Goal: Task Accomplishment & Management: Use online tool/utility

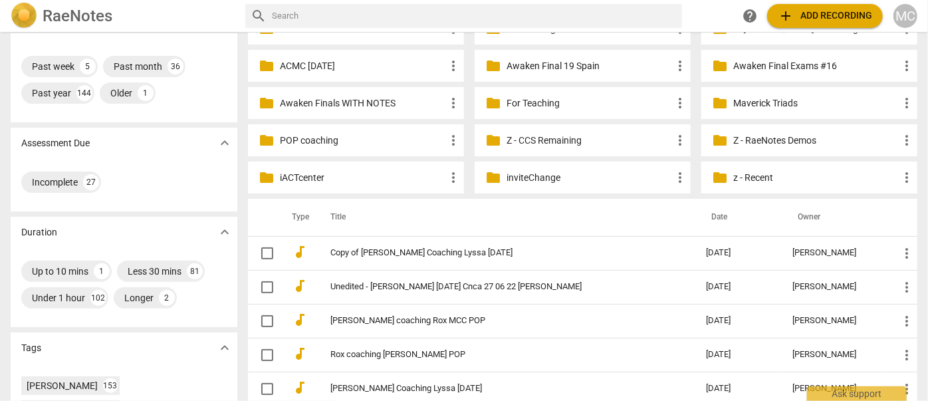
scroll to position [120, 0]
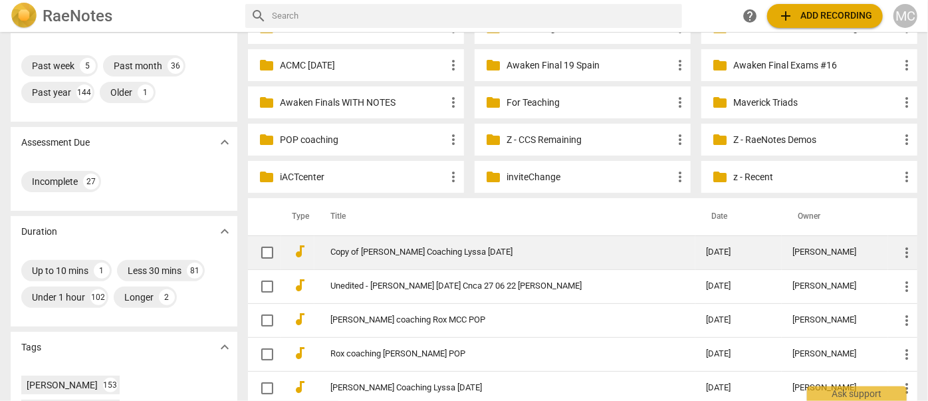
click at [404, 253] on link "Copy of [PERSON_NAME] Coaching Lyssa [DATE]" at bounding box center [494, 252] width 328 height 10
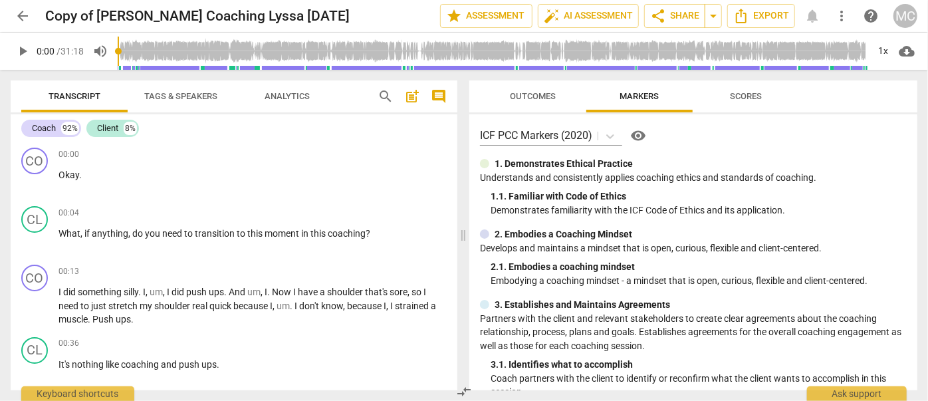
click at [388, 92] on span "search" at bounding box center [385, 96] width 16 height 16
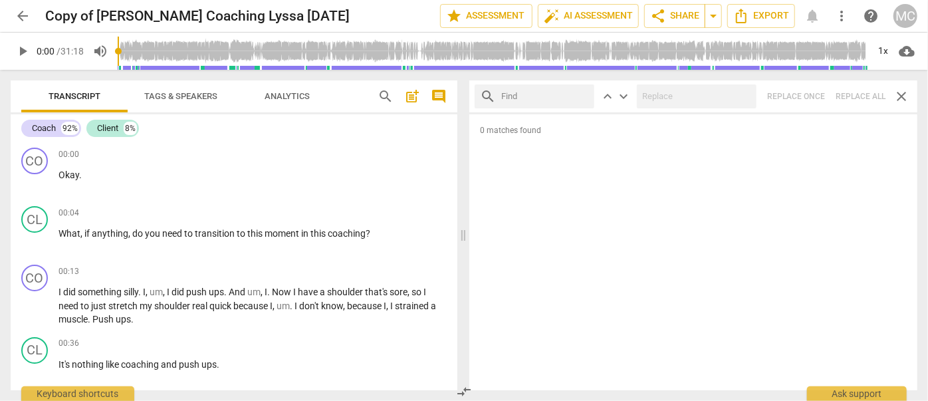
click at [516, 96] on input "text" at bounding box center [545, 96] width 88 height 21
type input "m"
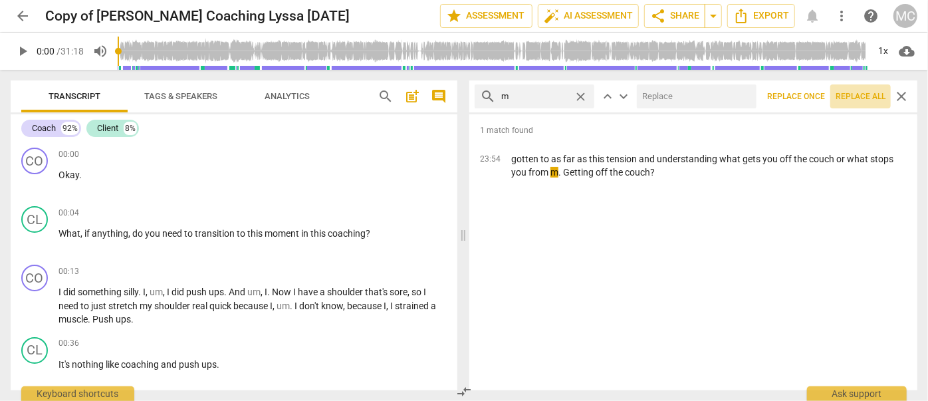
click at [859, 100] on span "Replace all" at bounding box center [860, 96] width 50 height 11
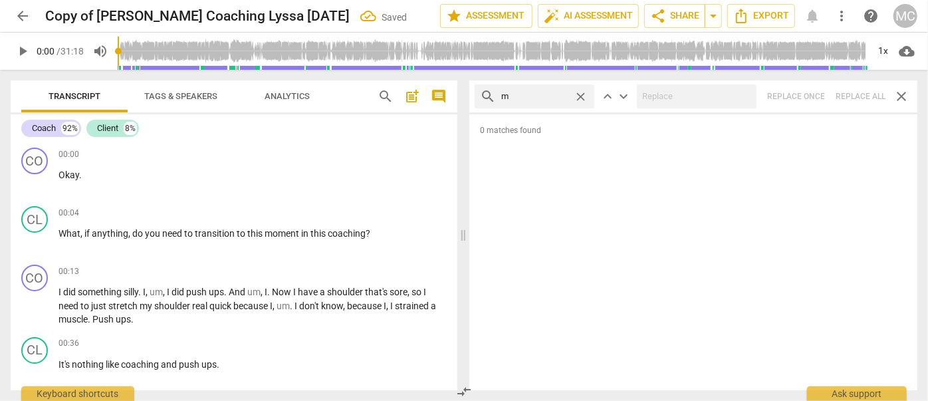
click at [579, 92] on span "close" at bounding box center [581, 97] width 14 height 14
click at [526, 92] on input "text" at bounding box center [545, 96] width 88 height 21
type input ","
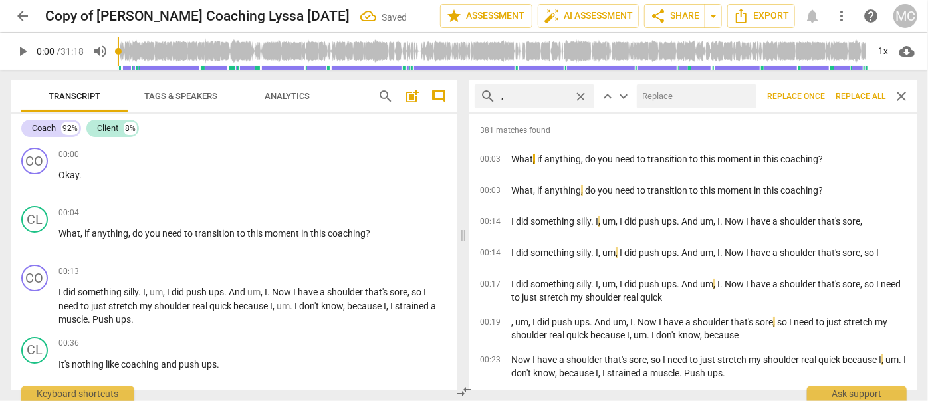
click at [852, 97] on span "Replace all" at bounding box center [860, 96] width 50 height 11
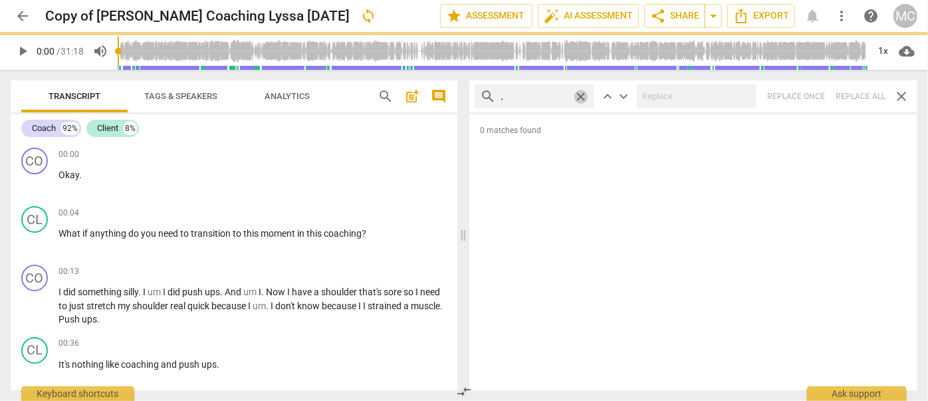
drag, startPoint x: 581, startPoint y: 94, endPoint x: 545, endPoint y: 95, distance: 35.9
click at [581, 95] on span "close" at bounding box center [581, 97] width 14 height 14
click at [540, 95] on input "text" at bounding box center [545, 96] width 88 height 21
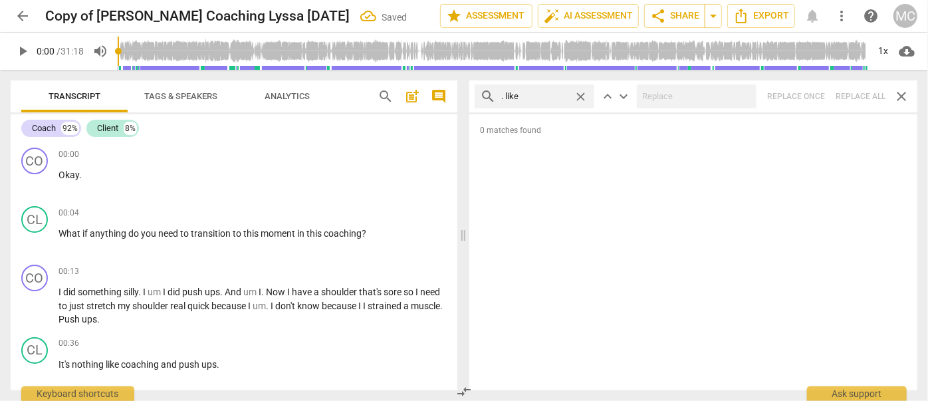
type input ". like"
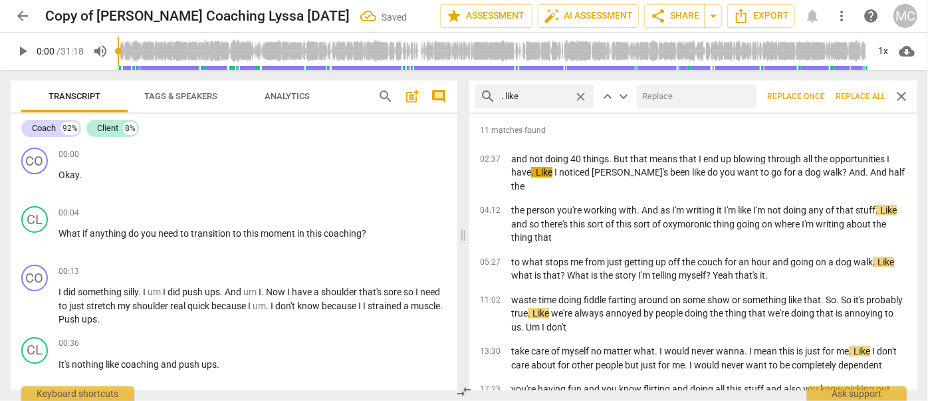
click at [668, 96] on input "text" at bounding box center [694, 96] width 114 height 21
type input "(like)"
click at [852, 95] on span "Replace all" at bounding box center [860, 96] width 50 height 11
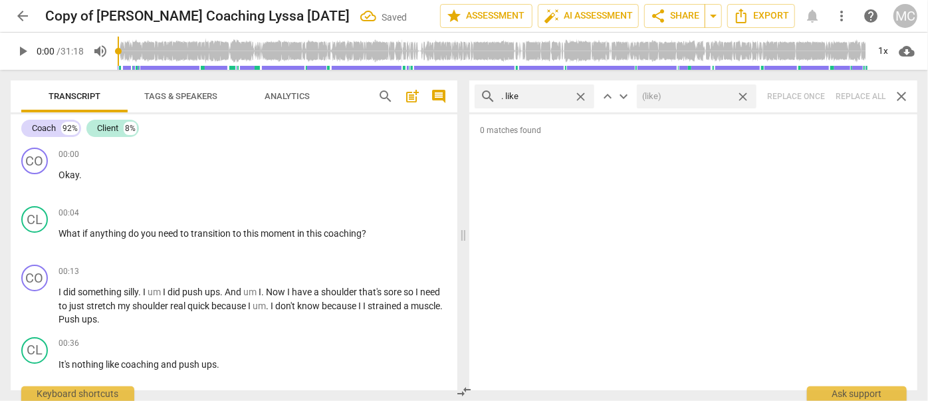
click at [744, 96] on span "close" at bounding box center [743, 97] width 14 height 14
click at [583, 96] on span "close" at bounding box center [581, 97] width 14 height 14
click at [530, 98] on input "text" at bounding box center [545, 96] width 88 height 21
type input ". um"
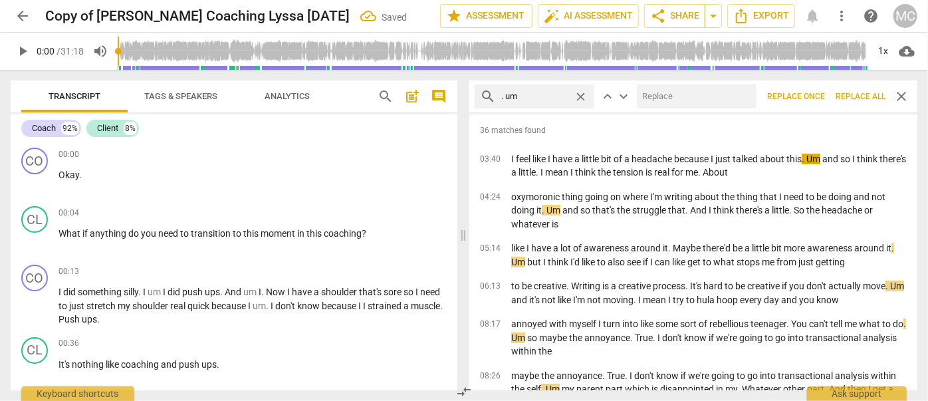
click at [653, 97] on input "text" at bounding box center [694, 96] width 114 height 21
type input "(umm)"
click at [852, 94] on span "Replace all" at bounding box center [860, 96] width 50 height 11
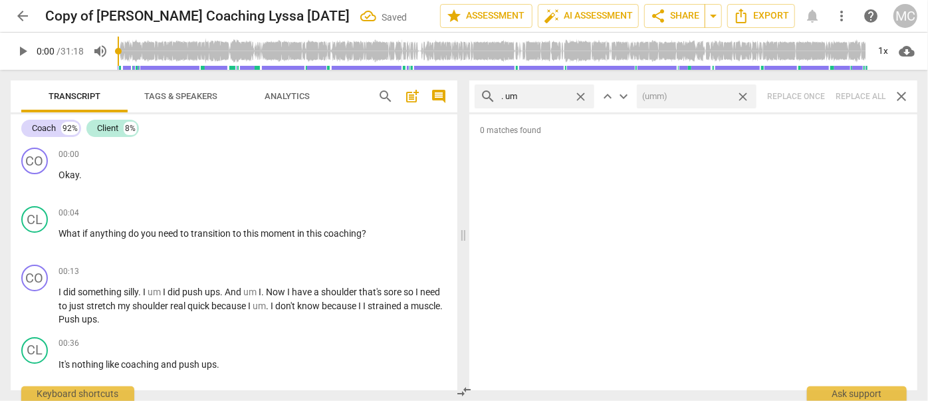
click at [744, 96] on span "close" at bounding box center [743, 97] width 14 height 14
click at [579, 92] on span "close" at bounding box center [581, 97] width 14 height 14
click at [547, 93] on input "text" at bounding box center [545, 96] width 88 height 21
type input ". uh"
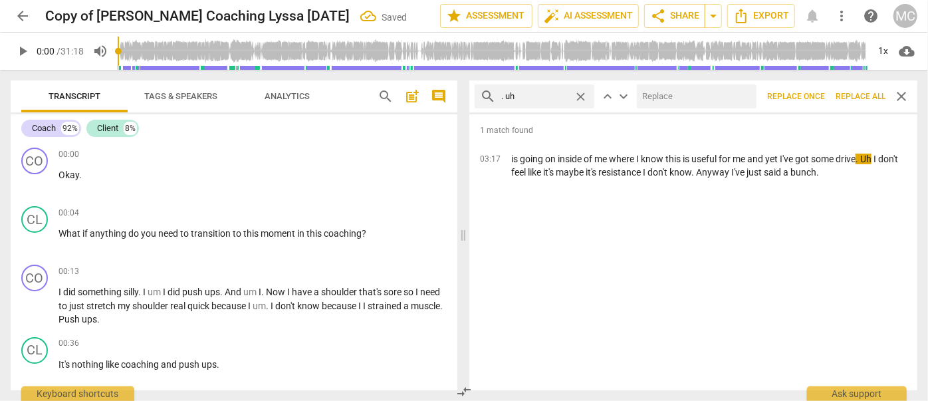
click at [659, 92] on input "text" at bounding box center [694, 96] width 114 height 21
type input "(uh)"
click at [860, 96] on span "Replace all" at bounding box center [860, 96] width 50 height 11
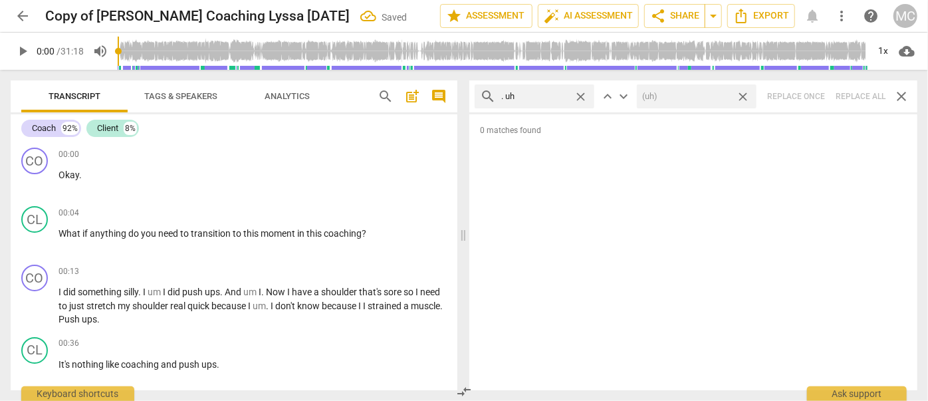
click at [745, 93] on span "close" at bounding box center [743, 97] width 14 height 14
click at [582, 94] on span "close" at bounding box center [581, 97] width 14 height 14
click at [540, 94] on input "text" at bounding box center [545, 96] width 88 height 21
type input "um"
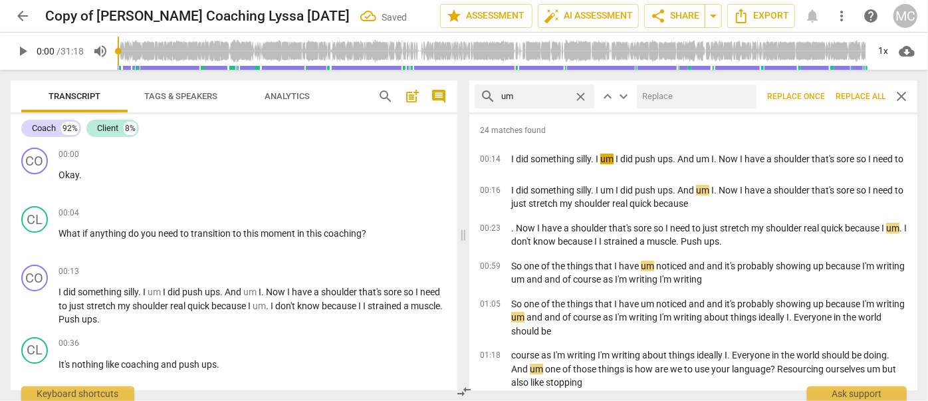
click at [654, 98] on input "text" at bounding box center [694, 96] width 114 height 21
type input "(umm)"
click at [854, 100] on span "Replace all" at bounding box center [860, 96] width 50 height 11
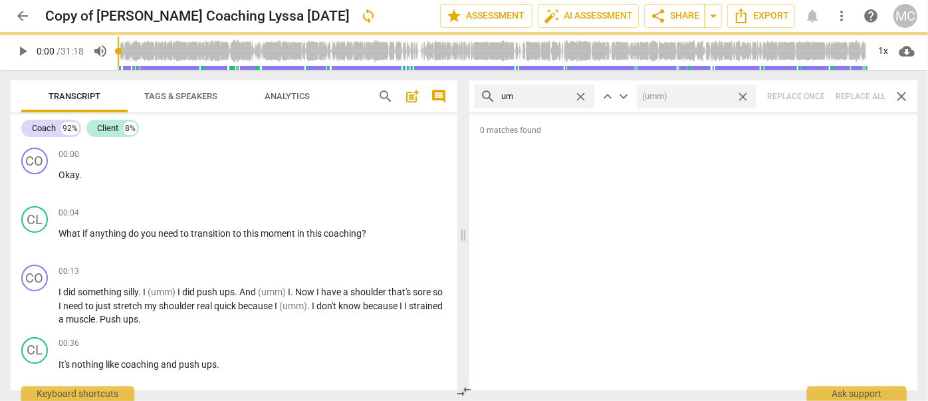
click at [742, 95] on span "close" at bounding box center [743, 97] width 14 height 14
click at [584, 95] on span "close" at bounding box center [581, 97] width 14 height 14
click at [558, 94] on input "text" at bounding box center [545, 96] width 88 height 21
type input "uh"
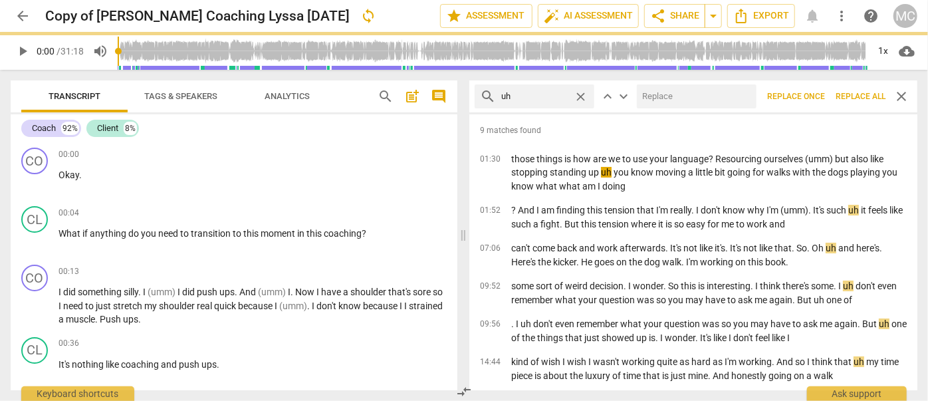
click at [674, 94] on input "text" at bounding box center [694, 96] width 114 height 21
type input "(uh)"
click at [858, 96] on span "Replace all" at bounding box center [860, 96] width 50 height 11
click at [746, 94] on span "close" at bounding box center [743, 97] width 14 height 14
click at [583, 95] on span "close" at bounding box center [581, 97] width 14 height 14
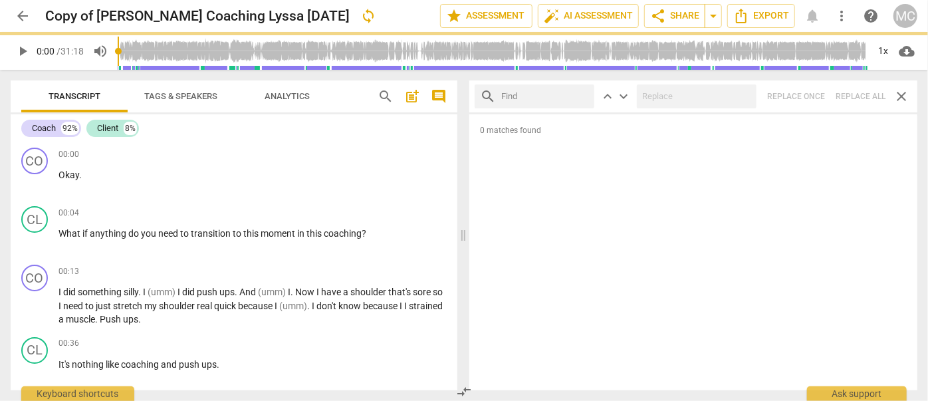
click at [548, 100] on input "text" at bounding box center [545, 96] width 88 height 21
type input "kind of"
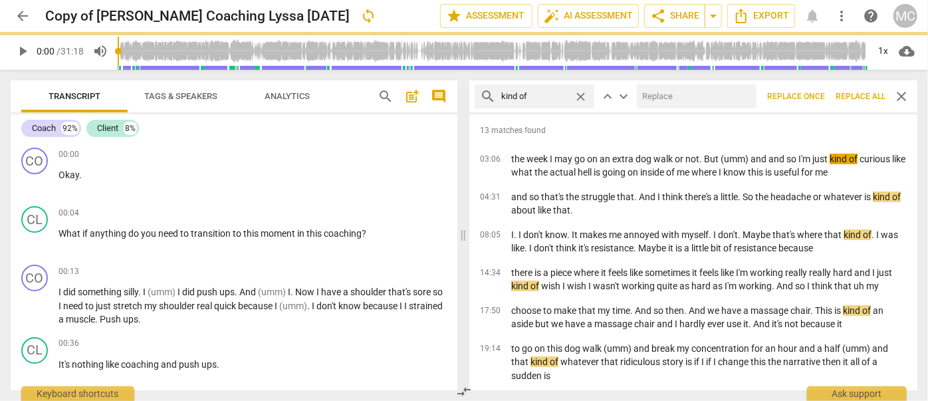
click at [657, 100] on input "text" at bounding box center [694, 96] width 114 height 21
type input "(kind of)"
click at [856, 96] on span "Replace all" at bounding box center [860, 96] width 50 height 11
click at [742, 92] on span "close" at bounding box center [743, 97] width 14 height 14
click at [583, 94] on span "close" at bounding box center [581, 97] width 14 height 14
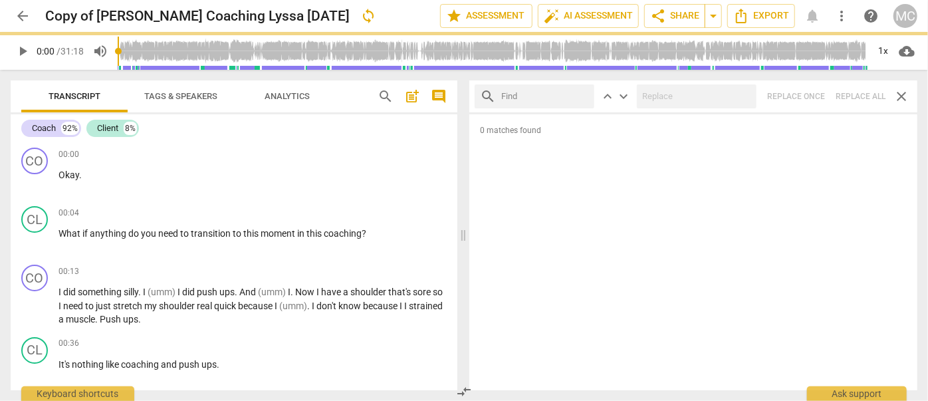
click at [543, 97] on input "text" at bounding box center [545, 96] width 88 height 21
type input "sort of"
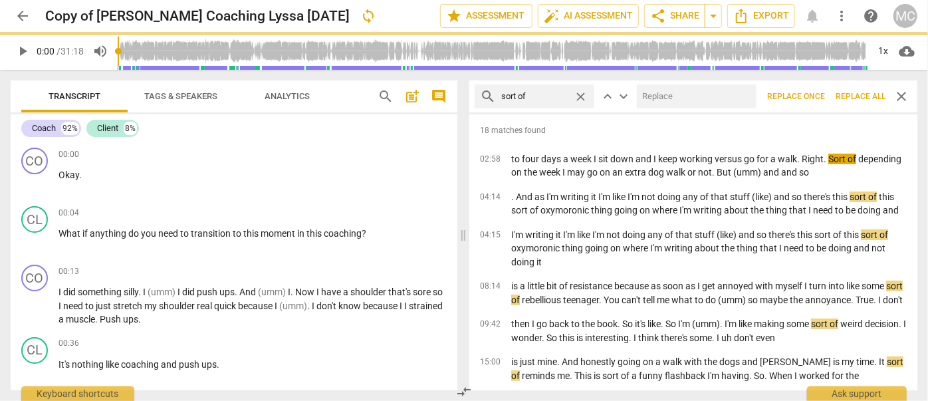
click at [675, 92] on input "text" at bounding box center [694, 96] width 114 height 21
type input "(sort of)"
click at [857, 98] on div "search sort of close keyboard_arrow_up keyboard_arrow_down (sort of) close Repl…" at bounding box center [693, 96] width 448 height 32
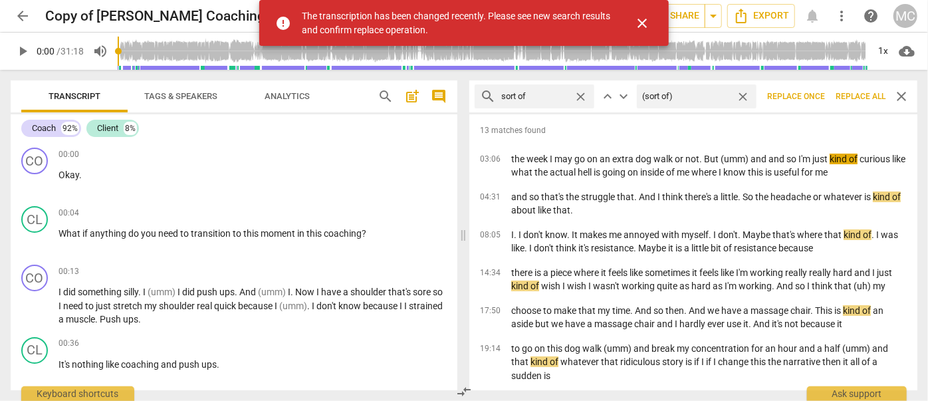
click at [744, 93] on span "close" at bounding box center [743, 97] width 14 height 14
click at [581, 94] on span "close" at bounding box center [581, 97] width 14 height 14
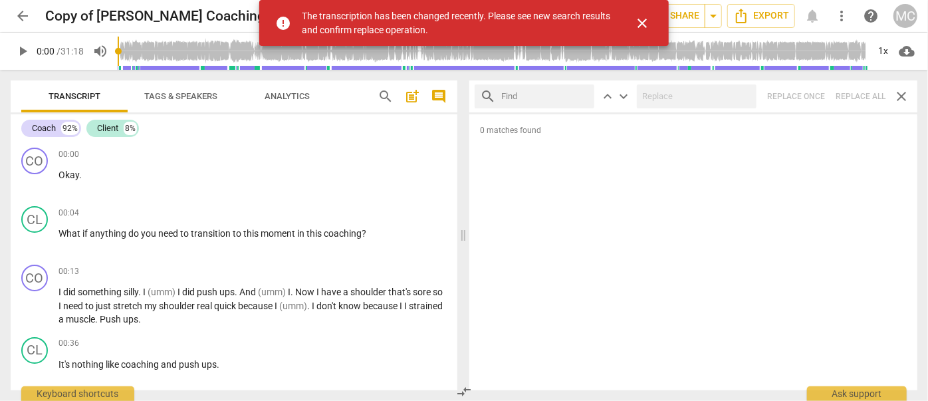
click at [549, 93] on input "text" at bounding box center [545, 96] width 88 height 21
type input "and then"
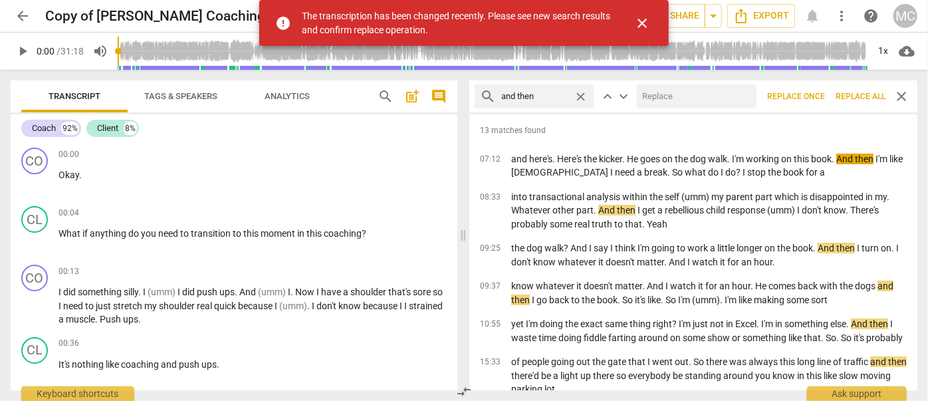
click at [653, 92] on input "text" at bounding box center [694, 96] width 114 height 21
type input "(then)"
click at [858, 94] on span "Replace all" at bounding box center [860, 96] width 50 height 11
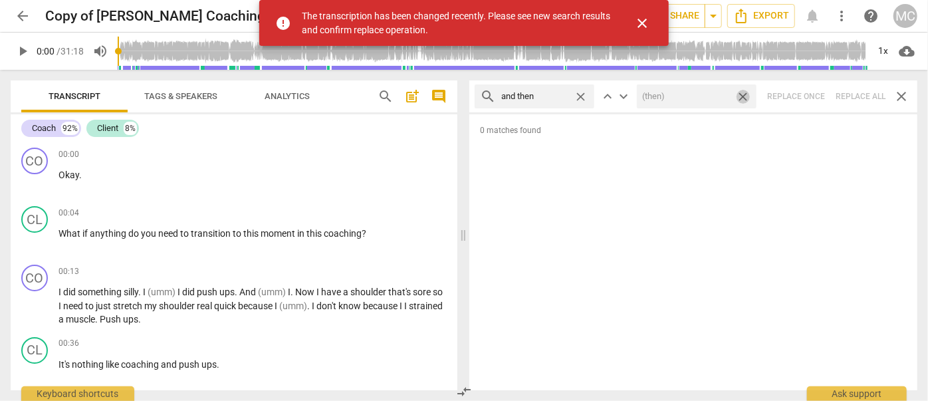
click at [742, 96] on span "close" at bounding box center [743, 97] width 14 height 14
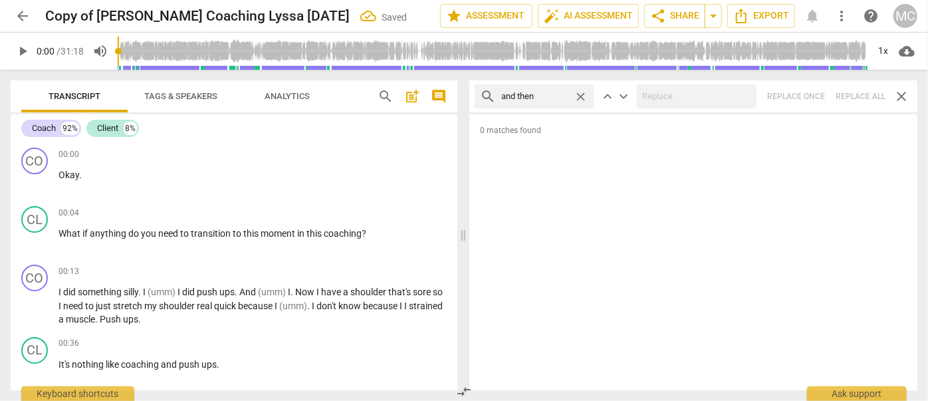
click at [579, 94] on span "close" at bounding box center [581, 97] width 14 height 14
click at [556, 93] on input "text" at bounding box center [545, 96] width 88 height 21
type input "like"
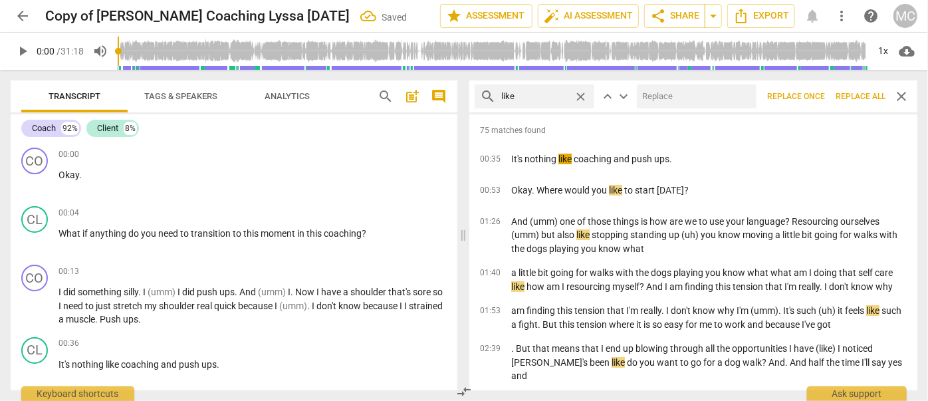
click at [689, 95] on input "text" at bounding box center [694, 96] width 114 height 21
type input "(like)"
click at [865, 97] on span "Replace all" at bounding box center [860, 96] width 50 height 11
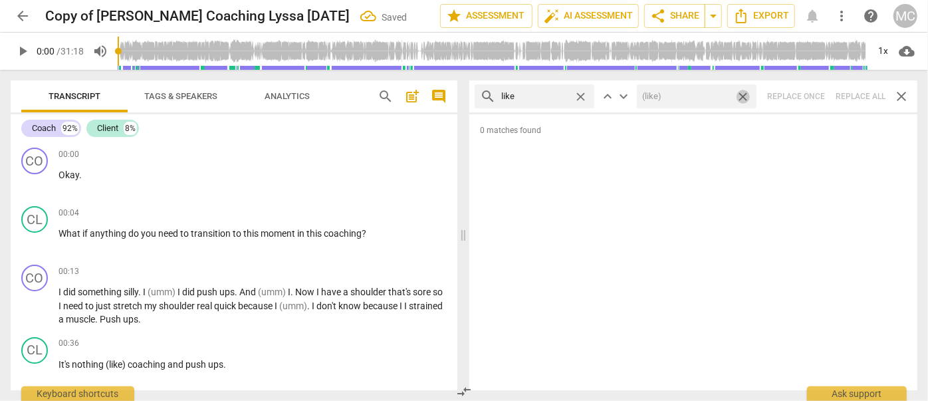
drag, startPoint x: 744, startPoint y: 93, endPoint x: 603, endPoint y: 102, distance: 141.9
click at [744, 93] on span "close" at bounding box center [743, 97] width 14 height 14
click at [583, 96] on span "close" at bounding box center [581, 97] width 14 height 14
click at [543, 95] on input "text" at bounding box center [545, 96] width 88 height 21
type input "just"
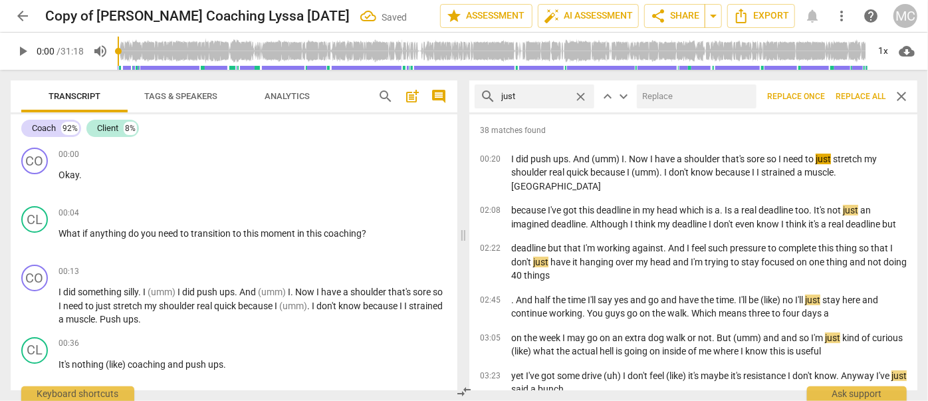
click at [661, 93] on input "text" at bounding box center [694, 96] width 114 height 21
type input "(just)"
click at [854, 94] on span "Replace all" at bounding box center [860, 96] width 50 height 11
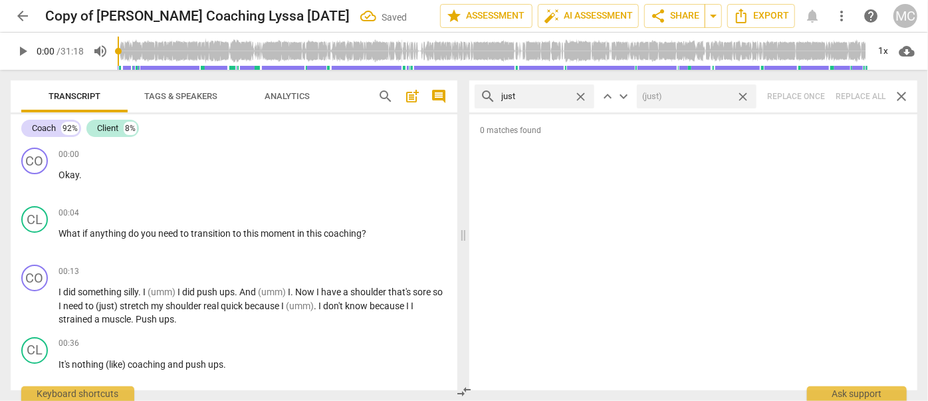
click at [742, 94] on span "close" at bounding box center [743, 97] width 14 height 14
click at [580, 93] on span "close" at bounding box center [581, 97] width 14 height 14
click at [541, 93] on input "text" at bounding box center [545, 96] width 88 height 21
type input "you know"
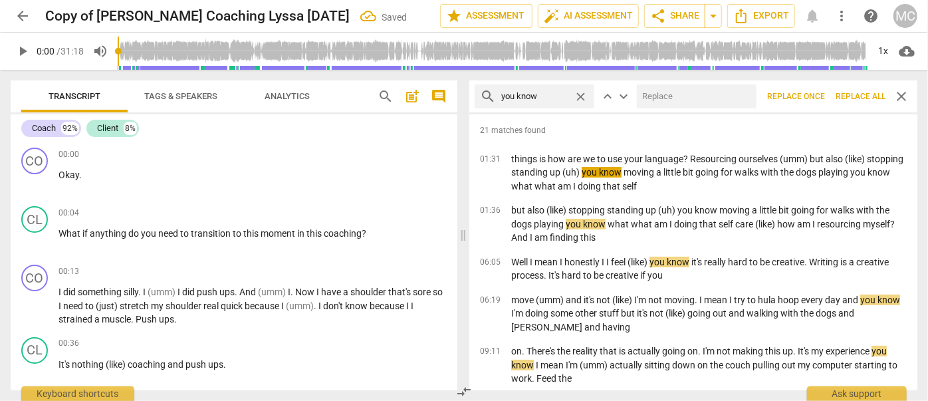
click at [677, 98] on input "text" at bounding box center [694, 96] width 114 height 21
type input "(you know)"
click at [863, 92] on span "Replace all" at bounding box center [860, 96] width 50 height 11
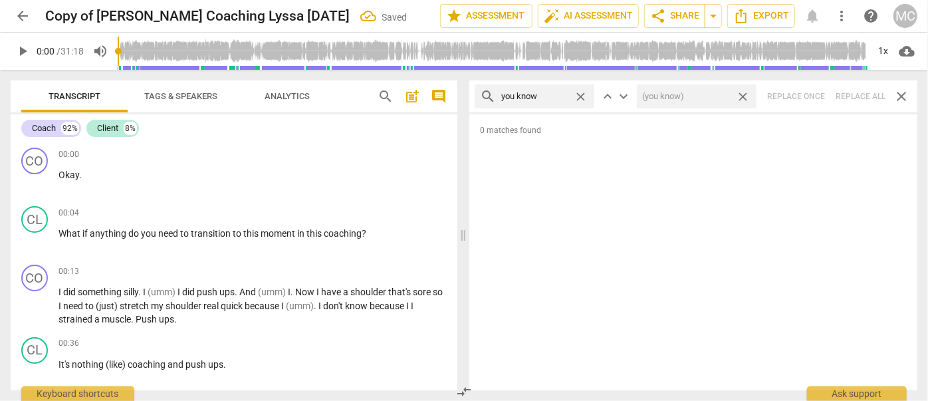
click at [744, 95] on span "close" at bounding box center [743, 97] width 14 height 14
drag, startPoint x: 583, startPoint y: 96, endPoint x: 547, endPoint y: 98, distance: 35.9
click at [583, 96] on span "close" at bounding box center [581, 97] width 14 height 14
click at [547, 98] on input "text" at bounding box center [545, 96] width 88 height 21
type input "I guess"
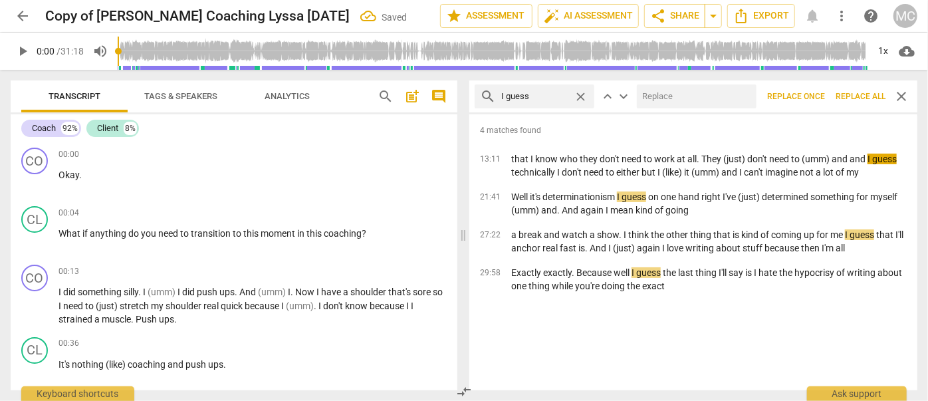
click at [694, 94] on input "text" at bounding box center [694, 96] width 114 height 21
type input "(I guess)"
click at [849, 96] on span "Replace all" at bounding box center [860, 96] width 50 height 11
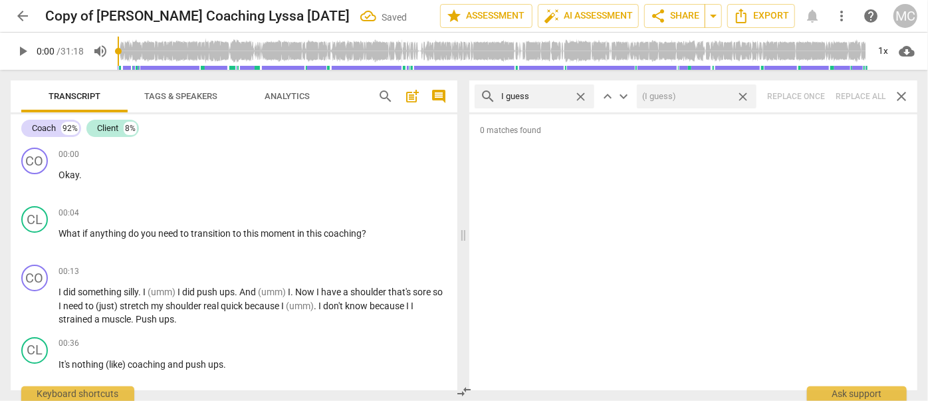
click at [742, 97] on span "close" at bounding box center [743, 97] width 14 height 14
click at [580, 93] on span "close" at bounding box center [581, 97] width 14 height 14
click at [537, 93] on input "text" at bounding box center [545, 96] width 88 height 21
type input "I mean"
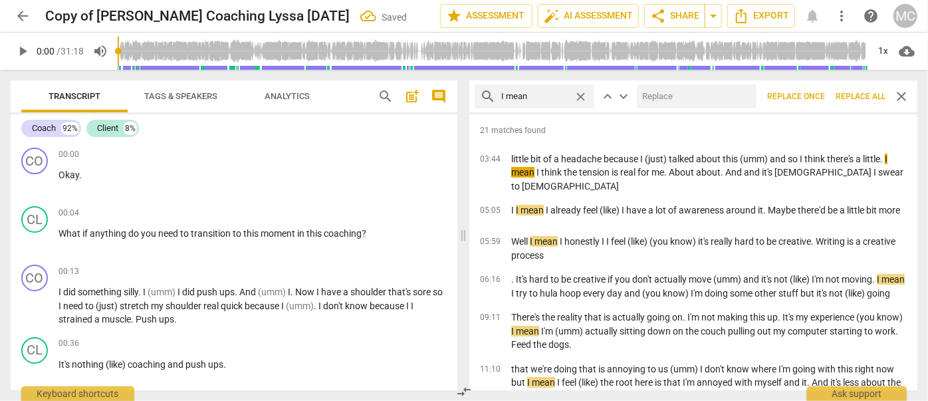
click at [681, 92] on input "text" at bounding box center [694, 96] width 114 height 21
type input "(I mean)"
click at [849, 96] on span "Replace all" at bounding box center [860, 96] width 50 height 11
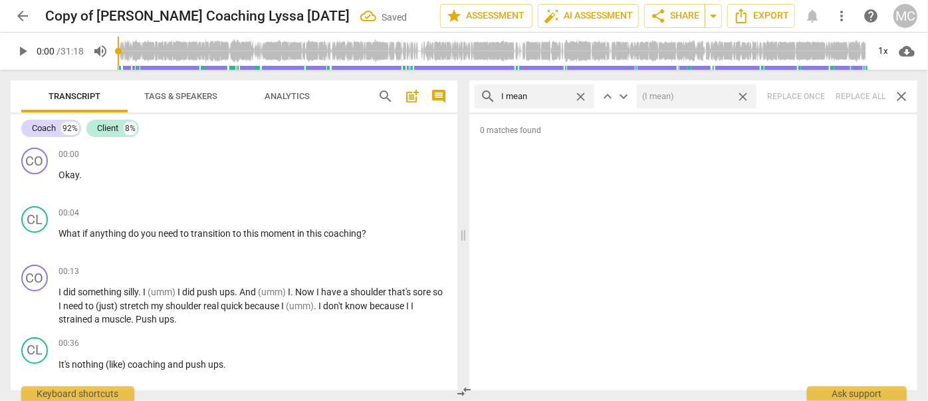
click at [742, 94] on span "close" at bounding box center [743, 97] width 14 height 14
click at [582, 95] on span "close" at bounding box center [581, 97] width 14 height 14
click at [544, 95] on input "text" at bounding box center [545, 96] width 88 height 21
type input "you know"
click at [578, 96] on span "close" at bounding box center [581, 97] width 14 height 14
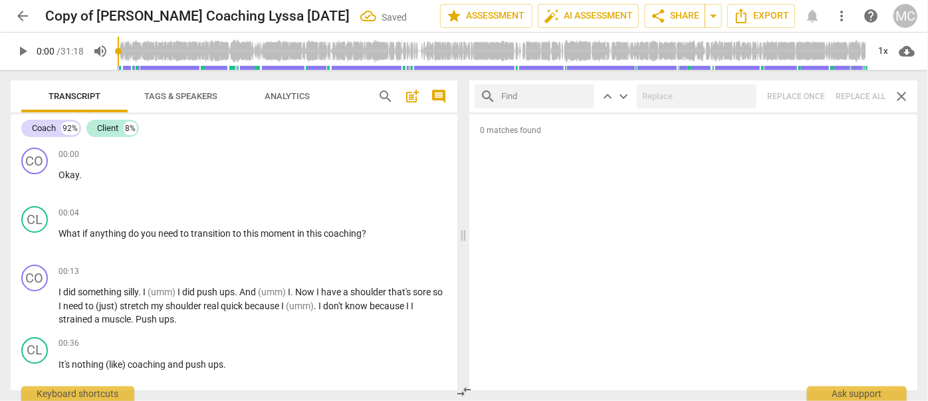
click at [538, 100] on input "text" at bounding box center [545, 96] width 88 height 21
type input "okay"
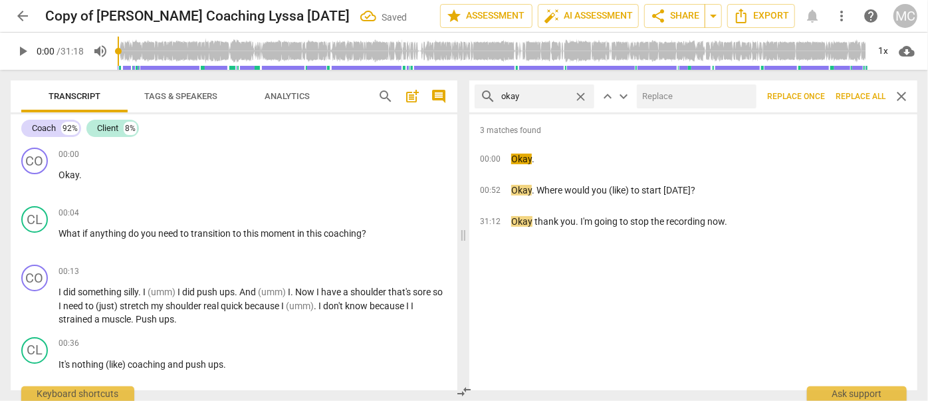
click at [663, 92] on input "text" at bounding box center [694, 96] width 114 height 21
type input "OK"
click at [861, 97] on span "Replace all" at bounding box center [860, 96] width 50 height 11
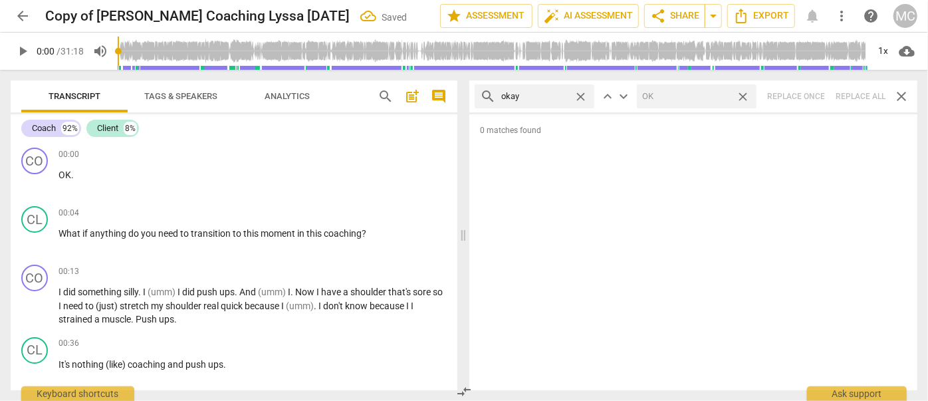
drag, startPoint x: 742, startPoint y: 95, endPoint x: 687, endPoint y: 92, distance: 54.6
click at [742, 95] on span "close" at bounding box center [743, 97] width 14 height 14
click at [581, 94] on span "close" at bounding box center [581, 97] width 14 height 14
click at [540, 95] on input "text" at bounding box center [545, 96] width 88 height 21
type input "maybe"
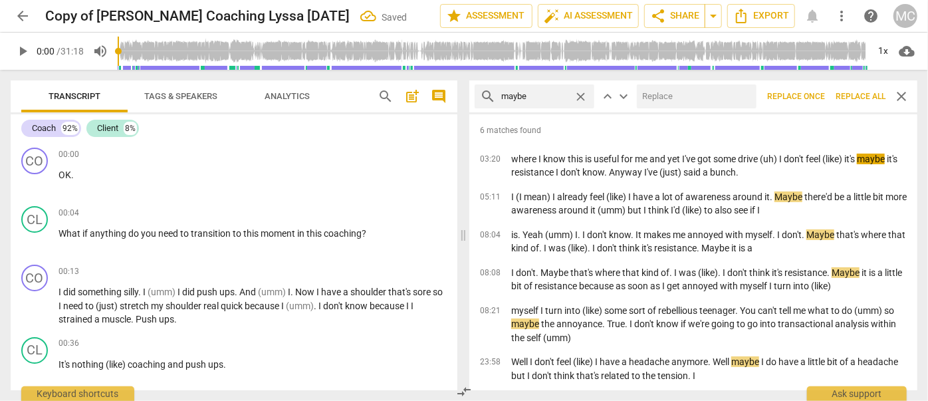
click at [655, 100] on input "text" at bounding box center [694, 96] width 114 height 21
type input "(maybe)"
click at [849, 91] on span "Replace all" at bounding box center [860, 96] width 50 height 11
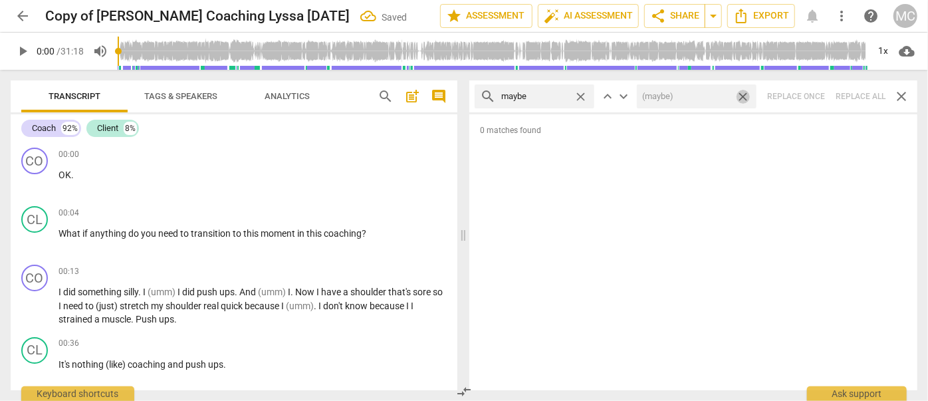
click at [744, 95] on span "close" at bounding box center [743, 97] width 14 height 14
drag, startPoint x: 586, startPoint y: 95, endPoint x: 552, endPoint y: 96, distance: 34.6
click at [585, 95] on span "close" at bounding box center [581, 97] width 14 height 14
click at [552, 96] on input "text" at bounding box center [534, 96] width 67 height 21
type input "perhaps"
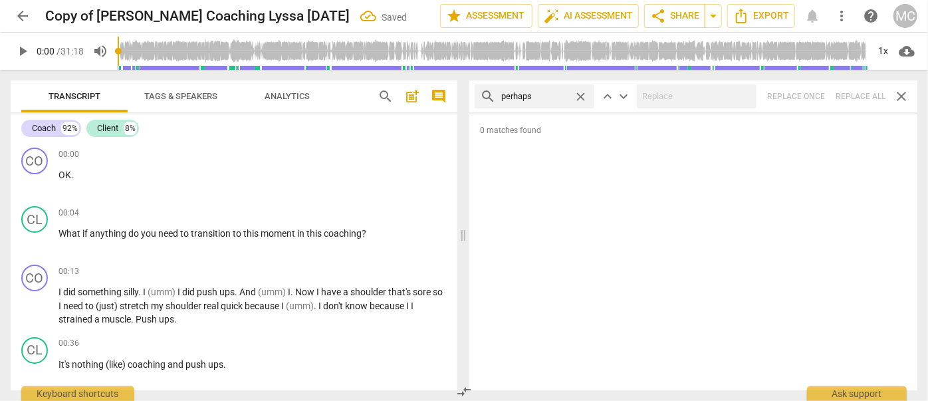
drag, startPoint x: 861, startPoint y: 98, endPoint x: 854, endPoint y: 98, distance: 7.3
click at [861, 98] on div "search perhaps close keyboard_arrow_up keyboard_arrow_down Replace once Replace…" at bounding box center [693, 96] width 448 height 32
click at [578, 93] on span "close" at bounding box center [581, 97] width 14 height 14
click at [565, 94] on input "text" at bounding box center [545, 96] width 88 height 21
type input "a"
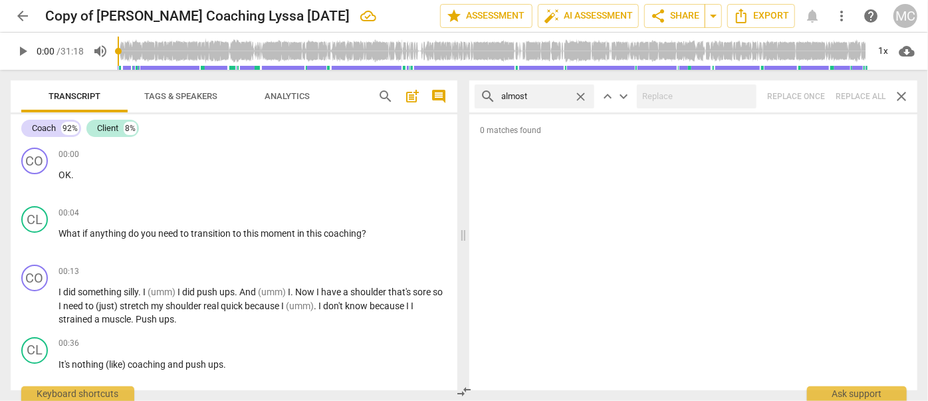
type input "almost"
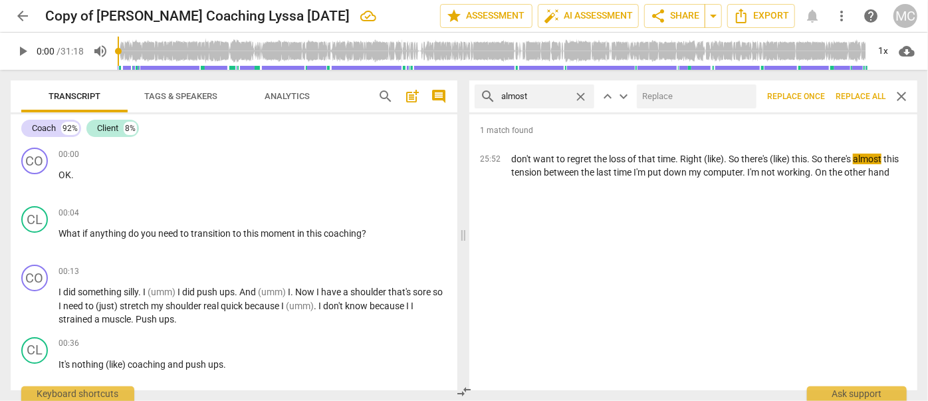
click at [669, 91] on input "text" at bounding box center [694, 96] width 114 height 21
type input "(almost)"
click at [878, 97] on span "Replace all" at bounding box center [860, 96] width 50 height 11
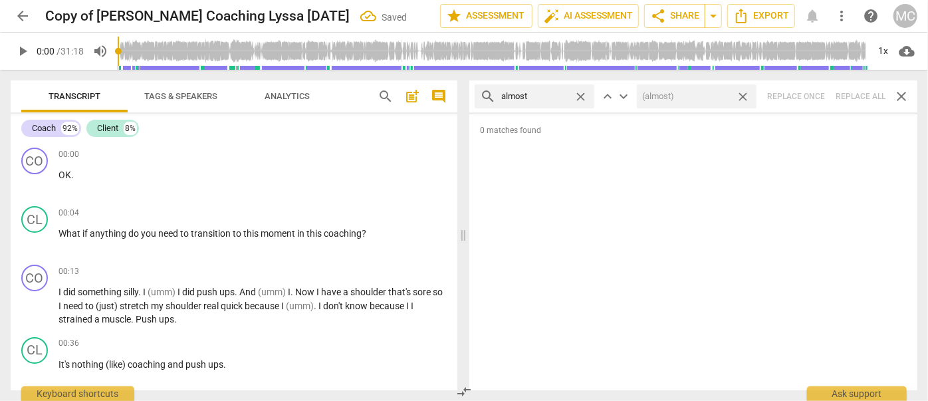
click at [857, 94] on div "search almost close keyboard_arrow_up keyboard_arrow_down (almost) close Replac…" at bounding box center [693, 96] width 448 height 32
click at [743, 92] on span "close" at bounding box center [743, 97] width 14 height 14
click at [580, 95] on span "close" at bounding box center [581, 97] width 14 height 14
click at [532, 98] on input "text" at bounding box center [545, 96] width 88 height 21
type input "I think"
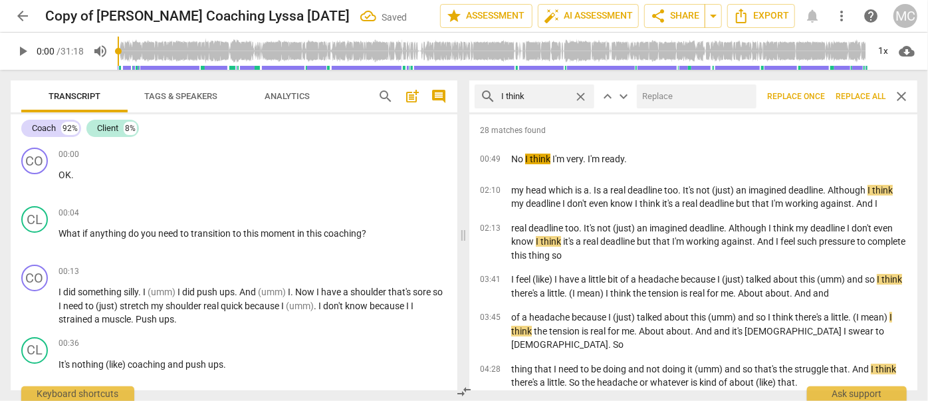
click at [679, 104] on input "text" at bounding box center [694, 96] width 114 height 21
type input "(I think)"
click at [863, 92] on span "Replace all" at bounding box center [860, 96] width 50 height 11
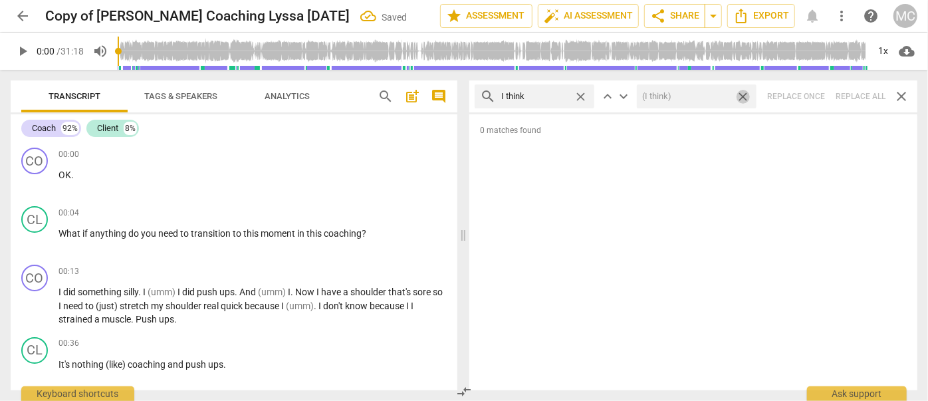
click at [744, 94] on span "close" at bounding box center [743, 97] width 14 height 14
click at [580, 93] on span "close" at bounding box center [581, 97] width 14 height 14
click at [554, 94] on input "text" at bounding box center [545, 96] width 88 height 21
type input "basically"
click at [855, 94] on div "search basically close keyboard_arrow_up keyboard_arrow_down Replace once Repla…" at bounding box center [693, 96] width 448 height 32
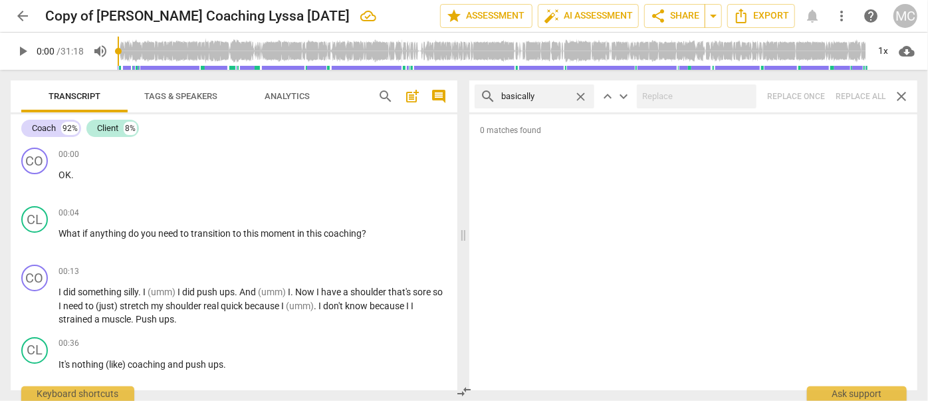
click at [580, 95] on span "close" at bounding box center [581, 97] width 14 height 14
click at [532, 96] on input "text" at bounding box center [545, 96] width 88 height 21
type input "gonna"
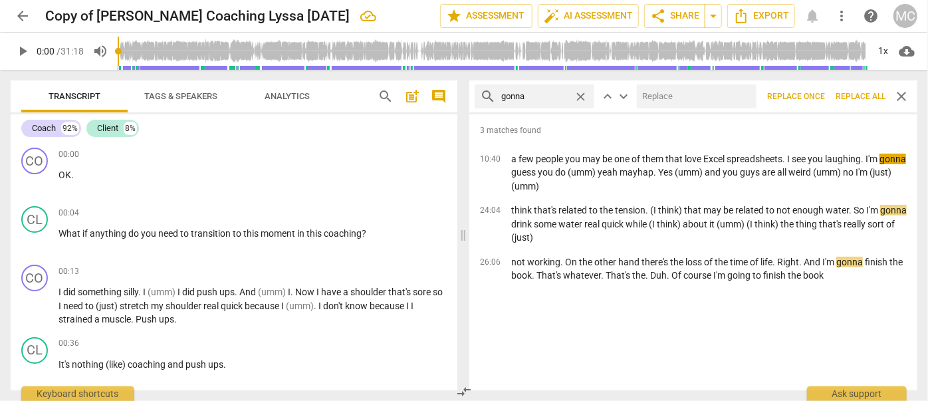
click at [660, 92] on input "text" at bounding box center [694, 96] width 114 height 21
type input "going to"
click at [842, 93] on span "Replace all" at bounding box center [860, 96] width 50 height 11
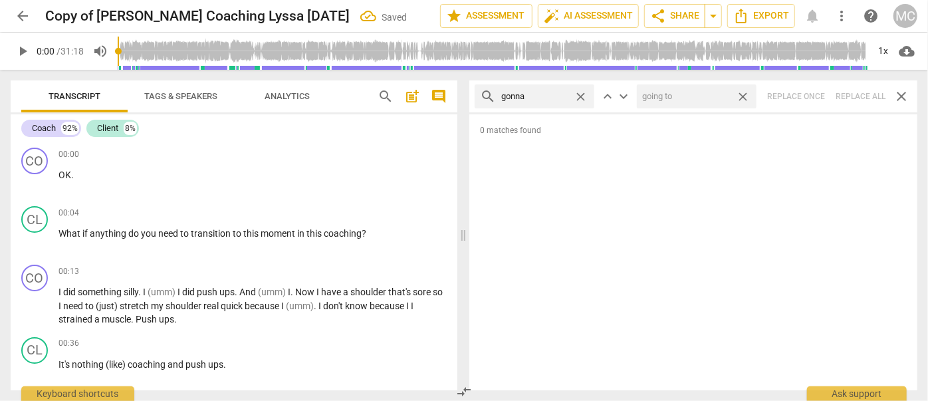
click at [742, 93] on span "close" at bounding box center [743, 97] width 14 height 14
click at [582, 94] on span "close" at bounding box center [581, 97] width 14 height 14
click at [556, 94] on input "text" at bounding box center [545, 96] width 88 height 21
type input "wanna"
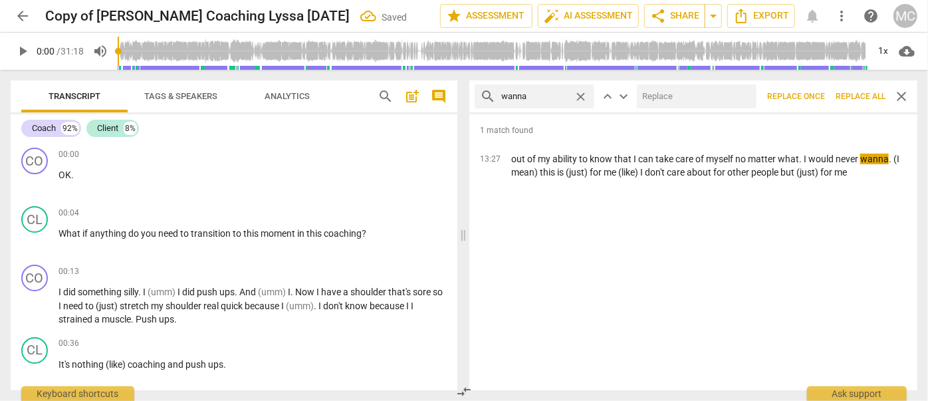
click at [666, 90] on input "text" at bounding box center [694, 96] width 114 height 21
type input "want to"
click at [853, 93] on span "Replace all" at bounding box center [860, 96] width 50 height 11
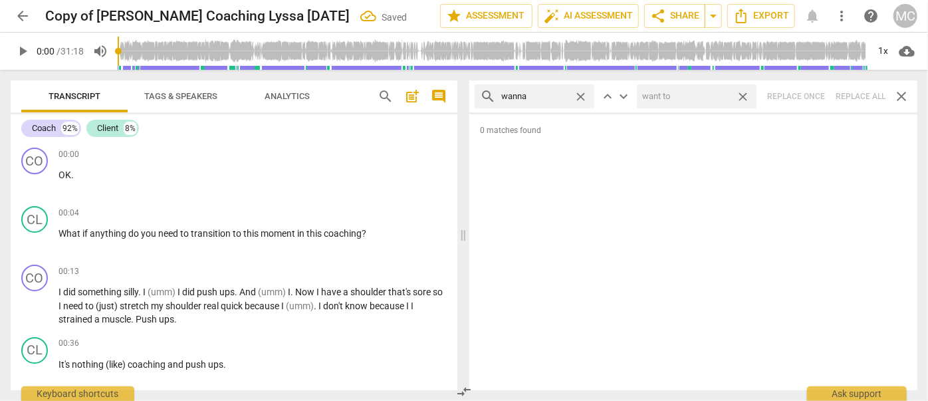
click at [740, 95] on span "close" at bounding box center [743, 97] width 14 height 14
click at [580, 92] on span "close" at bounding box center [581, 97] width 14 height 14
click at [539, 94] on input "text" at bounding box center [545, 96] width 88 height 21
type input "gotcha"
click at [850, 95] on div "search gotcha close keyboard_arrow_up keyboard_arrow_down Replace once Replace …" at bounding box center [693, 96] width 448 height 32
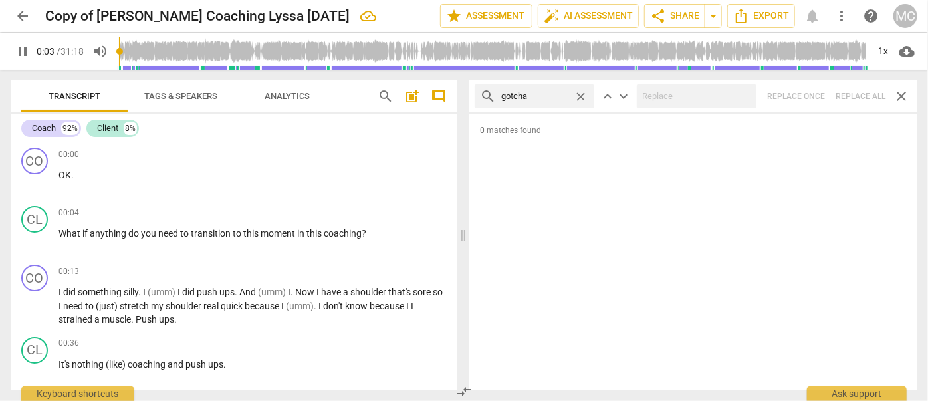
type input "4"
click at [581, 93] on span "close" at bounding box center [581, 97] width 14 height 14
click at [540, 97] on input "text" at bounding box center [545, 96] width 88 height 21
type input "5"
type input "g"
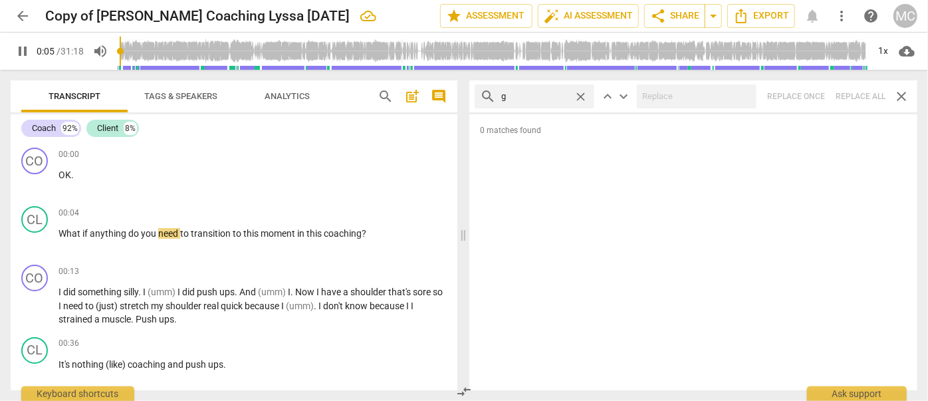
type input "6"
type input "gotta"
type input "6"
type input "gotta"
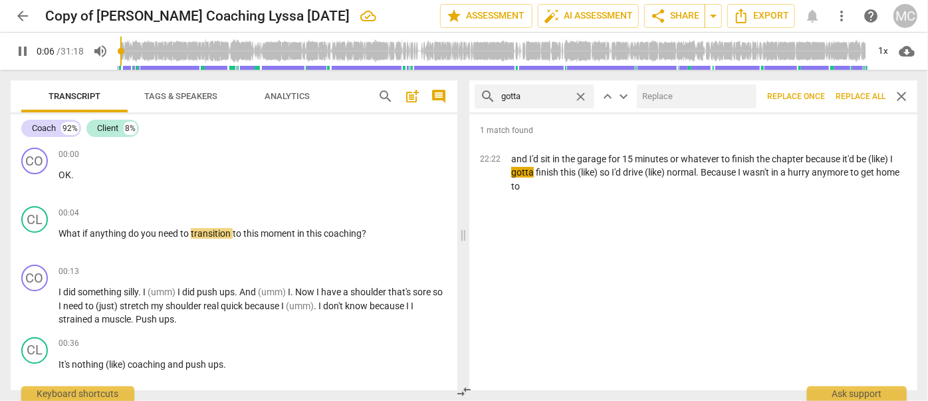
click at [698, 87] on input "text" at bounding box center [694, 96] width 114 height 21
type input "7"
type input "havet"
type input "7"
type input "have"
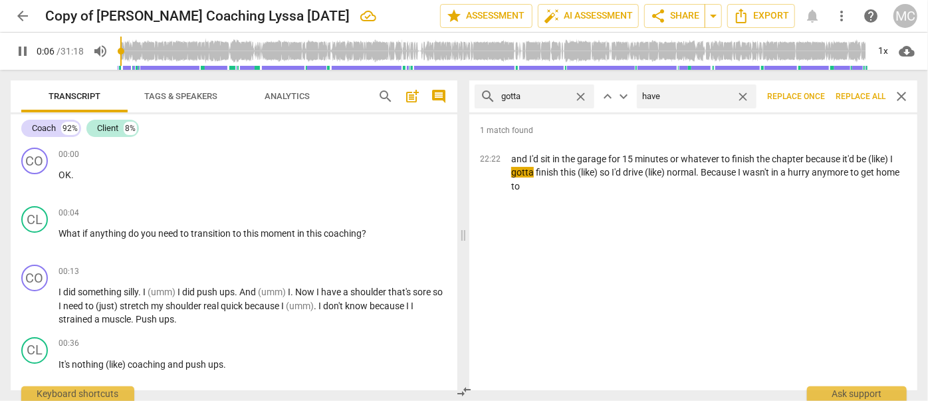
type input "7"
type input "have to"
type input "8"
type input "have to"
click at [861, 92] on span "Replace all" at bounding box center [860, 96] width 50 height 11
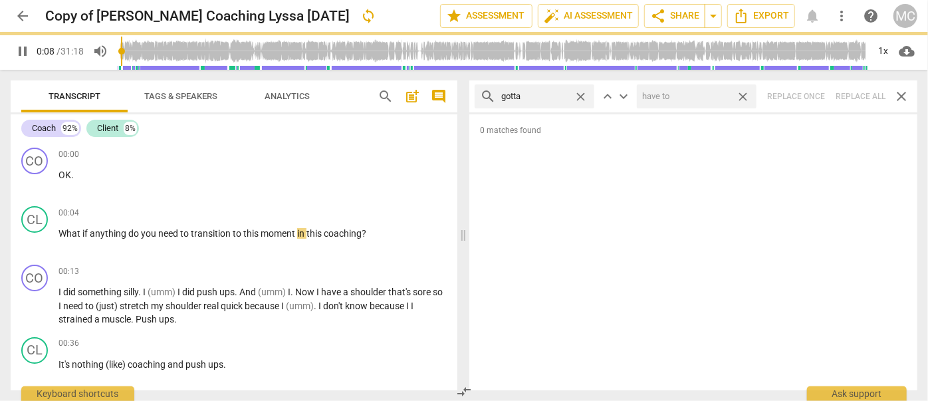
type input "8"
click at [742, 93] on span "close" at bounding box center [743, 97] width 14 height 14
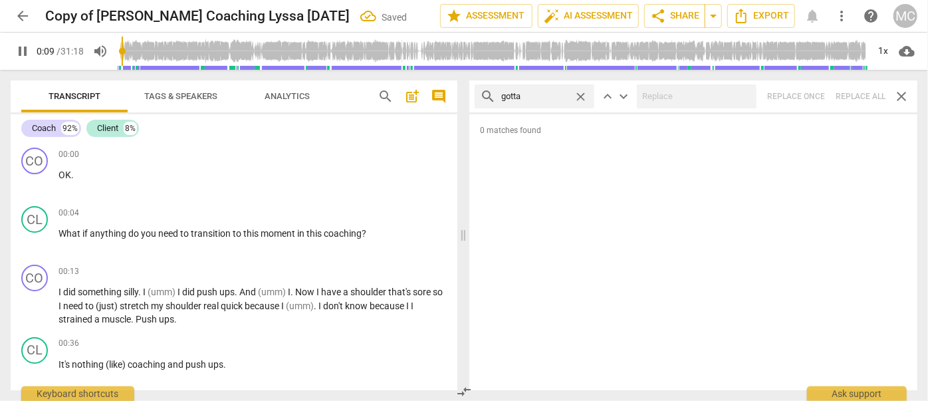
click at [581, 93] on span "close" at bounding box center [581, 97] width 14 height 14
type input "10"
click at [556, 96] on input "text" at bounding box center [545, 96] width 88 height 21
type input "10"
type input "."
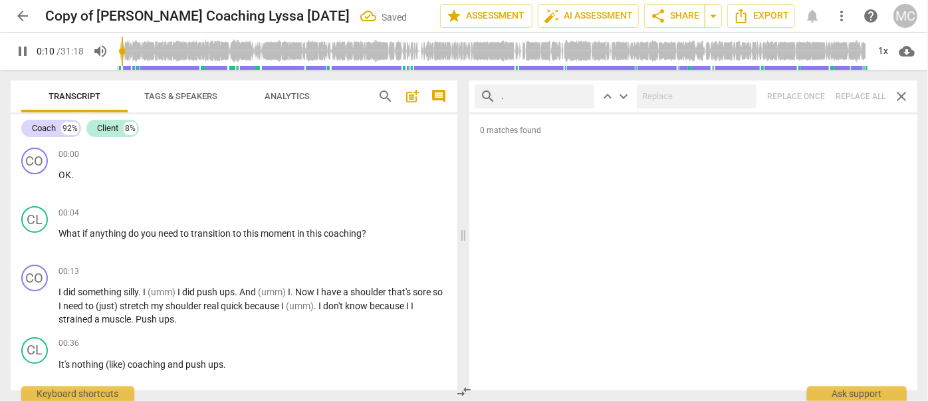
type input "10"
type input ". and"
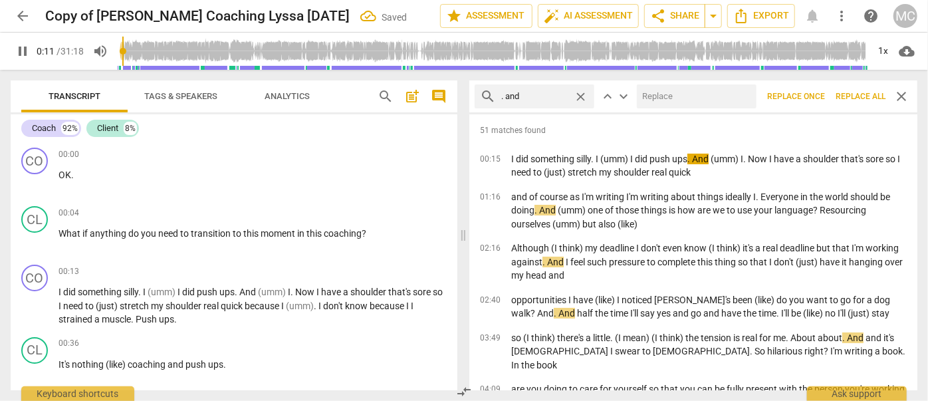
click at [716, 100] on input "text" at bounding box center [694, 96] width 114 height 21
type input "12"
type input "("
type input "12"
type input "(and)"
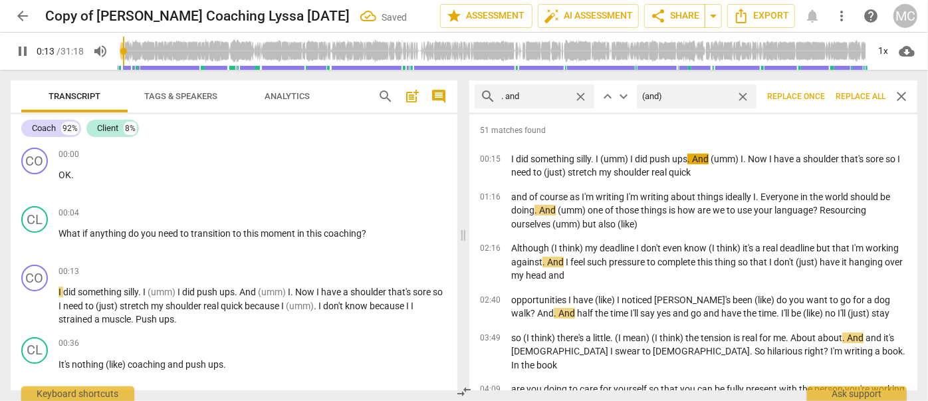
type input "14"
type input "(and)"
click at [854, 95] on span "Replace all" at bounding box center [860, 96] width 50 height 11
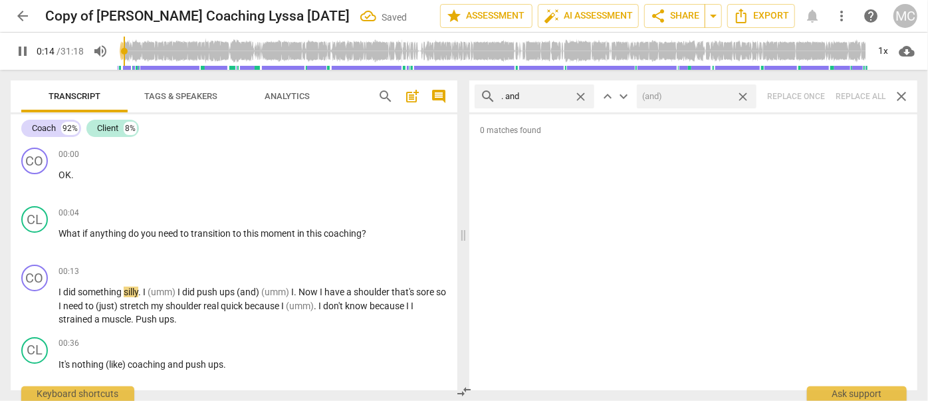
type input "15"
click at [745, 96] on span "close" at bounding box center [743, 97] width 14 height 14
type input "15"
click at [583, 94] on span "close" at bounding box center [581, 97] width 14 height 14
click at [546, 95] on input "text" at bounding box center [545, 96] width 88 height 21
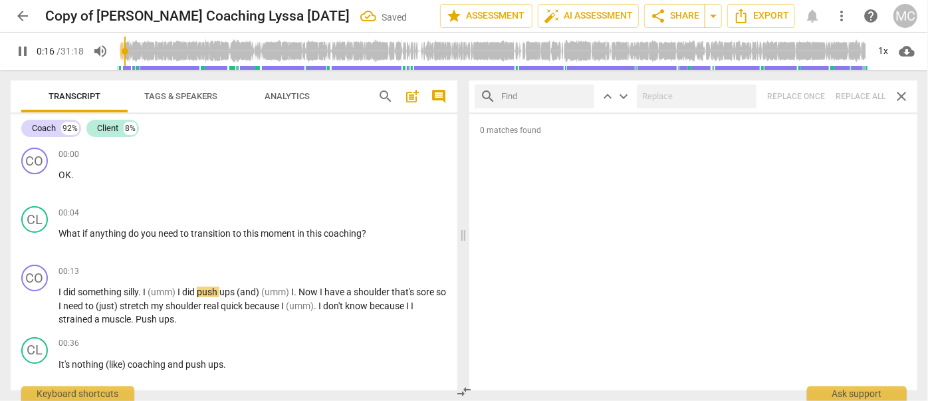
type input "16"
type input ". bu"
type input "17"
type input ". but"
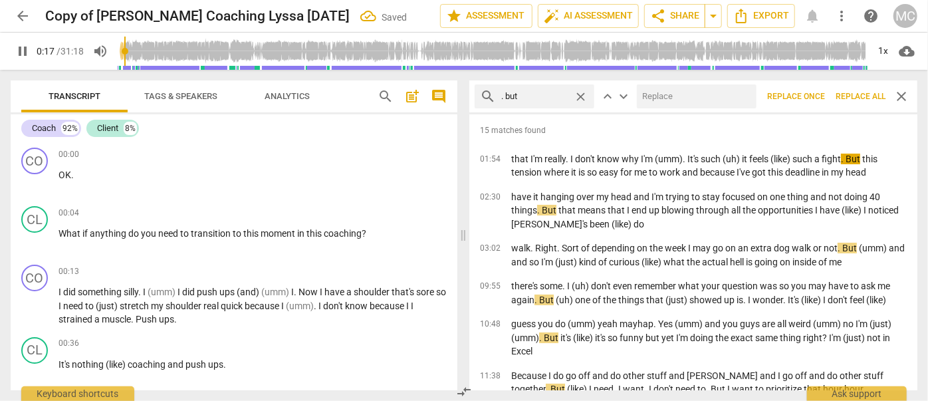
click at [670, 95] on input "text" at bounding box center [694, 96] width 114 height 21
type input "18"
type input ", b"
type input "18"
type input ", but"
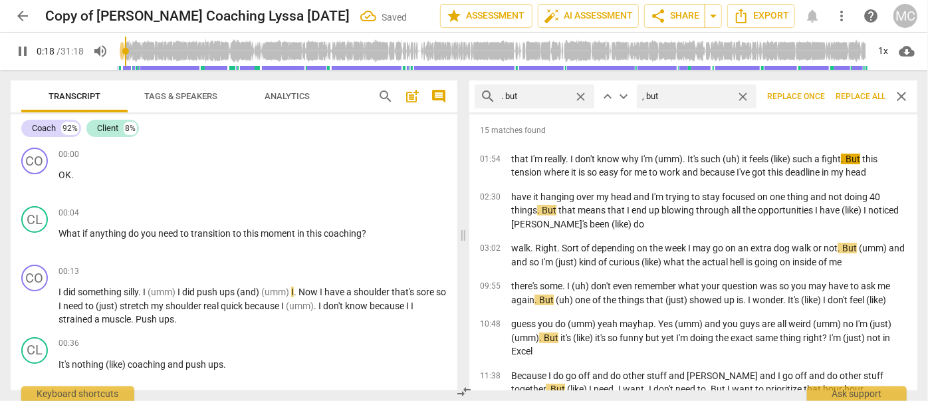
type input "19"
type input ", but"
click at [858, 101] on span "Replace all" at bounding box center [860, 96] width 50 height 11
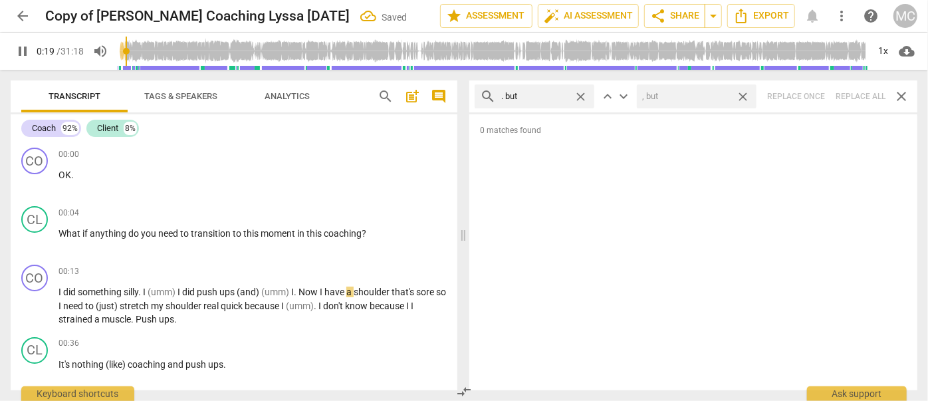
type input "19"
click at [746, 94] on span "close" at bounding box center [743, 97] width 14 height 14
type input "21"
click at [581, 93] on span "close" at bounding box center [581, 97] width 14 height 14
click at [553, 94] on input "text" at bounding box center [545, 96] width 88 height 21
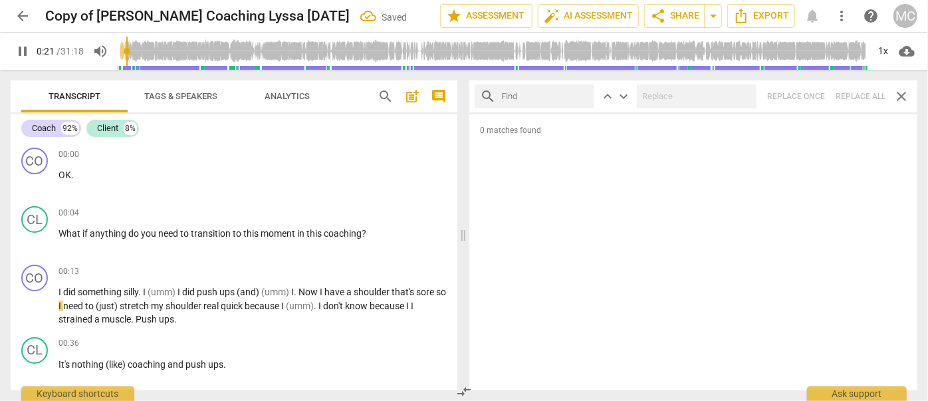
type input "21"
type input "."
type input "22"
type input ". so"
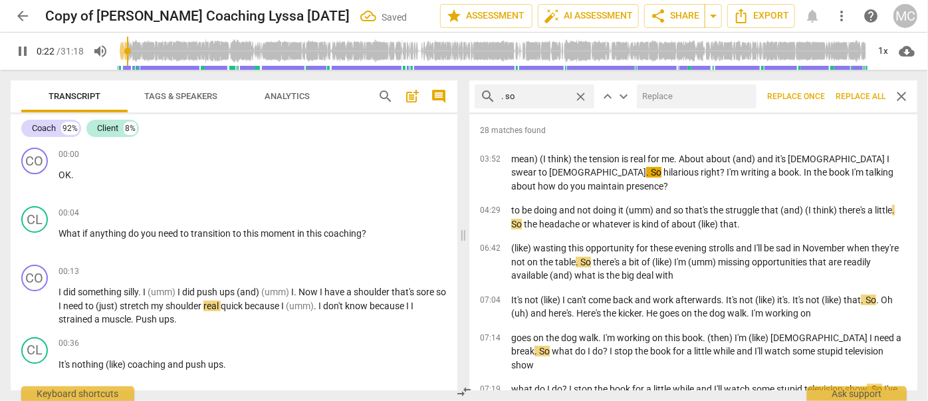
click at [687, 93] on input "text" at bounding box center [694, 96] width 114 height 21
type input "24"
type input "("
type input "24"
type input "(so)"
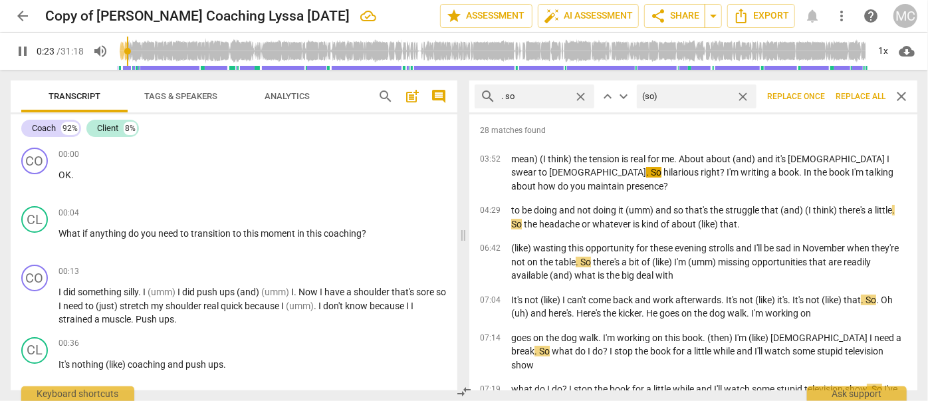
type input "24"
type input "(so)"
type input "25"
type input "(so)"
type input "25"
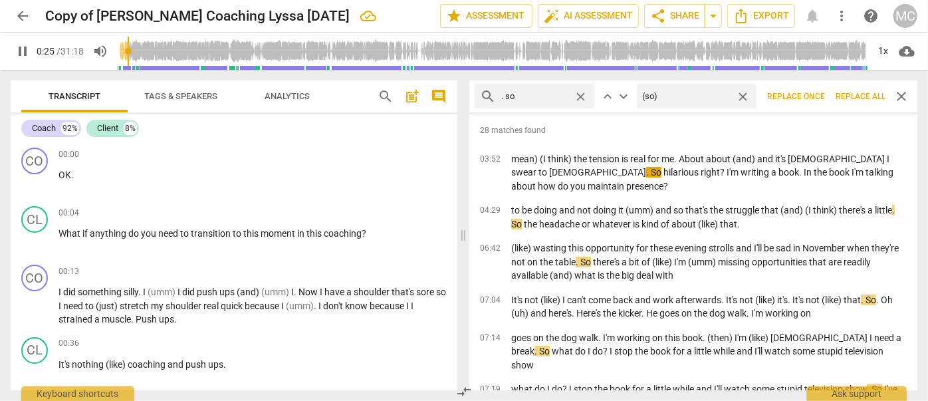
type input "(so)"
click at [863, 98] on span "Replace all" at bounding box center [860, 96] width 50 height 11
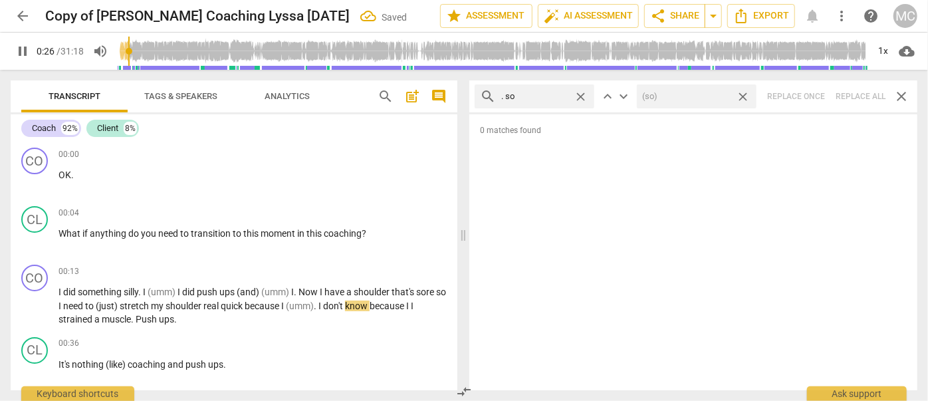
type input "27"
click at [743, 94] on span "close" at bounding box center [743, 97] width 14 height 14
type input "27"
click at [582, 95] on span "close" at bounding box center [581, 97] width 14 height 14
click at [531, 96] on input "text" at bounding box center [545, 96] width 88 height 21
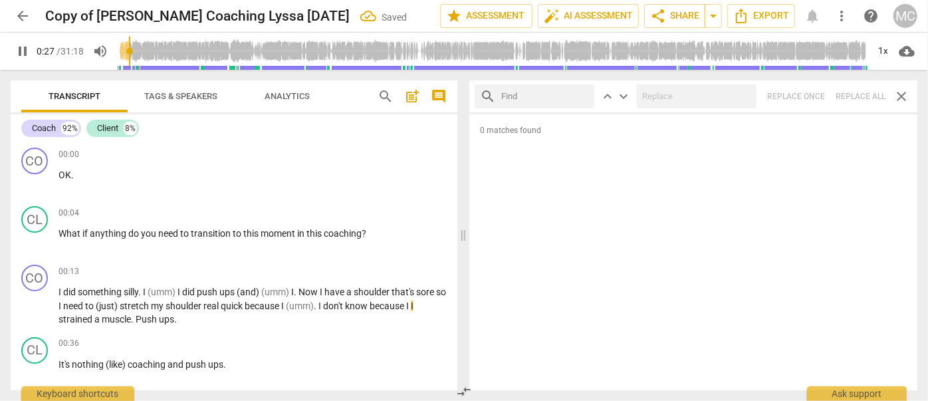
type input "28"
type input "."
type input "28"
type input ". or"
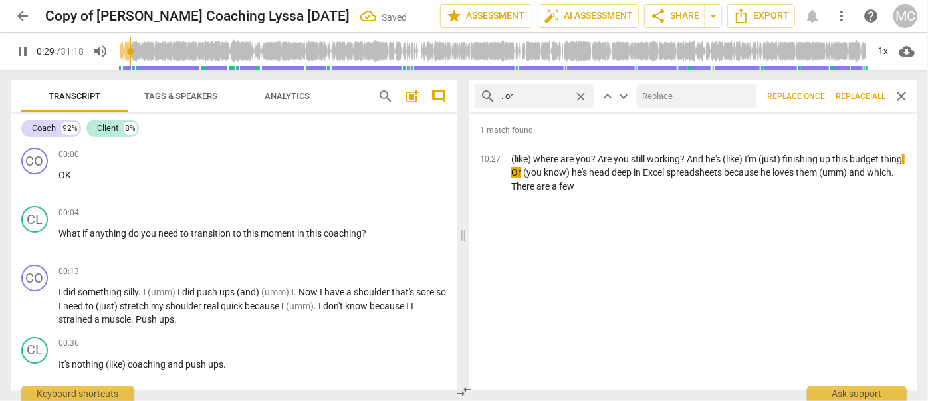
click at [666, 97] on input "text" at bounding box center [694, 96] width 114 height 21
type input "29"
type input "("
type input "30"
type input "(or)"
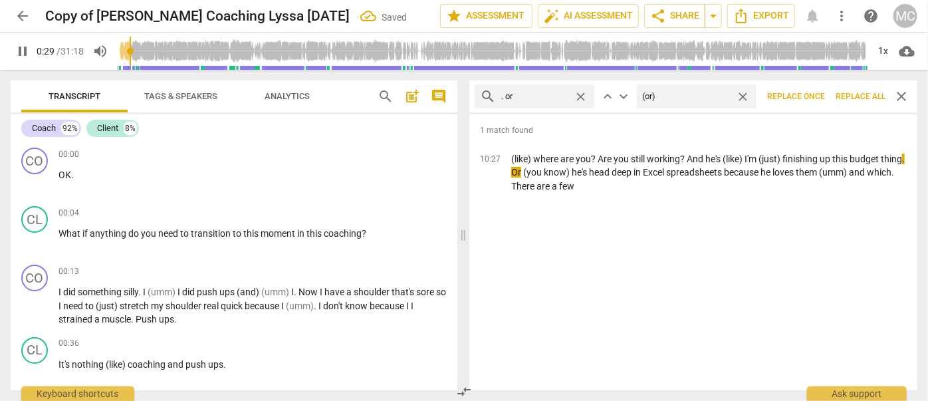
type input "30"
type input "(or)"
click at [856, 95] on span "Replace all" at bounding box center [860, 96] width 50 height 11
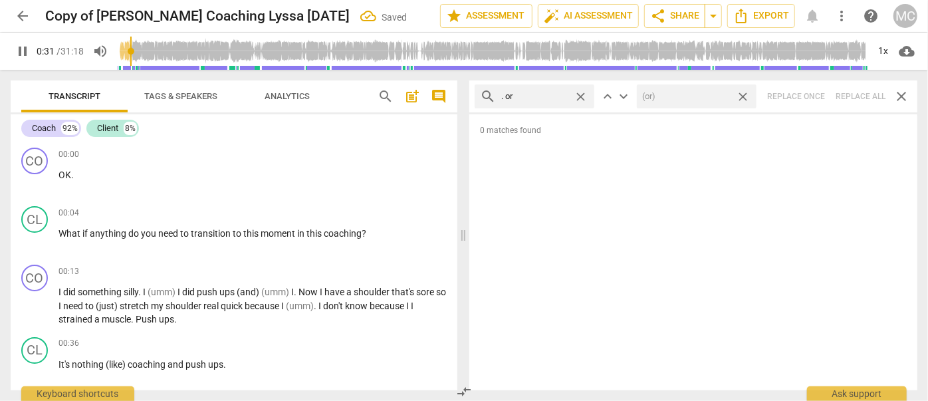
click at [744, 94] on span "close" at bounding box center [743, 97] width 14 height 14
type input "31"
type input "32"
click at [585, 96] on span "close" at bounding box center [581, 97] width 14 height 14
click at [556, 96] on input "text" at bounding box center [534, 96] width 67 height 21
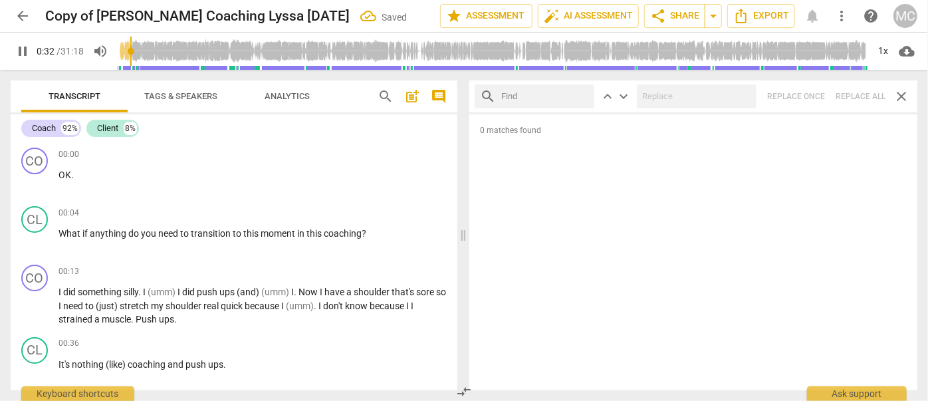
type input "32"
type input ". be"
type input "33"
type input ". because"
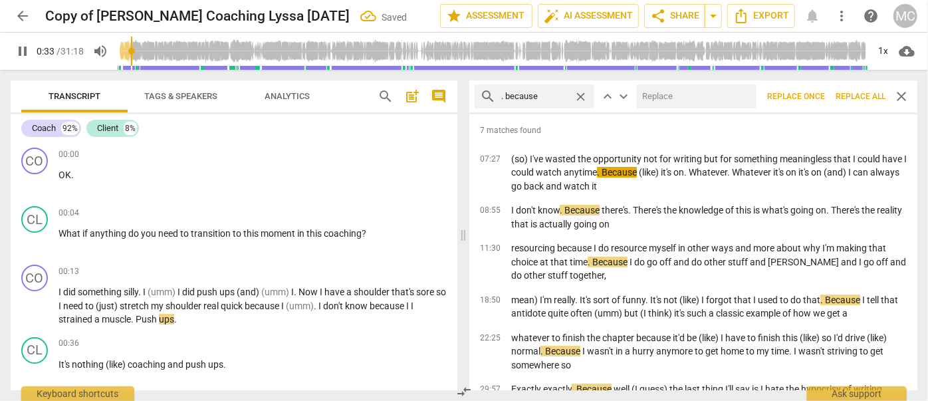
click at [666, 103] on input "text" at bounding box center [694, 96] width 114 height 21
type input "34"
type input ", b"
type input "34"
type input ", becaus"
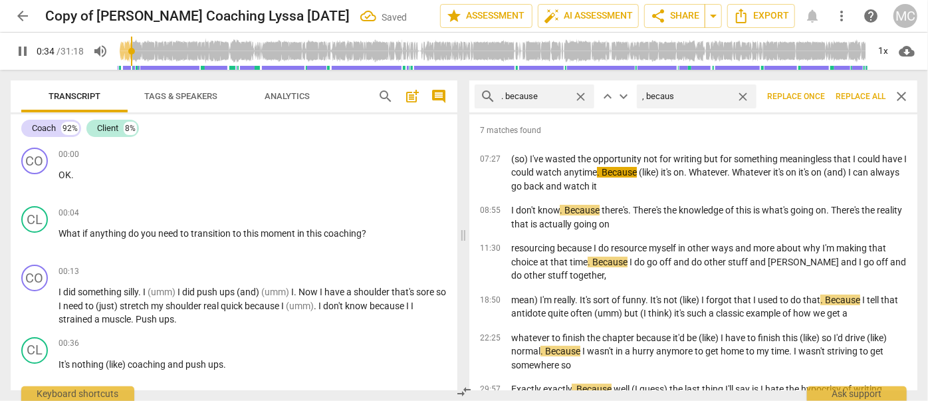
type input "34"
type input ", because"
type input "35"
type input ", because"
click at [865, 92] on span "Replace all" at bounding box center [860, 96] width 50 height 11
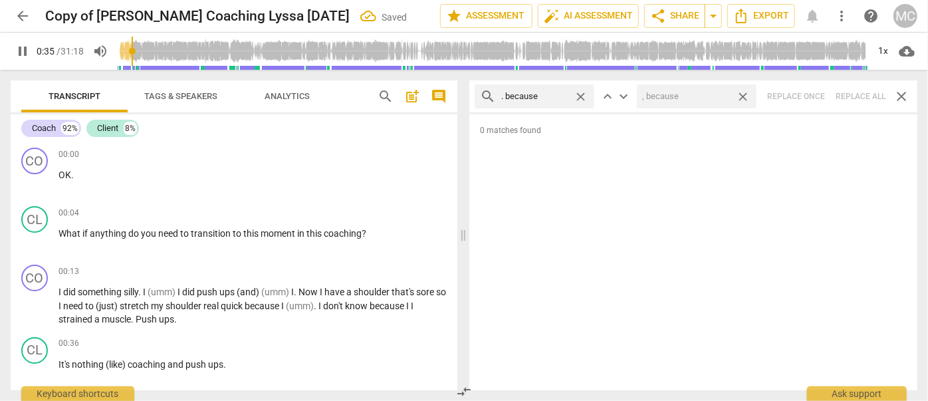
type input "36"
click at [744, 94] on span "close" at bounding box center [743, 97] width 14 height 14
type input "36"
click at [581, 93] on span "close" at bounding box center [581, 97] width 14 height 14
click at [550, 94] on input "text" at bounding box center [545, 96] width 88 height 21
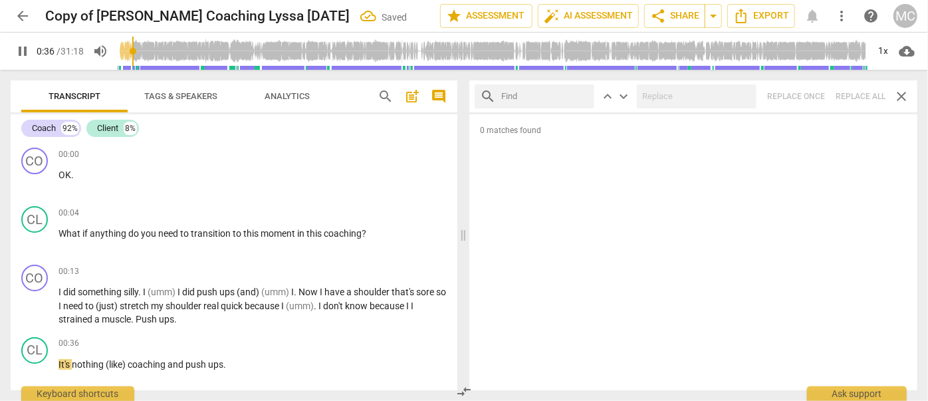
type input "37"
type input "?"
type input "37"
type input "? And"
type input "37"
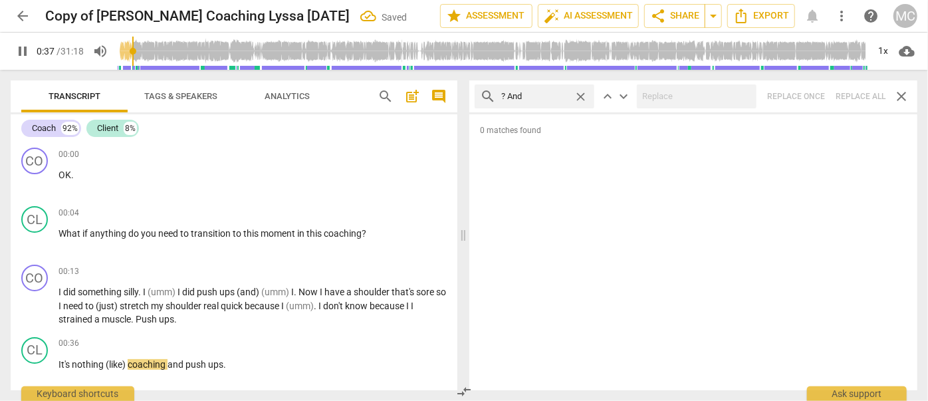
type input "? And"
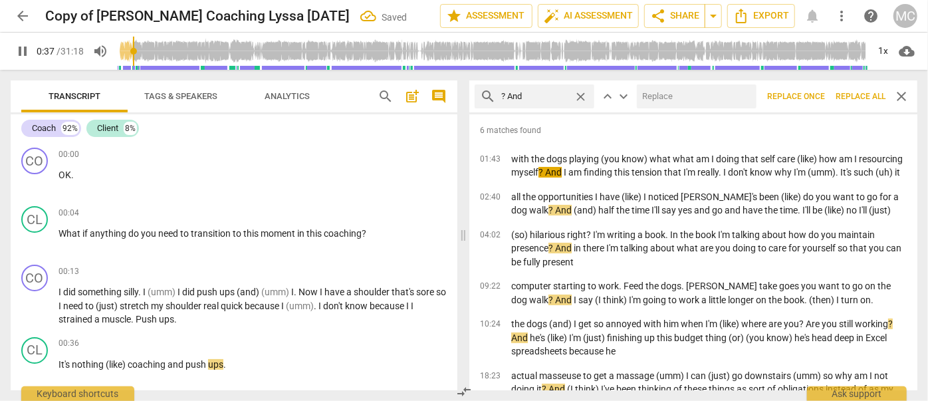
click at [655, 99] on input "text" at bounding box center [694, 96] width 114 height 21
type input "39"
type input "? ("
type input "39"
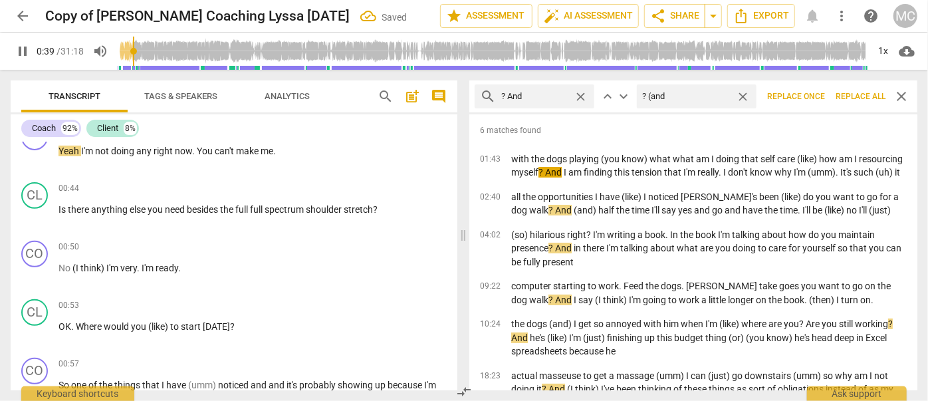
type input "? (and)"
type input "41"
type input "? (an"
type input "41"
type input "?"
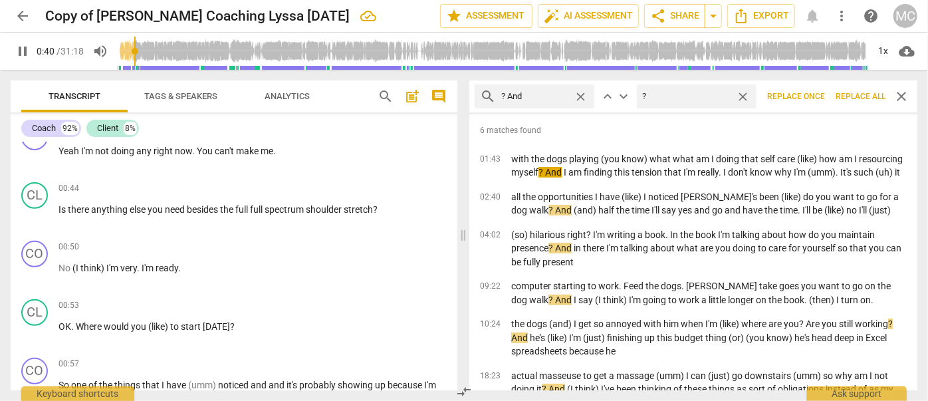
type input "41"
type input ".,"
type input "41"
type input "."
type input "42"
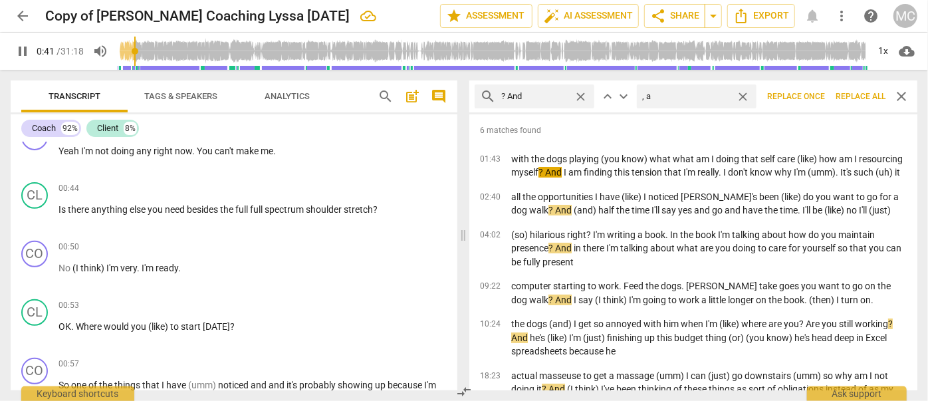
type input ", an"
type input "42"
type input ", and"
type input "43"
type input ", and"
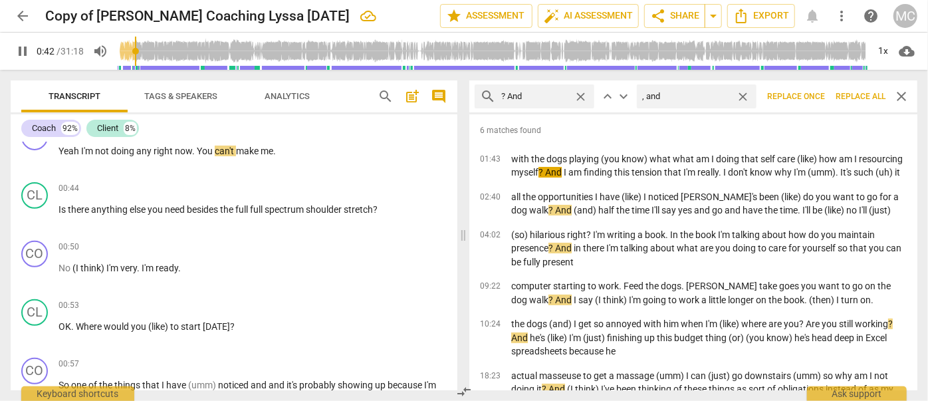
click at [854, 90] on button "Replace all" at bounding box center [860, 96] width 60 height 24
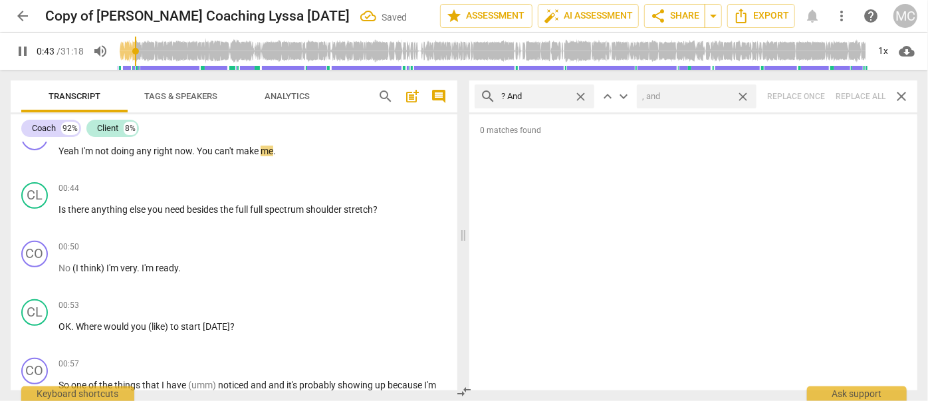
type input "43"
drag, startPoint x: 744, startPoint y: 95, endPoint x: 725, endPoint y: 96, distance: 18.7
click at [744, 95] on span "close" at bounding box center [743, 97] width 14 height 14
type input "44"
click at [580, 92] on span "close" at bounding box center [581, 97] width 14 height 14
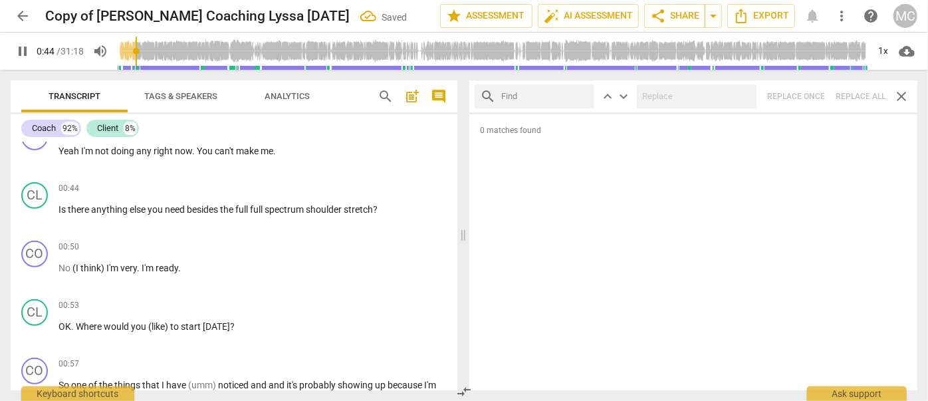
click at [544, 96] on input "text" at bounding box center [545, 96] width 88 height 21
type input "45"
type input "?"
type input "45"
type input "? But"
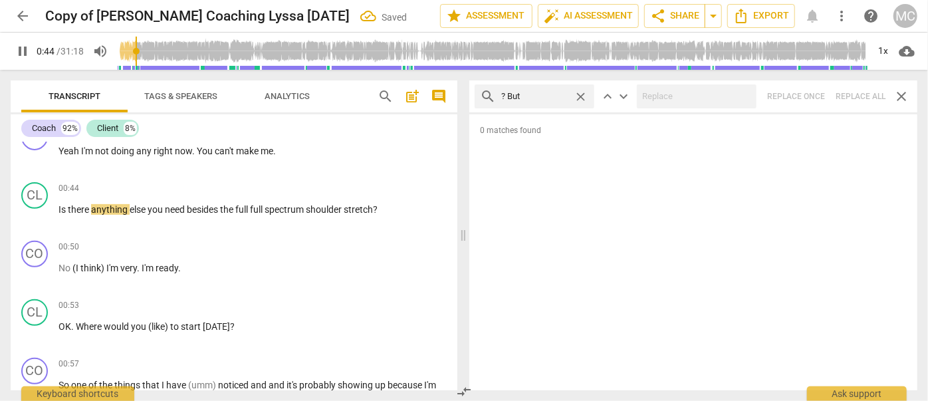
type input "45"
type input "? But"
type input "46"
click at [865, 92] on div "search ? But close keyboard_arrow_up keyboard_arrow_down Replace once Replace a…" at bounding box center [693, 96] width 448 height 32
drag, startPoint x: 583, startPoint y: 93, endPoint x: 540, endPoint y: 95, distance: 43.2
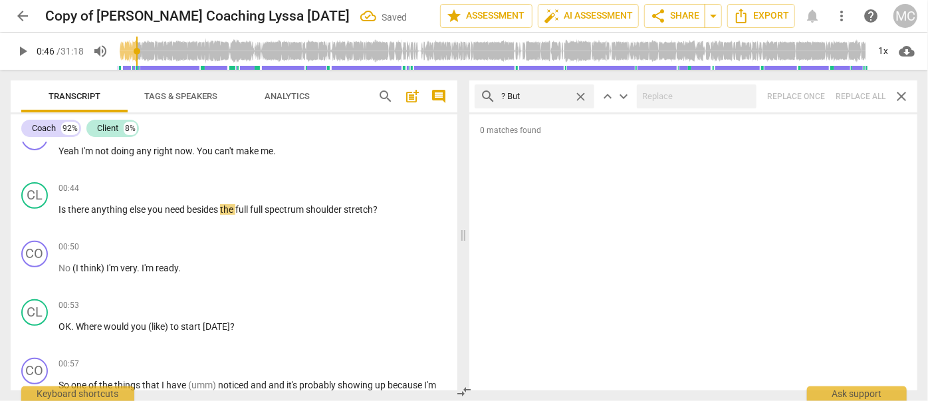
click at [583, 93] on span "close" at bounding box center [581, 97] width 14 height 14
click at [536, 95] on input "text" at bounding box center [545, 96] width 88 height 21
type input "? So"
click at [861, 95] on div "search ? So close keyboard_arrow_up keyboard_arrow_down Replace once Replace al…" at bounding box center [693, 96] width 448 height 32
type input "50"
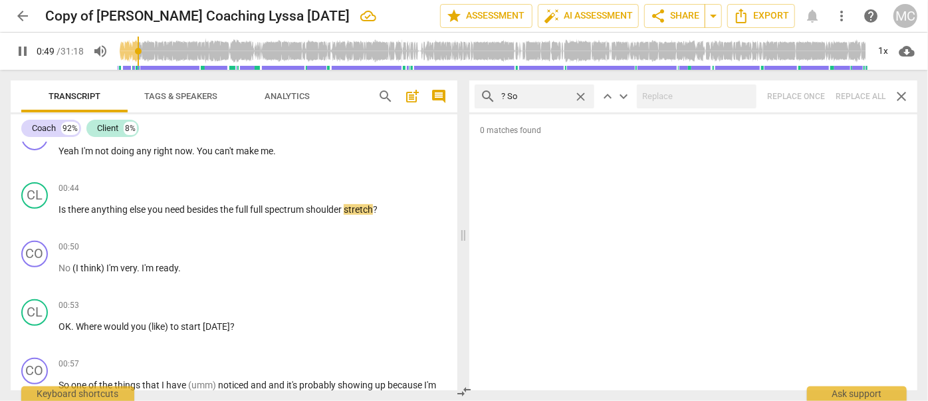
click at [580, 94] on span "close" at bounding box center [581, 97] width 14 height 14
click at [542, 95] on input "text" at bounding box center [545, 96] width 88 height 21
type input "50"
click at [849, 91] on div "search ? Or close keyboard_arrow_up keyboard_arrow_down Replace once Replace al…" at bounding box center [693, 96] width 448 height 32
click at [581, 92] on span "close" at bounding box center [581, 97] width 14 height 14
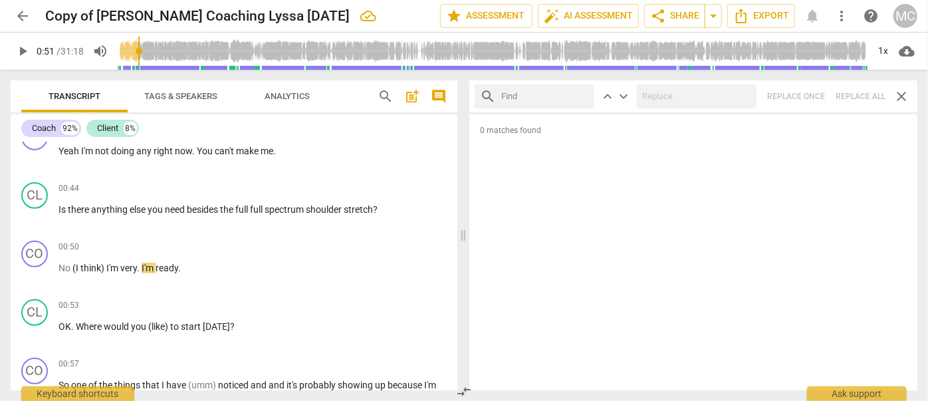
click at [528, 97] on input "text" at bounding box center [545, 96] width 88 height 21
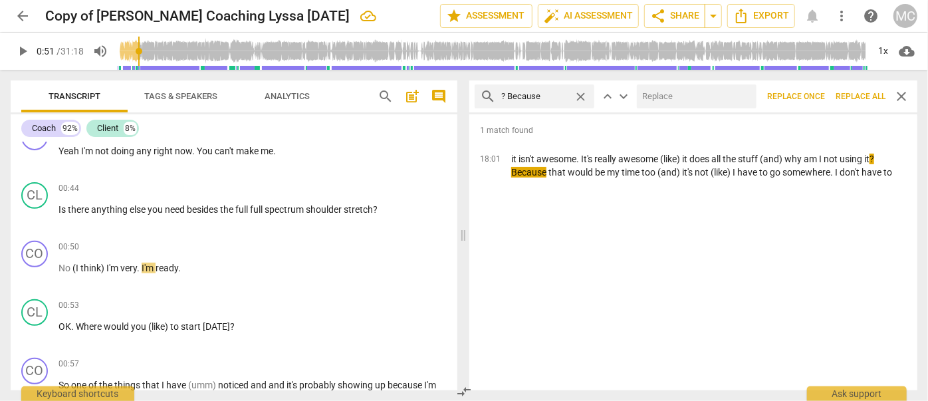
click at [660, 91] on input "text" at bounding box center [694, 96] width 114 height 21
click at [852, 92] on span "Replace all" at bounding box center [860, 96] width 50 height 11
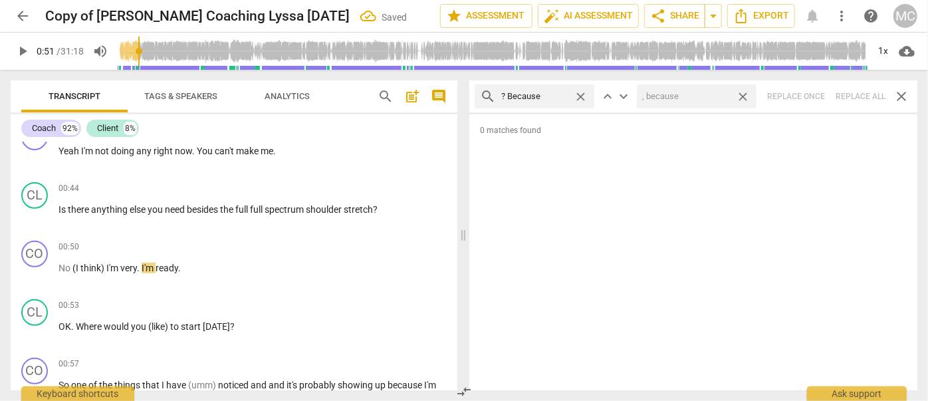
click at [742, 92] on span "close" at bounding box center [743, 97] width 14 height 14
click at [578, 93] on span "close" at bounding box center [581, 97] width 14 height 14
click at [530, 96] on input "text" at bounding box center [545, 96] width 88 height 21
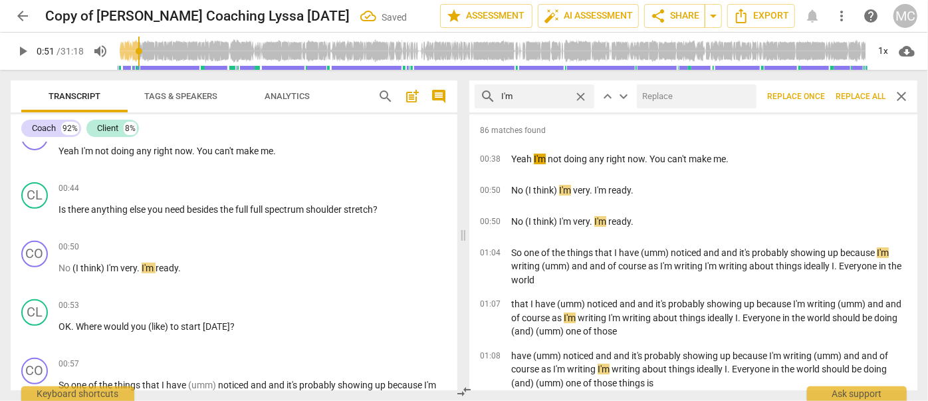
click at [677, 101] on input "text" at bounding box center [694, 96] width 114 height 21
click at [851, 91] on span "Replace all" at bounding box center [860, 96] width 50 height 11
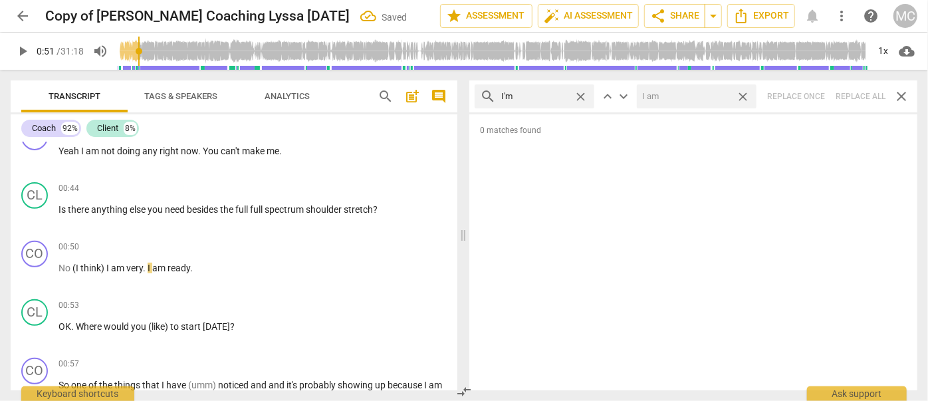
click at [746, 96] on span "close" at bounding box center [743, 97] width 14 height 14
click at [581, 93] on span "close" at bounding box center [581, 97] width 14 height 14
click at [510, 96] on input "text" at bounding box center [534, 96] width 67 height 21
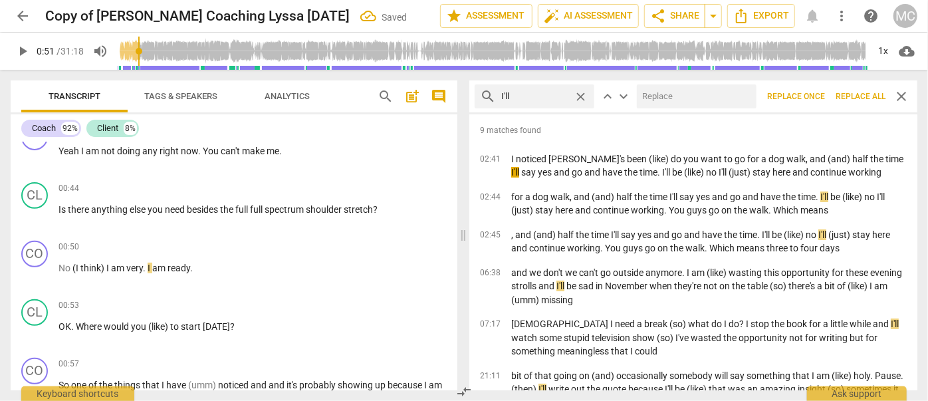
click at [666, 92] on input "text" at bounding box center [694, 96] width 114 height 21
click at [851, 95] on span "Replace all" at bounding box center [860, 96] width 50 height 11
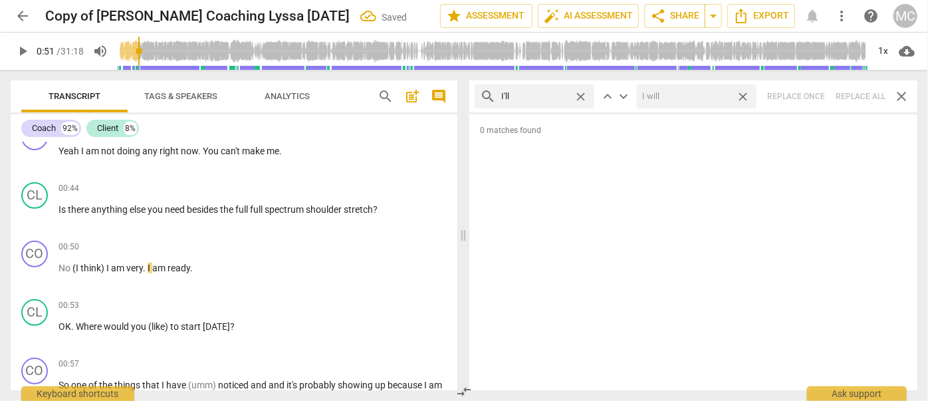
click at [744, 93] on span "close" at bounding box center [743, 97] width 14 height 14
click at [581, 94] on span "close" at bounding box center [581, 97] width 14 height 14
click at [556, 96] on input "text" at bounding box center [545, 96] width 88 height 21
click at [857, 96] on div "search you'll close keyboard_arrow_up keyboard_arrow_down Replace once Replace …" at bounding box center [693, 96] width 448 height 32
click at [580, 94] on span "close" at bounding box center [581, 97] width 14 height 14
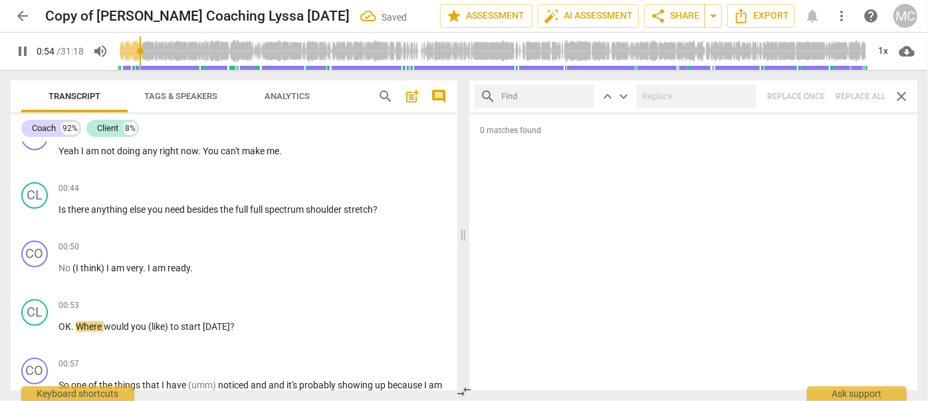
click at [546, 97] on input "text" at bounding box center [545, 96] width 88 height 21
click at [847, 92] on div "search he'll close keyboard_arrow_up keyboard_arrow_down Replace once Replace a…" at bounding box center [693, 96] width 448 height 32
click at [581, 95] on span "close" at bounding box center [581, 97] width 14 height 14
click at [568, 95] on input "text" at bounding box center [545, 96] width 88 height 21
click at [864, 93] on div "search she'll close keyboard_arrow_up keyboard_arrow_down Replace once Replace …" at bounding box center [693, 96] width 448 height 32
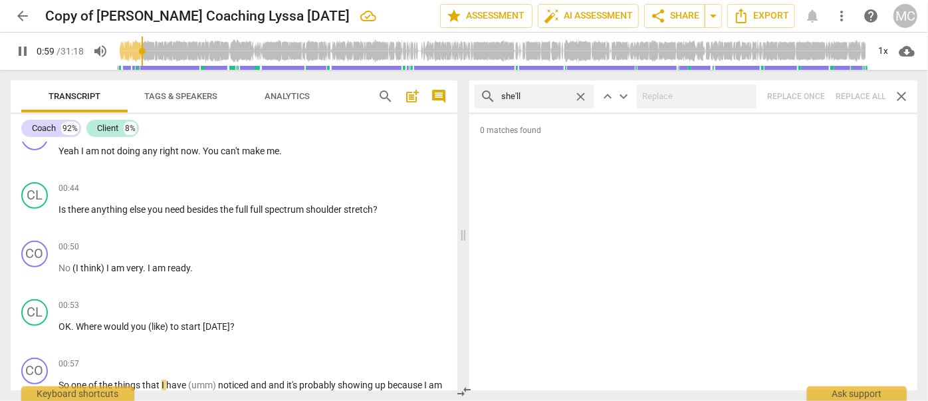
click at [582, 94] on span "close" at bounding box center [581, 97] width 14 height 14
click at [562, 94] on input "text" at bounding box center [545, 96] width 88 height 21
click at [851, 95] on div "search it'll close keyboard_arrow_up keyboard_arrow_down Replace once Replace a…" at bounding box center [693, 96] width 448 height 32
click at [582, 95] on span "close" at bounding box center [581, 97] width 14 height 14
click at [548, 97] on input "text" at bounding box center [545, 96] width 88 height 21
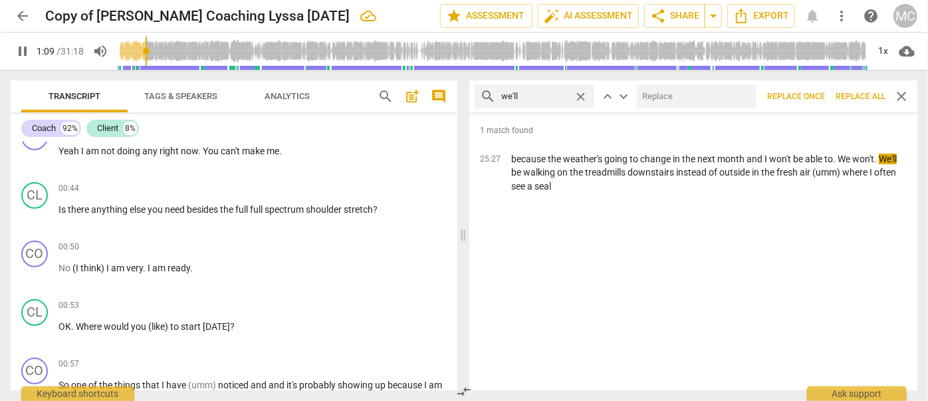
click at [670, 100] on input "text" at bounding box center [694, 96] width 114 height 21
click at [865, 92] on span "Replace all" at bounding box center [860, 96] width 50 height 11
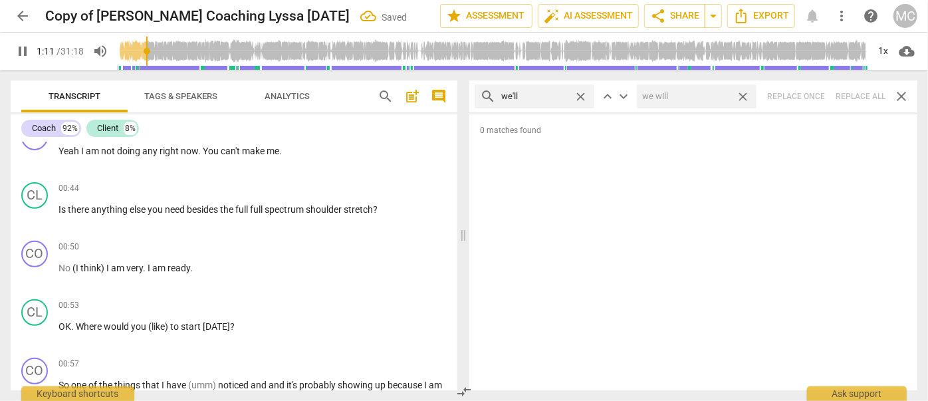
click at [740, 92] on span "close" at bounding box center [743, 97] width 14 height 14
click at [580, 95] on span "close" at bounding box center [581, 97] width 14 height 14
click at [558, 94] on input "text" at bounding box center [545, 96] width 88 height 21
click at [841, 96] on div "search they'll close keyboard_arrow_up keyboard_arrow_down Replace once Replace…" at bounding box center [693, 96] width 448 height 32
click at [582, 95] on span "close" at bounding box center [581, 97] width 14 height 14
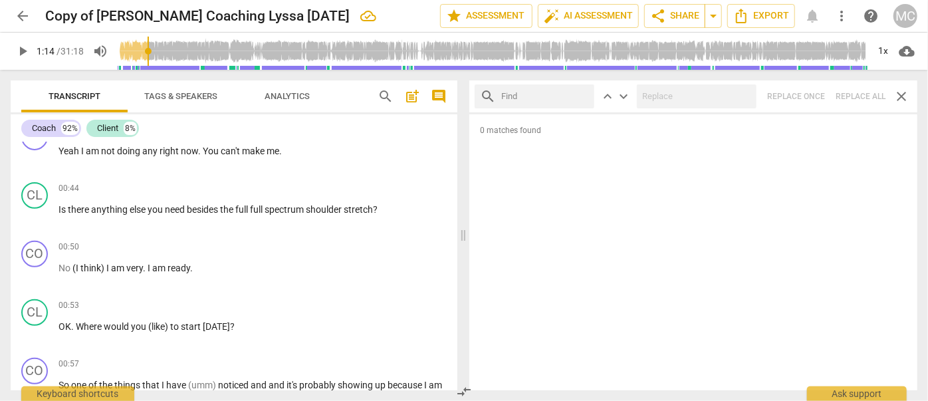
click at [526, 97] on input "text" at bounding box center [545, 96] width 88 height 21
click at [850, 88] on div "search there'll close keyboard_arrow_up keyboard_arrow_down Replace once Replac…" at bounding box center [693, 96] width 448 height 32
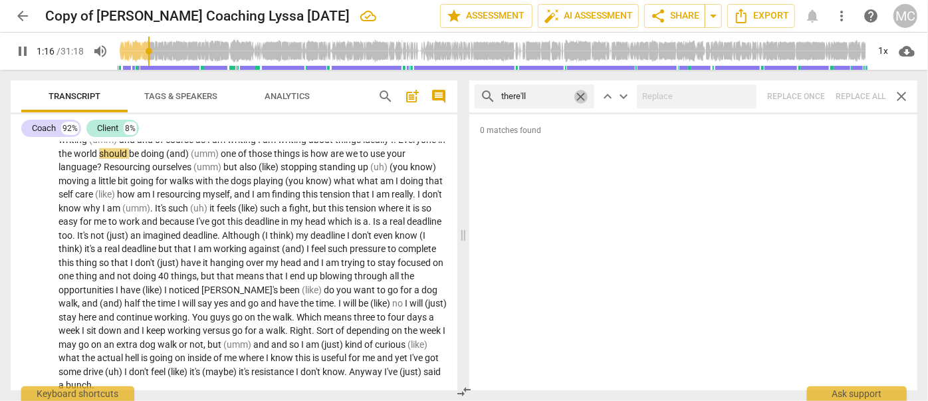
click at [583, 92] on span "close" at bounding box center [581, 97] width 14 height 14
click at [551, 93] on input "text" at bounding box center [545, 96] width 88 height 21
click at [857, 90] on div "search that'll close keyboard_arrow_up keyboard_arrow_down Replace once Replace…" at bounding box center [693, 96] width 448 height 32
click at [583, 94] on span "close" at bounding box center [581, 97] width 14 height 14
click at [540, 97] on input "text" at bounding box center [545, 96] width 88 height 21
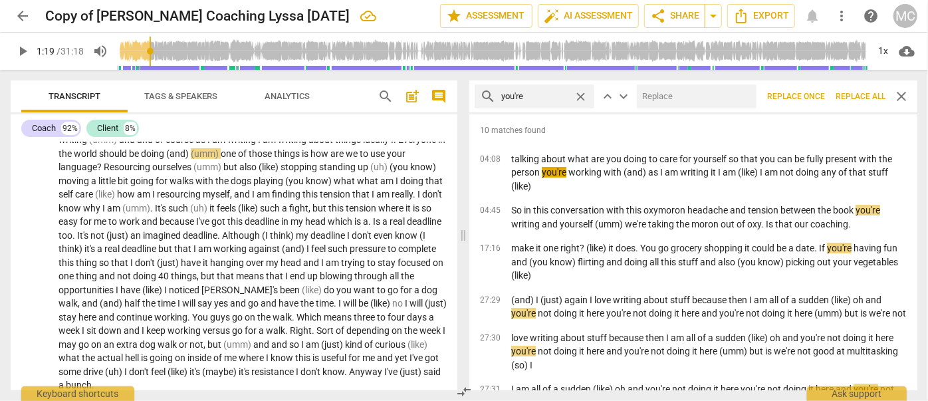
click at [710, 97] on input "text" at bounding box center [694, 96] width 114 height 21
click at [855, 92] on span "Replace all" at bounding box center [860, 96] width 50 height 11
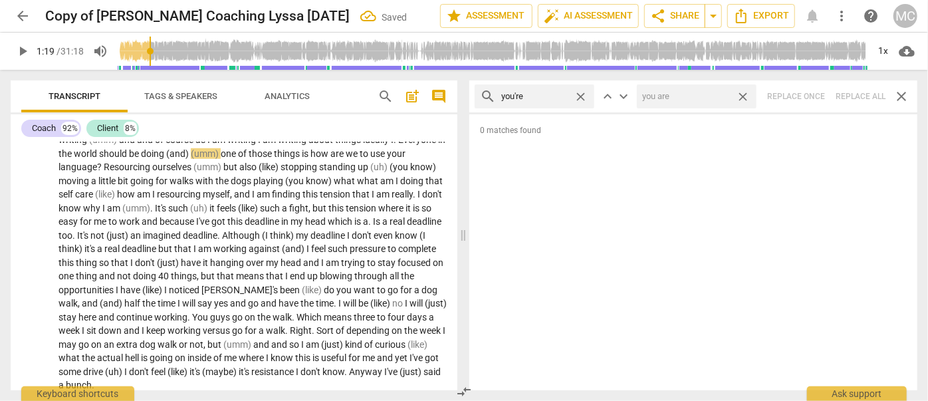
click at [742, 94] on span "close" at bounding box center [743, 97] width 14 height 14
click at [581, 95] on span "close" at bounding box center [581, 97] width 14 height 14
drag, startPoint x: 535, startPoint y: 96, endPoint x: 526, endPoint y: 109, distance: 15.9
click at [535, 96] on input "text" at bounding box center [545, 96] width 88 height 21
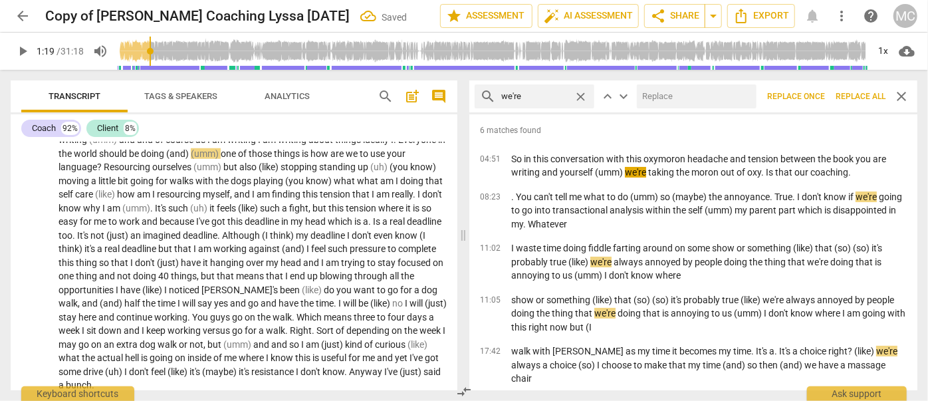
click at [718, 98] on input "text" at bounding box center [694, 96] width 114 height 21
click at [857, 92] on span "Replace all" at bounding box center [860, 96] width 50 height 11
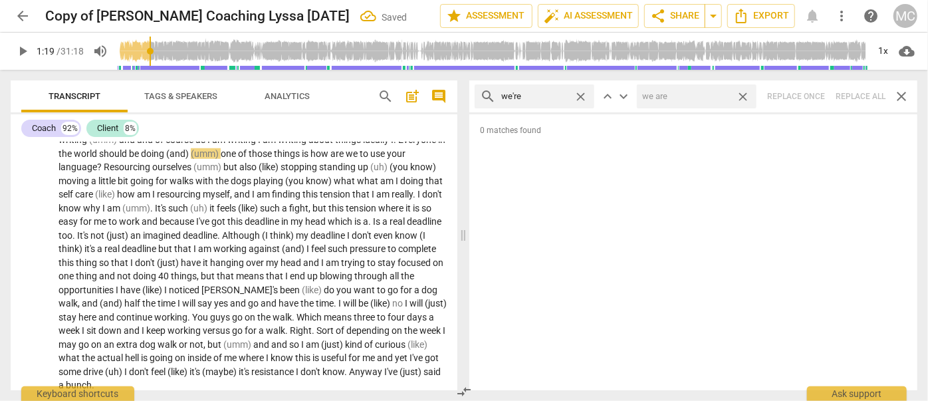
drag, startPoint x: 744, startPoint y: 92, endPoint x: 582, endPoint y: 86, distance: 162.9
click at [744, 92] on span "close" at bounding box center [743, 97] width 14 height 14
click at [580, 94] on span "close" at bounding box center [581, 97] width 14 height 14
click at [547, 100] on input "text" at bounding box center [545, 96] width 88 height 21
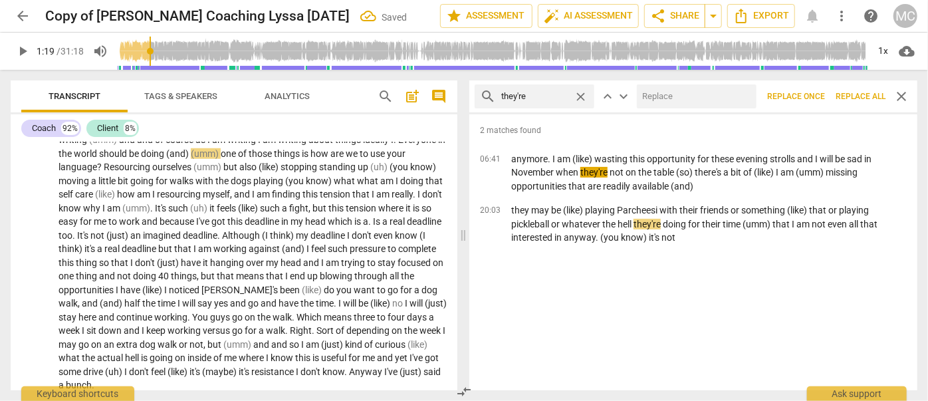
click at [675, 98] on input "text" at bounding box center [694, 96] width 114 height 21
click at [852, 92] on span "Replace all" at bounding box center [860, 96] width 50 height 11
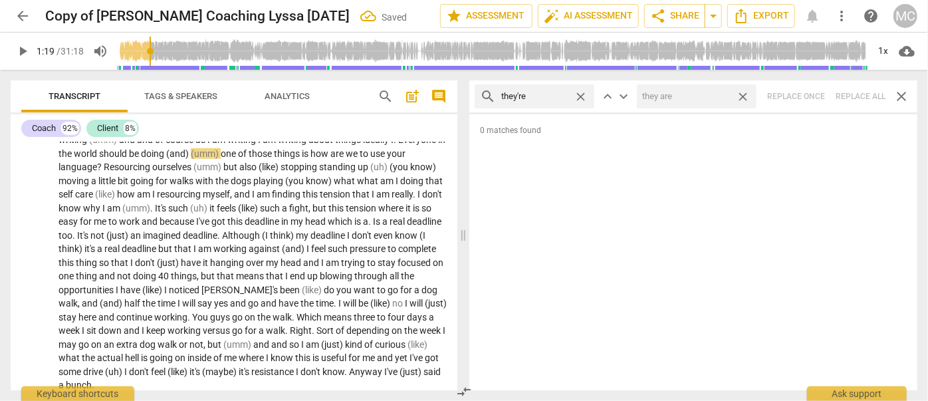
click at [743, 95] on span "close" at bounding box center [743, 97] width 14 height 14
click at [579, 95] on span "close" at bounding box center [581, 97] width 14 height 14
click at [554, 98] on input "text" at bounding box center [545, 96] width 88 height 21
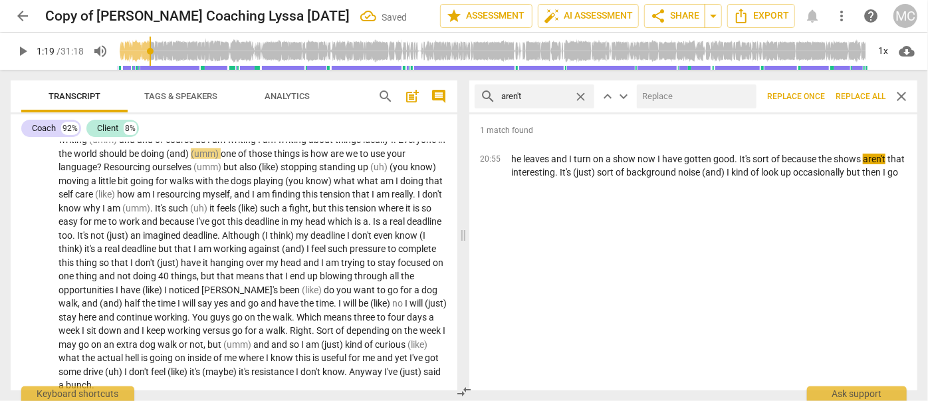
click at [677, 97] on input "text" at bounding box center [694, 96] width 114 height 21
click at [854, 93] on span "Replace all" at bounding box center [860, 96] width 50 height 11
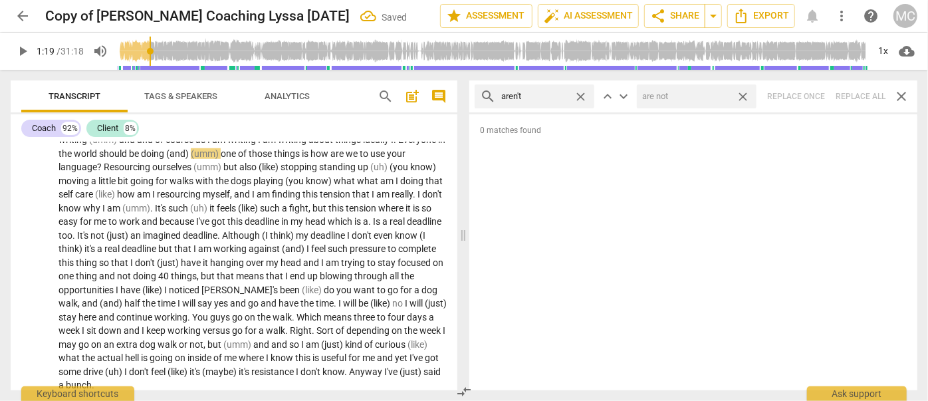
click at [742, 92] on span "close" at bounding box center [743, 97] width 14 height 14
click at [583, 93] on span "close" at bounding box center [581, 97] width 14 height 14
drag, startPoint x: 563, startPoint y: 92, endPoint x: 576, endPoint y: 95, distance: 12.9
click at [563, 92] on input "text" at bounding box center [545, 96] width 88 height 21
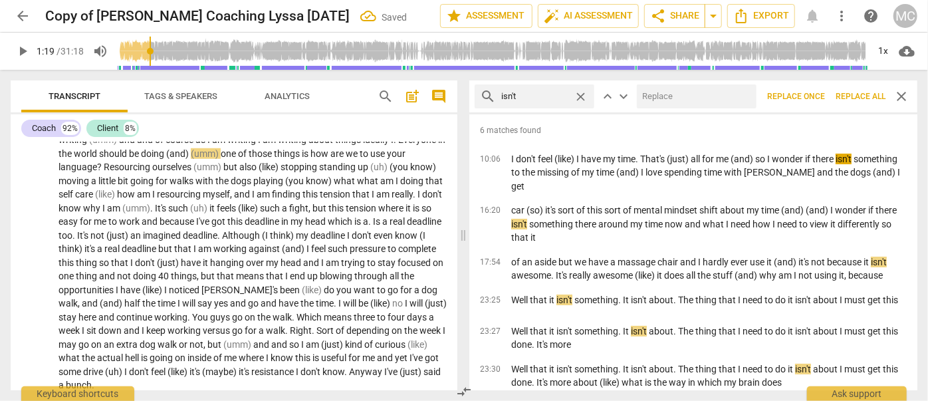
click at [674, 93] on input "text" at bounding box center [694, 96] width 114 height 21
click at [857, 92] on span "Replace all" at bounding box center [860, 96] width 50 height 11
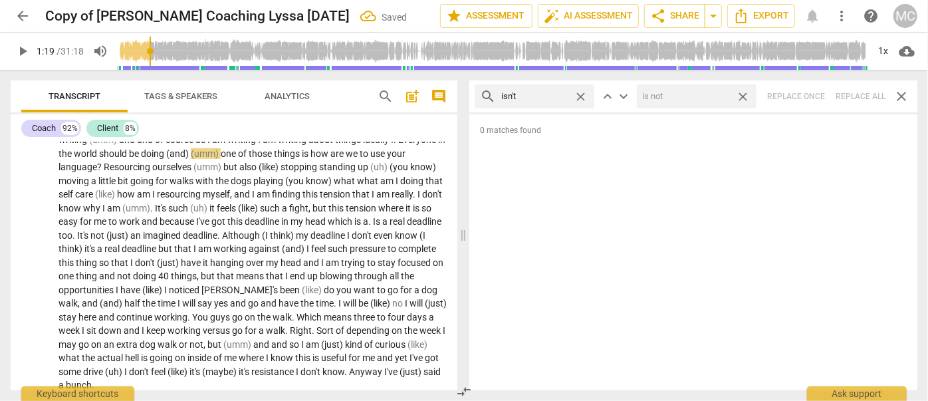
drag, startPoint x: 744, startPoint y: 94, endPoint x: 587, endPoint y: 90, distance: 156.9
click at [744, 94] on span "close" at bounding box center [743, 97] width 14 height 14
click at [581, 92] on span "close" at bounding box center [581, 97] width 14 height 14
click at [532, 102] on input "text" at bounding box center [545, 96] width 88 height 21
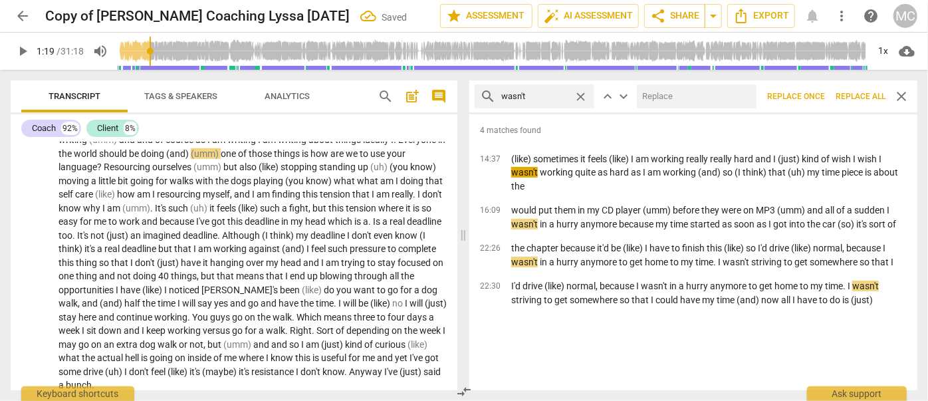
click at [649, 93] on input "text" at bounding box center [694, 96] width 114 height 21
click at [856, 92] on span "Replace all" at bounding box center [860, 96] width 50 height 11
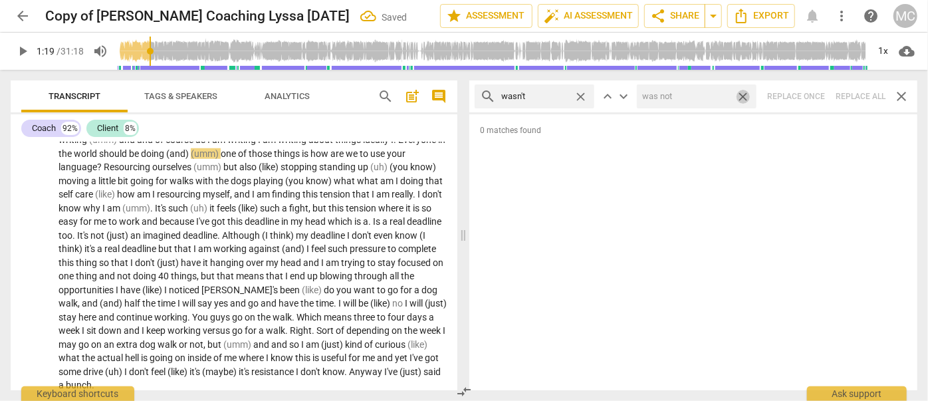
click at [743, 92] on span "close" at bounding box center [743, 97] width 14 height 14
click at [584, 93] on span "close" at bounding box center [581, 97] width 14 height 14
click at [572, 95] on input "text" at bounding box center [545, 96] width 88 height 21
click at [859, 93] on div "search weren't close keyboard_arrow_up keyboard_arrow_down Replace once Replace…" at bounding box center [693, 96] width 448 height 32
click at [581, 96] on span "close" at bounding box center [581, 97] width 14 height 14
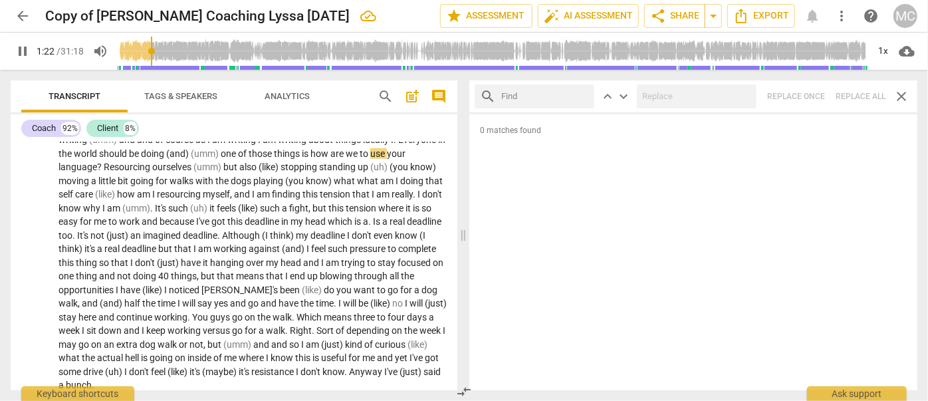
click at [545, 92] on input "text" at bounding box center [545, 96] width 88 height 21
click at [856, 95] on div "search haven't close keyboard_arrow_up keyboard_arrow_down Replace once Replace…" at bounding box center [693, 96] width 448 height 32
click at [582, 94] on span "close" at bounding box center [581, 97] width 14 height 14
click at [563, 94] on input "text" at bounding box center [534, 96] width 67 height 21
click at [851, 93] on div "search hasn't close keyboard_arrow_up keyboard_arrow_down Replace once Replace …" at bounding box center [693, 96] width 448 height 32
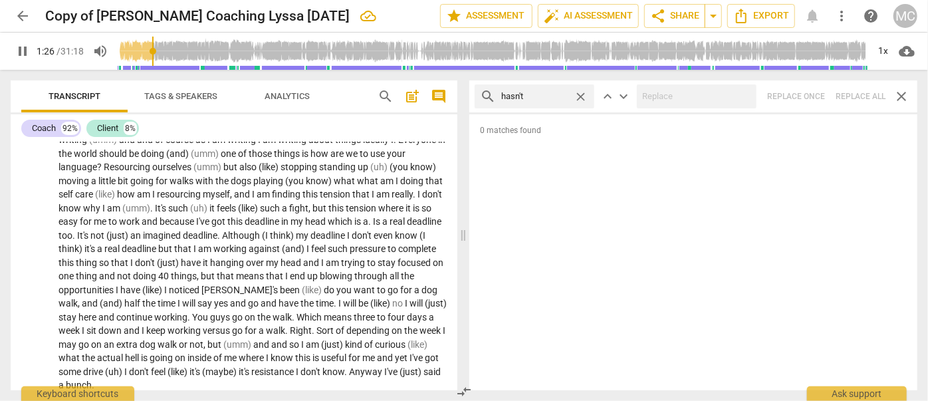
click at [581, 93] on span "close" at bounding box center [581, 97] width 14 height 14
click at [542, 92] on input "text" at bounding box center [545, 96] width 88 height 21
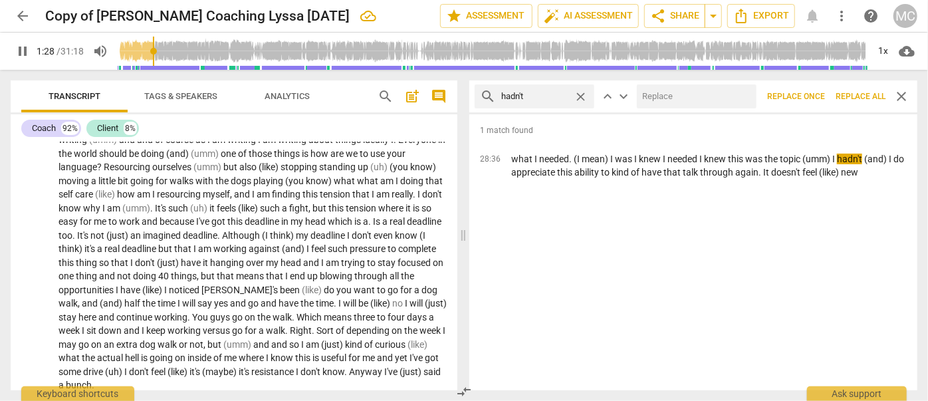
click at [689, 92] on input "text" at bounding box center [694, 96] width 114 height 21
click at [853, 97] on span "Replace all" at bounding box center [860, 96] width 50 height 11
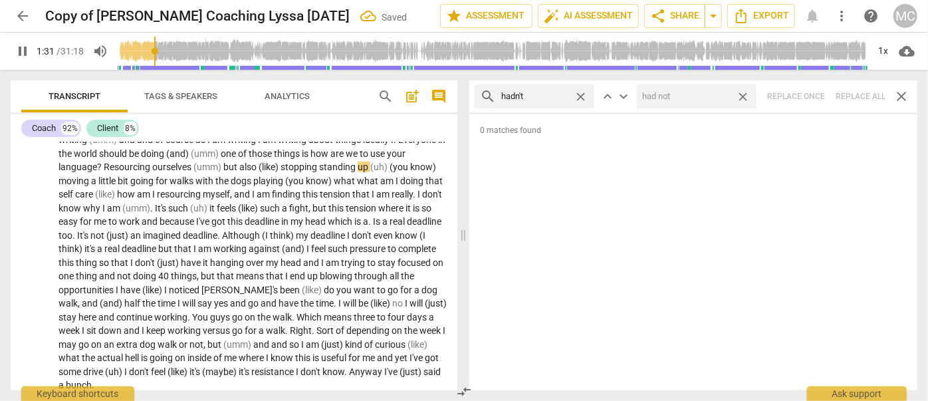
click at [742, 94] on span "close" at bounding box center [743, 97] width 14 height 14
click at [581, 93] on span "close" at bounding box center [581, 97] width 14 height 14
click at [544, 96] on input "text" at bounding box center [545, 96] width 88 height 21
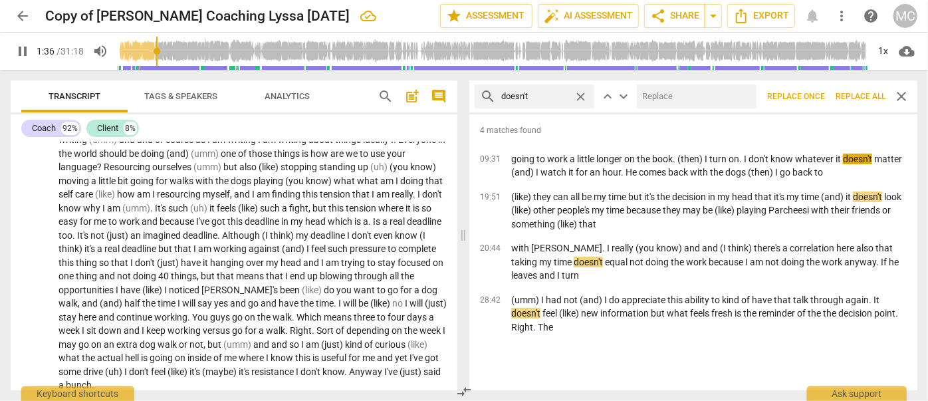
click at [698, 82] on div "search doesn't close keyboard_arrow_up keyboard_arrow_down Replace once Replace…" at bounding box center [693, 96] width 448 height 32
click at [693, 94] on input "text" at bounding box center [694, 96] width 114 height 21
click at [851, 93] on span "Replace all" at bounding box center [860, 96] width 50 height 11
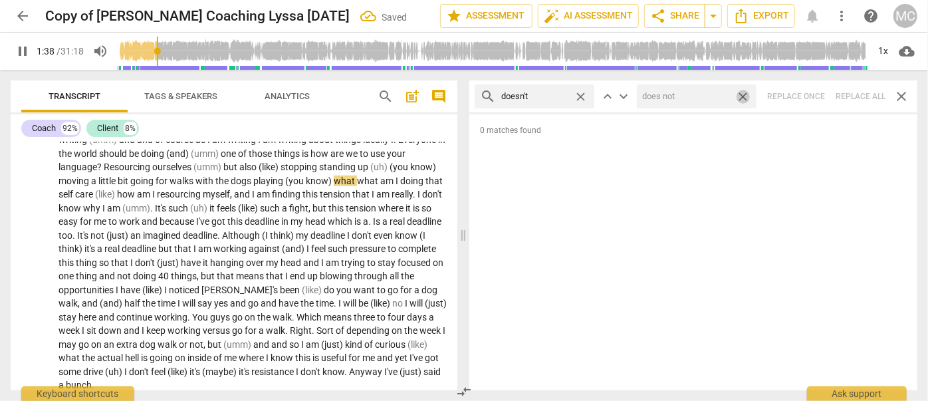
click at [746, 93] on span "close" at bounding box center [743, 97] width 14 height 14
click at [580, 95] on span "close" at bounding box center [581, 97] width 14 height 14
click at [540, 96] on input "text" at bounding box center [545, 96] width 88 height 21
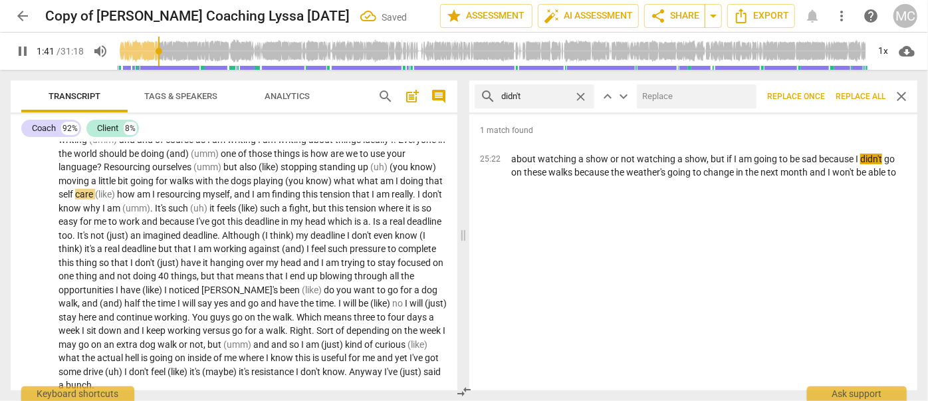
click at [703, 84] on div at bounding box center [697, 96] width 120 height 24
click at [695, 95] on input "text" at bounding box center [694, 96] width 114 height 21
click at [864, 90] on button "Replace all" at bounding box center [860, 96] width 60 height 24
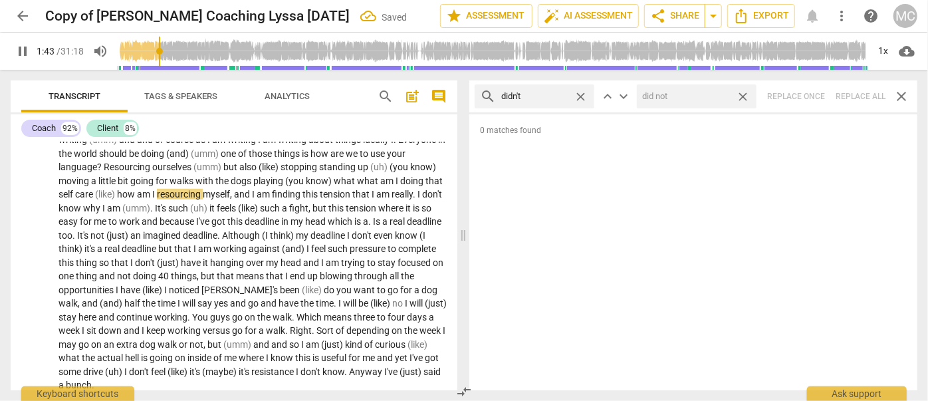
click at [748, 96] on span "close" at bounding box center [743, 97] width 14 height 14
click at [585, 92] on span "close" at bounding box center [581, 97] width 14 height 14
click at [546, 95] on input "text" at bounding box center [545, 96] width 88 height 21
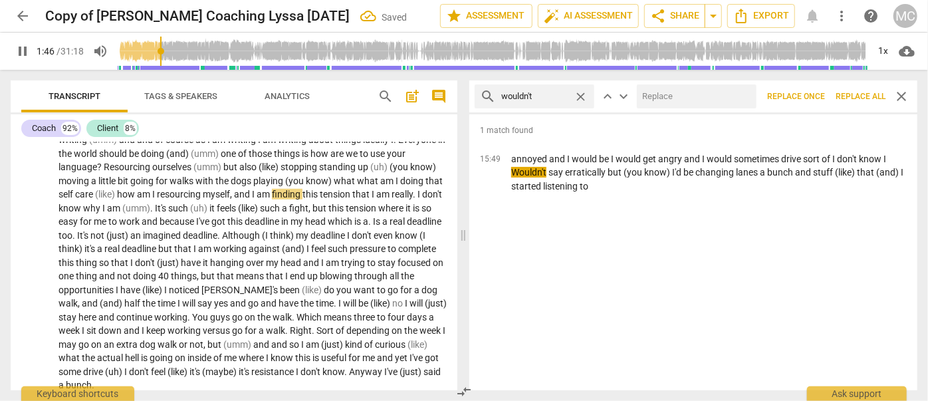
click at [687, 95] on input "text" at bounding box center [694, 96] width 114 height 21
click at [852, 92] on span "Replace all" at bounding box center [860, 96] width 50 height 11
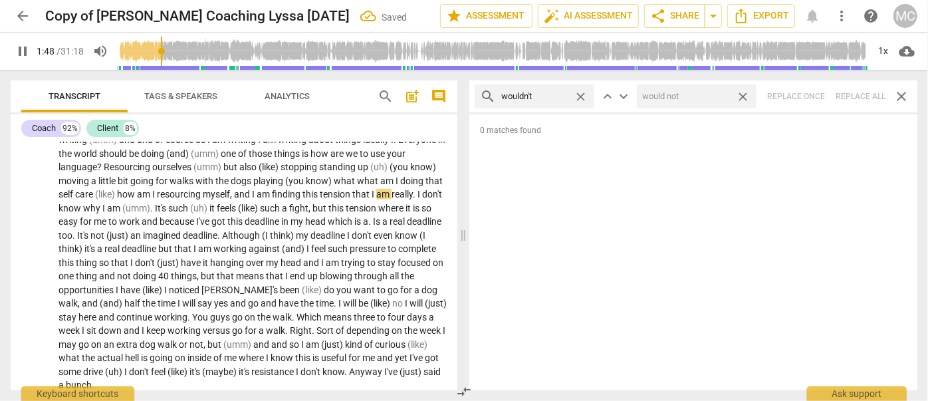
click at [742, 94] on span "close" at bounding box center [743, 97] width 14 height 14
click at [585, 94] on span "close" at bounding box center [581, 97] width 14 height 14
click at [558, 97] on input "text" at bounding box center [545, 96] width 88 height 21
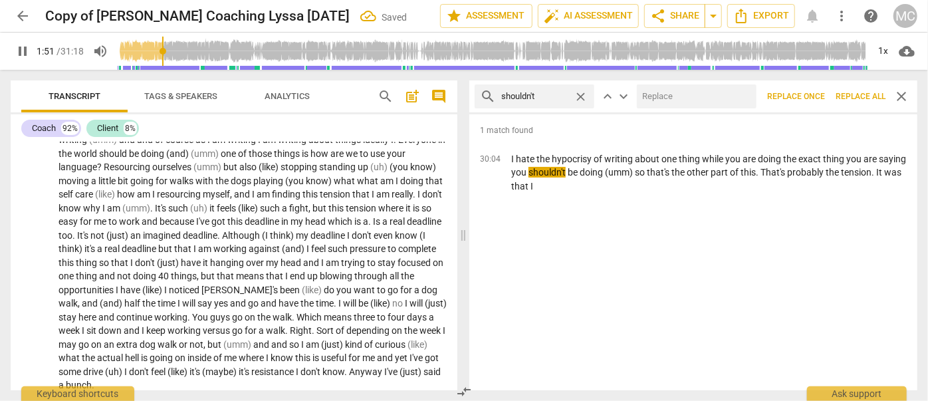
click at [669, 96] on input "text" at bounding box center [694, 96] width 114 height 21
click at [856, 92] on span "Replace all" at bounding box center [860, 96] width 50 height 11
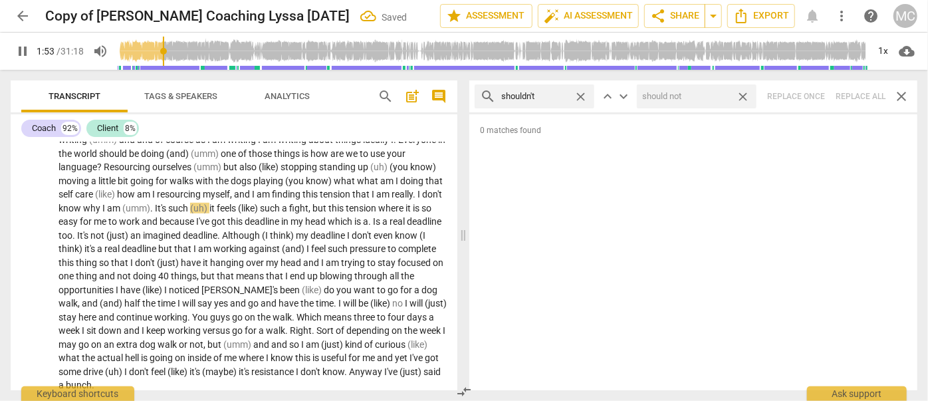
click at [744, 93] on span "close" at bounding box center [743, 97] width 14 height 14
click at [580, 94] on span "close" at bounding box center [581, 97] width 14 height 14
click at [554, 95] on input "text" at bounding box center [545, 96] width 88 height 21
click at [851, 92] on div "search couldn't close keyboard_arrow_up keyboard_arrow_down Replace once Replac…" at bounding box center [693, 96] width 448 height 32
click at [581, 95] on span "close" at bounding box center [581, 97] width 14 height 14
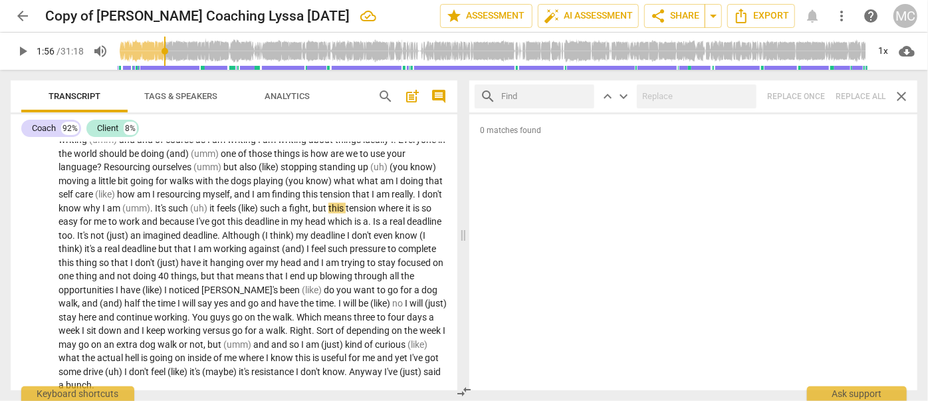
drag, startPoint x: 540, startPoint y: 94, endPoint x: 529, endPoint y: 96, distance: 11.6
click at [540, 94] on input "text" at bounding box center [545, 96] width 88 height 21
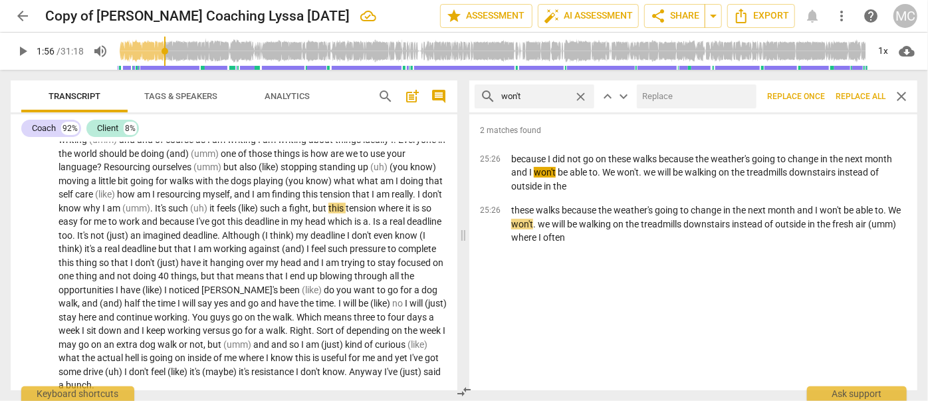
click at [686, 102] on input "text" at bounding box center [694, 96] width 114 height 21
click at [859, 88] on button "Replace all" at bounding box center [860, 96] width 60 height 24
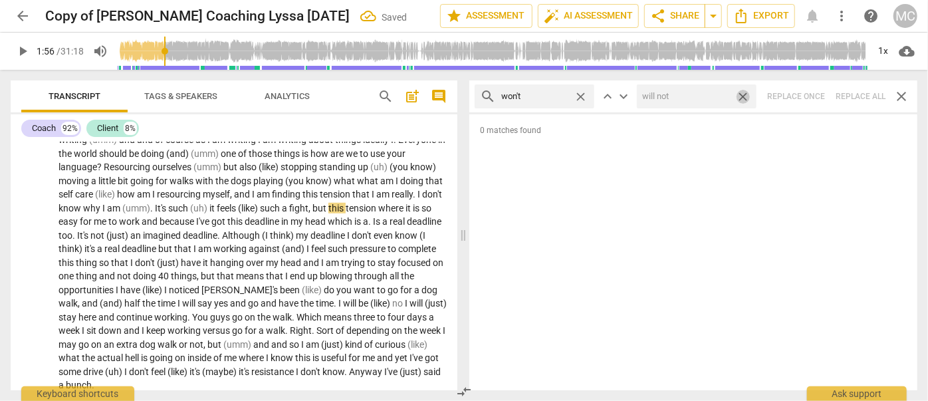
click at [744, 95] on span "close" at bounding box center [743, 97] width 14 height 14
click at [583, 97] on span "close" at bounding box center [581, 97] width 14 height 14
click at [532, 97] on input "text" at bounding box center [545, 96] width 88 height 21
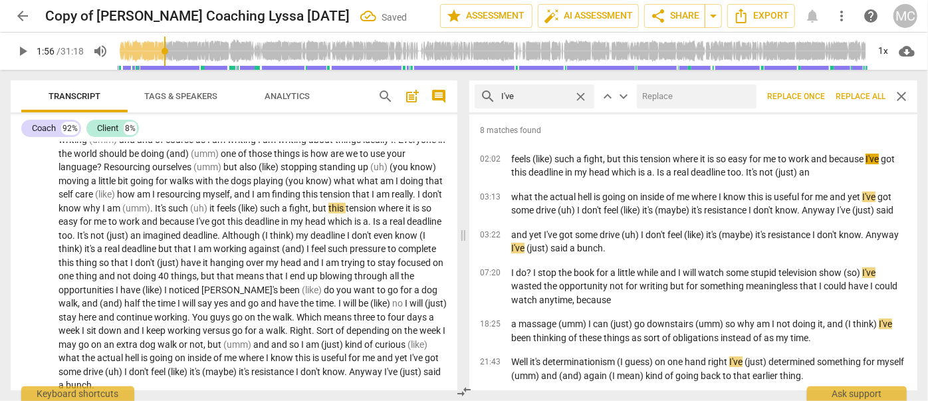
click at [692, 105] on input "text" at bounding box center [694, 96] width 114 height 21
click at [850, 91] on span "Replace all" at bounding box center [860, 96] width 50 height 11
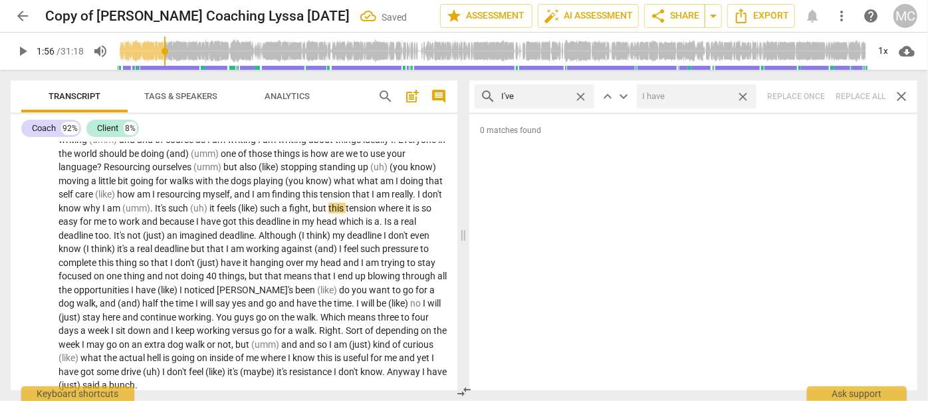
click at [744, 94] on span "close" at bounding box center [743, 97] width 14 height 14
click at [581, 95] on span "close" at bounding box center [581, 97] width 14 height 14
click at [555, 95] on input "text" at bounding box center [545, 96] width 88 height 21
click at [855, 91] on div "search you've close keyboard_arrow_up keyboard_arrow_down Replace once Replace …" at bounding box center [693, 96] width 448 height 32
click at [581, 94] on span "close" at bounding box center [581, 97] width 14 height 14
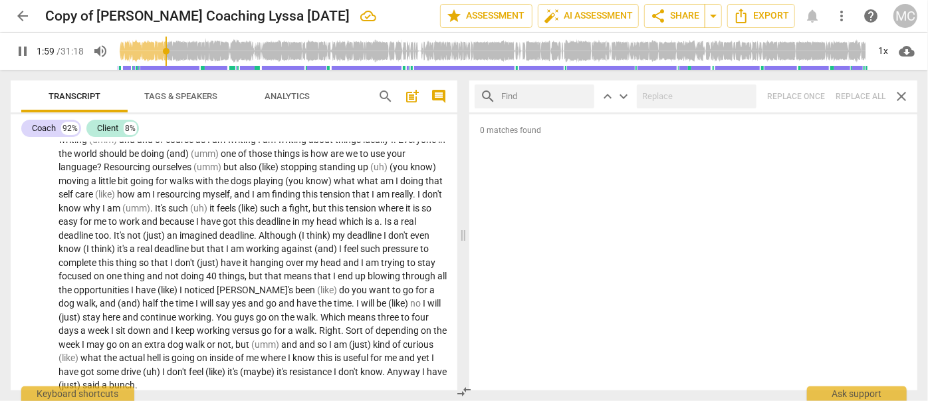
click at [540, 102] on input "text" at bounding box center [545, 96] width 88 height 21
click at [852, 96] on div "search we've close keyboard_arrow_up keyboard_arrow_down Replace once Replace a…" at bounding box center [693, 96] width 448 height 32
click at [581, 94] on span "close" at bounding box center [581, 97] width 14 height 14
click at [519, 97] on input "text" at bounding box center [545, 96] width 88 height 21
click at [853, 95] on div "search they've close keyboard_arrow_up keyboard_arrow_down Replace once Replace…" at bounding box center [693, 96] width 448 height 32
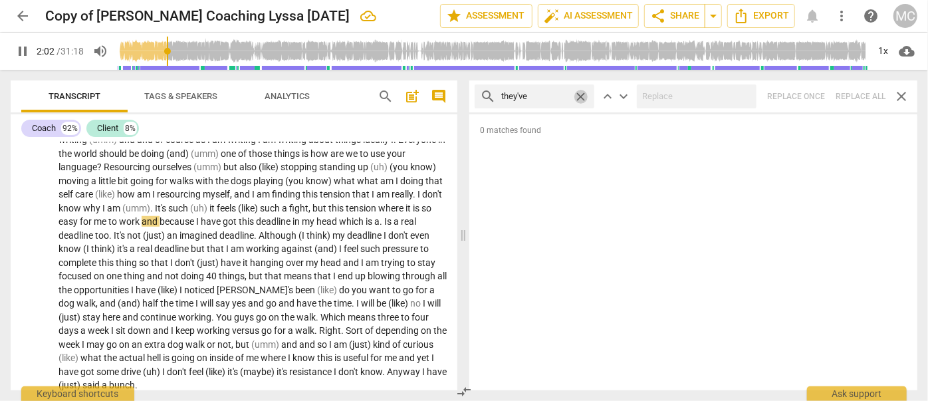
drag, startPoint x: 578, startPoint y: 95, endPoint x: 541, endPoint y: 98, distance: 36.7
click at [578, 95] on span "close" at bounding box center [581, 97] width 14 height 14
click at [537, 98] on input "text" at bounding box center [545, 96] width 88 height 21
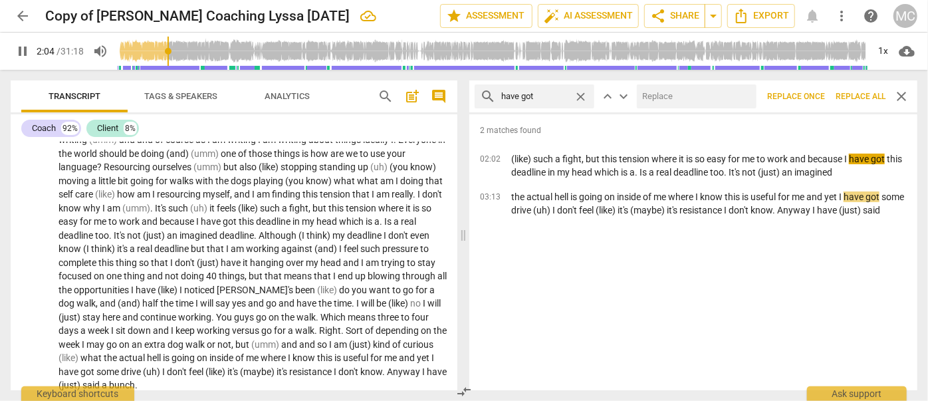
click at [689, 100] on input "text" at bounding box center [694, 96] width 114 height 21
click at [863, 88] on button "Replace all" at bounding box center [860, 96] width 60 height 24
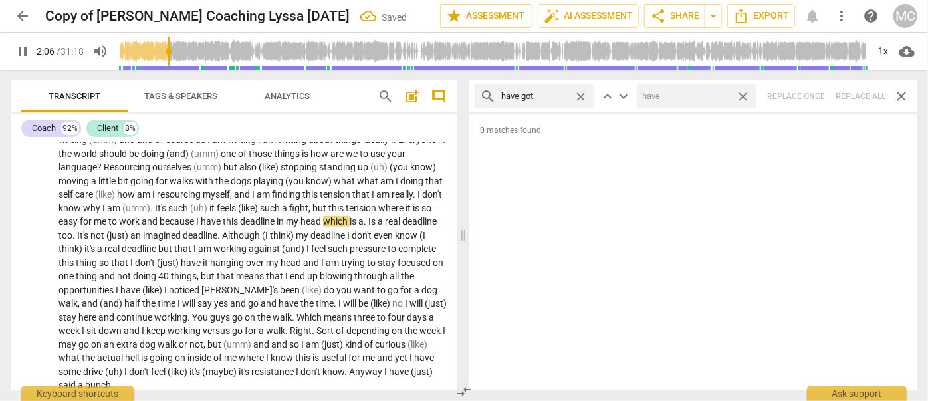
drag, startPoint x: 741, startPoint y: 96, endPoint x: 639, endPoint y: 101, distance: 102.5
click at [741, 96] on span "close" at bounding box center [743, 97] width 14 height 14
click at [582, 94] on span "close" at bounding box center [581, 97] width 14 height 14
click at [560, 95] on input "text" at bounding box center [545, 96] width 88 height 21
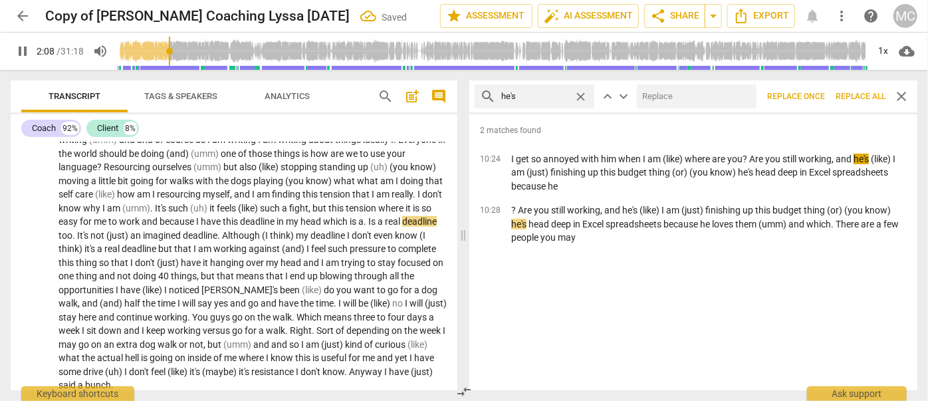
click at [666, 96] on input "text" at bounding box center [694, 96] width 114 height 21
click at [847, 94] on span "Replace all" at bounding box center [860, 96] width 50 height 11
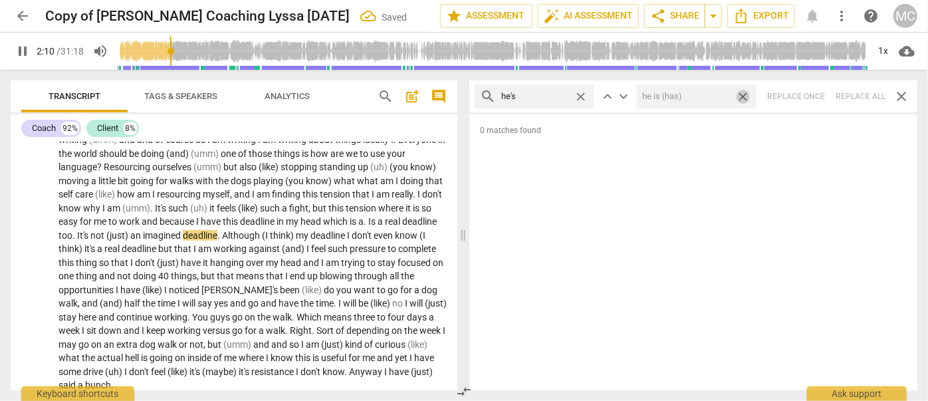
click at [746, 97] on span "close" at bounding box center [743, 97] width 14 height 14
click at [583, 92] on span "close" at bounding box center [581, 97] width 14 height 14
click at [562, 94] on input "text" at bounding box center [545, 96] width 88 height 21
click at [855, 90] on div "search she's close keyboard_arrow_up keyboard_arrow_down Replace once Replace a…" at bounding box center [693, 96] width 448 height 32
click at [579, 95] on span "close" at bounding box center [581, 97] width 14 height 14
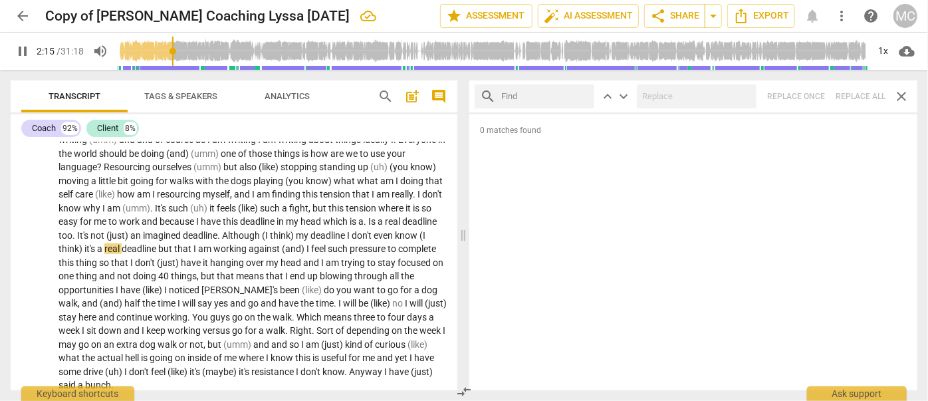
click at [558, 94] on input "text" at bounding box center [545, 96] width 88 height 21
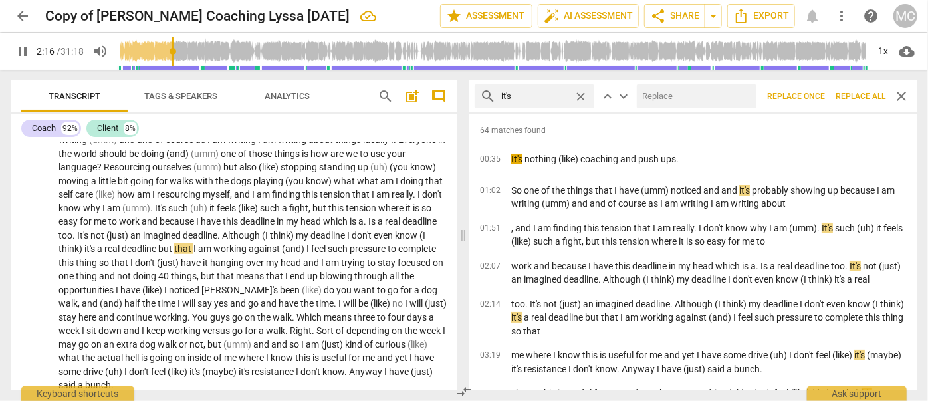
click at [661, 88] on input "text" at bounding box center [694, 96] width 114 height 21
click at [849, 97] on span "Replace all" at bounding box center [860, 96] width 50 height 11
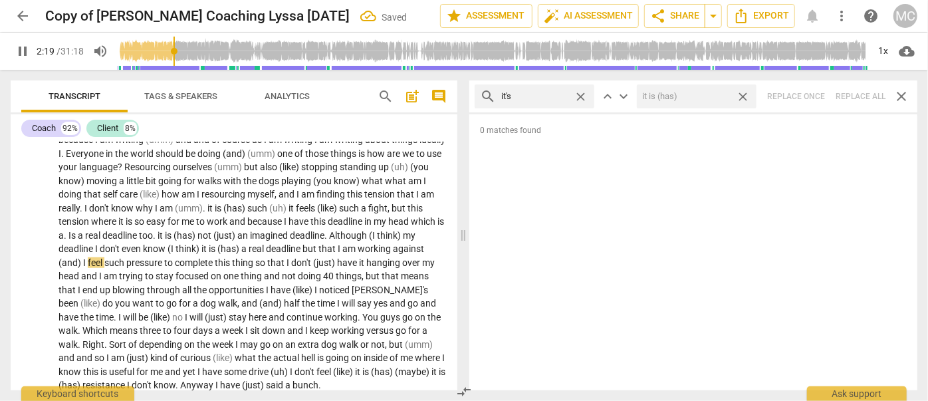
click at [745, 95] on span "close" at bounding box center [743, 97] width 14 height 14
click at [580, 92] on span "close" at bounding box center [581, 97] width 14 height 14
drag, startPoint x: 548, startPoint y: 95, endPoint x: 538, endPoint y: 96, distance: 9.4
click at [548, 95] on input "text" at bounding box center [545, 96] width 88 height 21
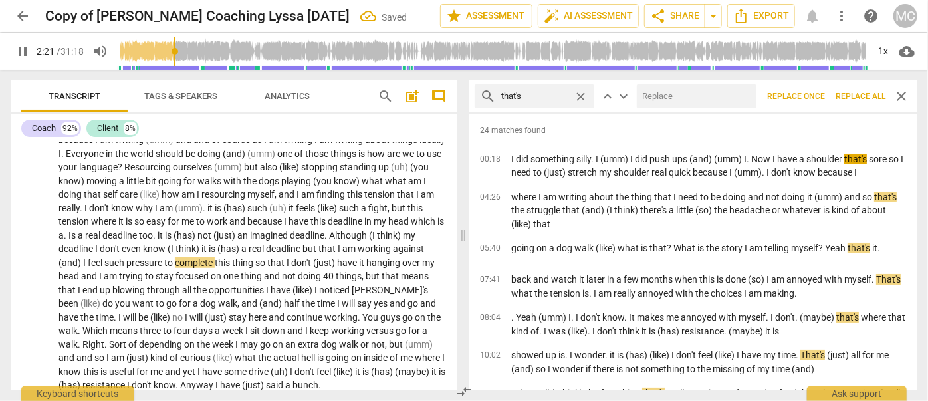
click at [673, 95] on input "text" at bounding box center [694, 96] width 114 height 21
click at [868, 94] on span "Replace all" at bounding box center [860, 96] width 50 height 11
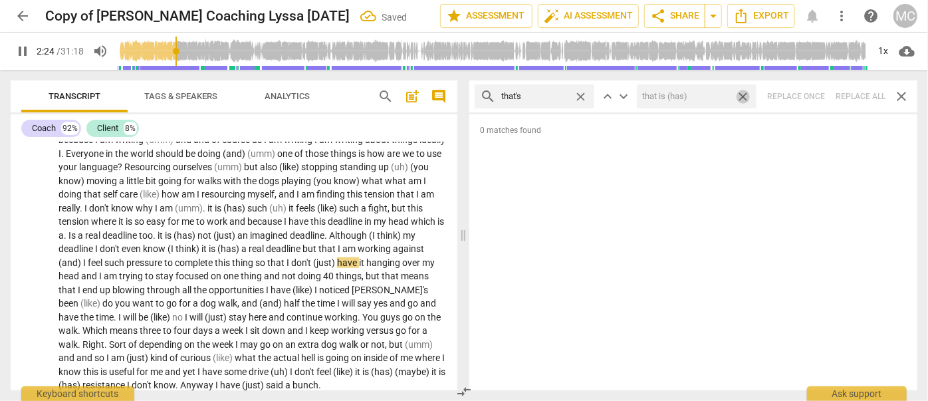
click at [744, 92] on span "close" at bounding box center [743, 97] width 14 height 14
click at [578, 93] on span "close" at bounding box center [581, 97] width 14 height 14
click at [551, 95] on input "text" at bounding box center [545, 96] width 88 height 21
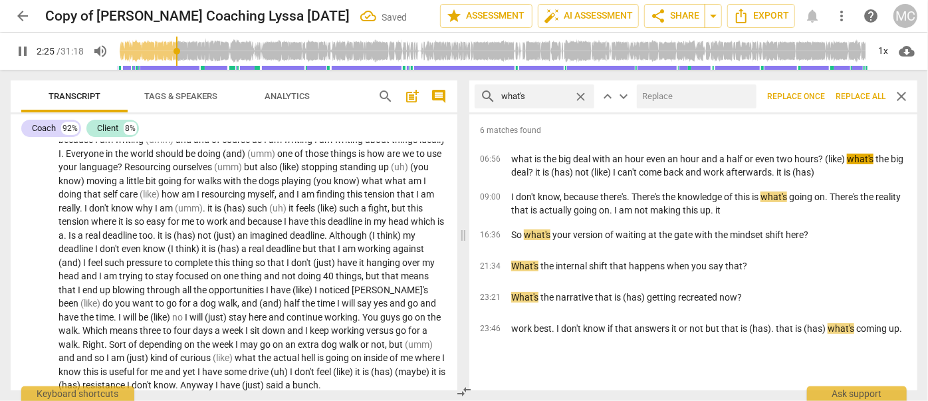
click at [680, 100] on input "text" at bounding box center [694, 96] width 114 height 21
click at [871, 93] on span "Replace all" at bounding box center [860, 96] width 50 height 11
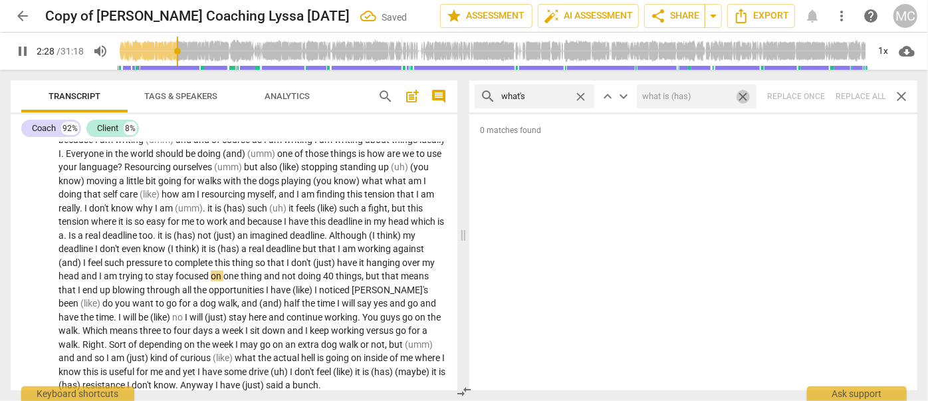
click at [742, 93] on span "close" at bounding box center [743, 97] width 14 height 14
click at [580, 95] on span "close" at bounding box center [581, 97] width 14 height 14
click at [560, 94] on input "text" at bounding box center [545, 96] width 88 height 21
click at [854, 94] on div "search where's close keyboard_arrow_up keyboard_arrow_down Replace once Replace…" at bounding box center [693, 96] width 448 height 32
click at [581, 94] on span "close" at bounding box center [581, 97] width 14 height 14
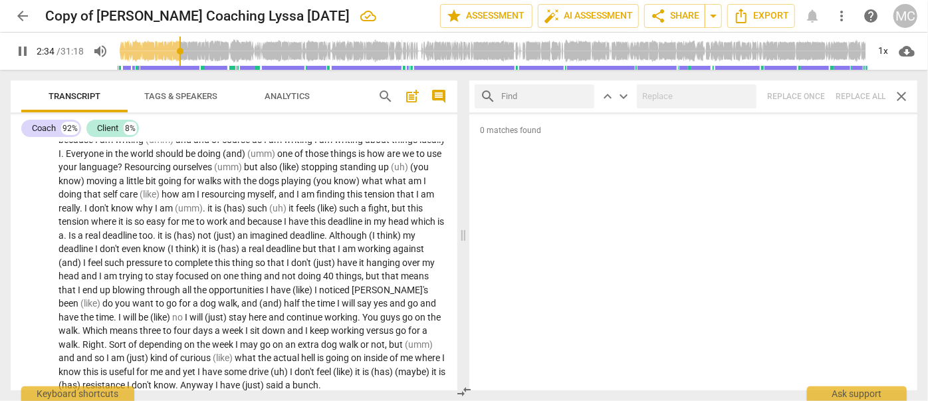
click at [548, 97] on input "text" at bounding box center [545, 96] width 88 height 21
click at [861, 95] on div "search who's close keyboard_arrow_up keyboard_arrow_down Replace once Replace a…" at bounding box center [693, 96] width 448 height 32
click at [582, 92] on span "close" at bounding box center [581, 97] width 14 height 14
click at [551, 94] on input "text" at bounding box center [545, 96] width 88 height 21
click at [852, 100] on div "search when's close keyboard_arrow_up keyboard_arrow_down Replace once Replace …" at bounding box center [693, 96] width 448 height 32
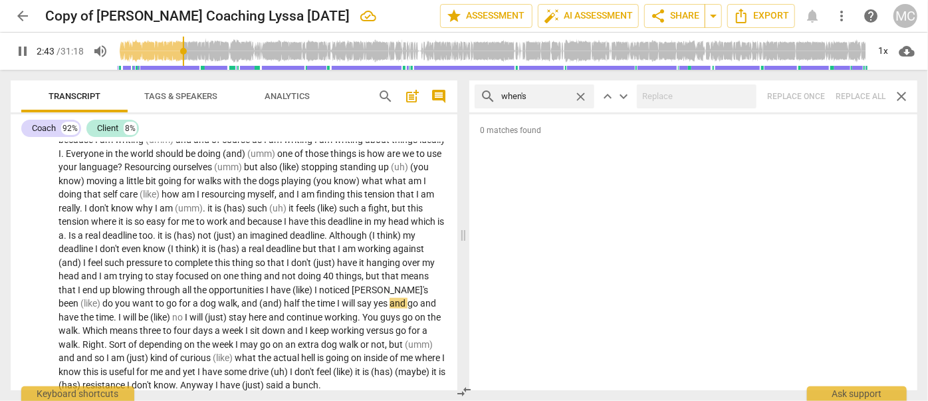
drag, startPoint x: 581, startPoint y: 92, endPoint x: 567, endPoint y: 93, distance: 14.0
click at [581, 92] on span "close" at bounding box center [581, 97] width 14 height 14
click at [548, 94] on input "text" at bounding box center [545, 96] width 88 height 21
click at [855, 92] on div "search how's close keyboard_arrow_up keyboard_arrow_down Replace once Replace a…" at bounding box center [693, 96] width 448 height 32
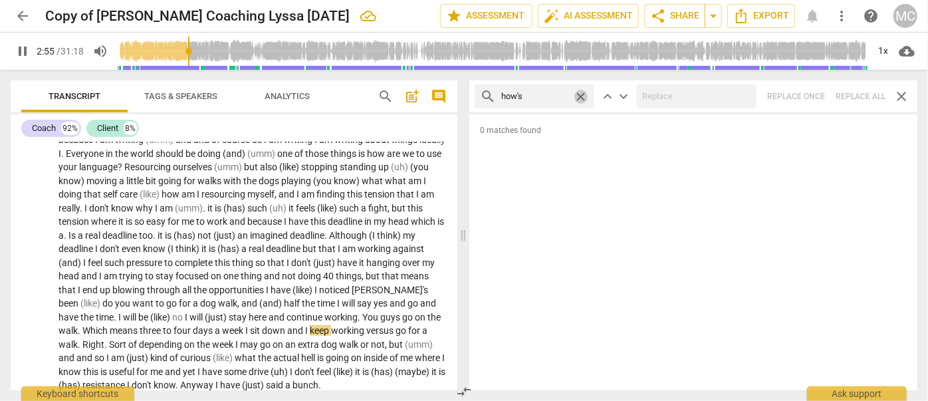
click at [583, 96] on span "close" at bounding box center [581, 97] width 14 height 14
click at [558, 95] on input "text" at bounding box center [545, 96] width 88 height 21
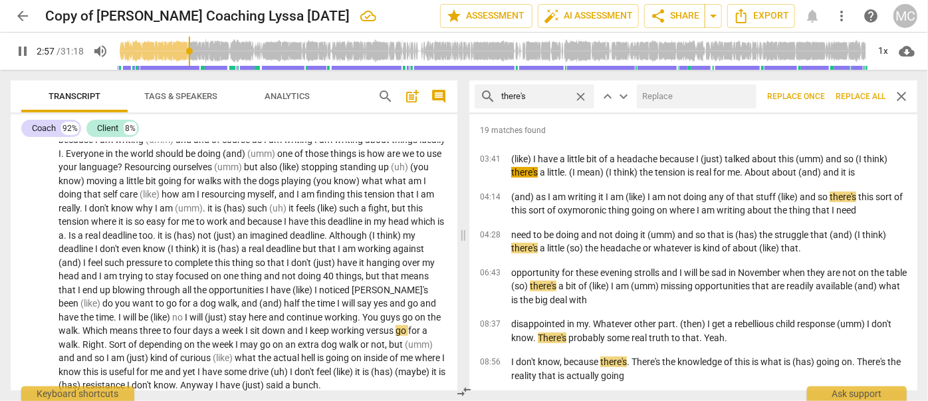
click at [696, 95] on input "text" at bounding box center [694, 96] width 114 height 21
click at [853, 92] on span "Replace all" at bounding box center [860, 96] width 50 height 11
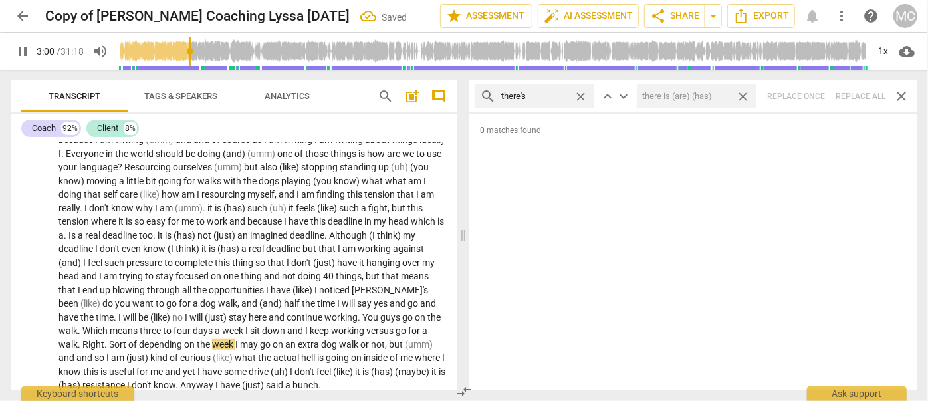
click at [747, 96] on span "close" at bounding box center [743, 97] width 14 height 14
click at [583, 96] on span "close" at bounding box center [581, 97] width 14 height 14
click at [551, 97] on input "text" at bounding box center [545, 96] width 88 height 21
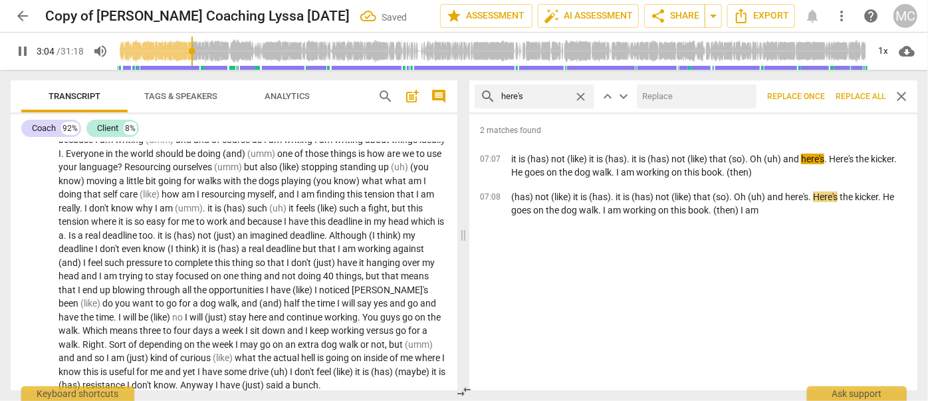
click at [694, 101] on input "text" at bounding box center [694, 96] width 114 height 21
click at [854, 96] on span "Replace all" at bounding box center [860, 96] width 50 height 11
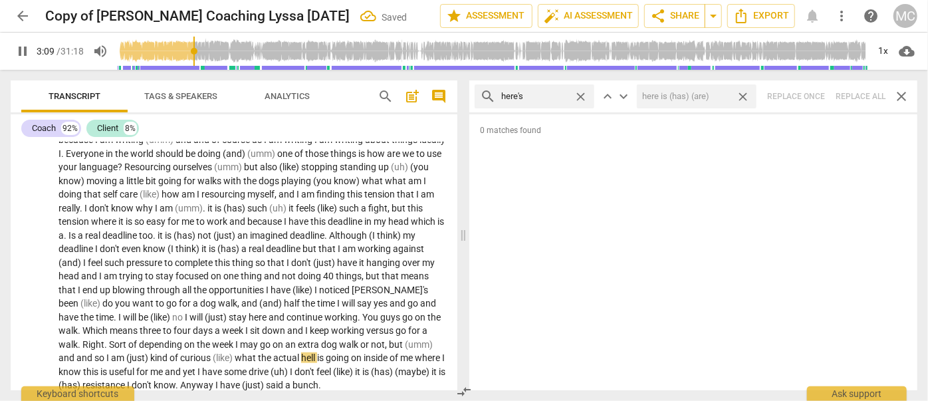
click at [742, 93] on span "close" at bounding box center [743, 97] width 14 height 14
drag, startPoint x: 578, startPoint y: 93, endPoint x: 557, endPoint y: 95, distance: 20.7
click at [577, 94] on span "close" at bounding box center [581, 97] width 14 height 14
click at [534, 96] on input "text" at bounding box center [545, 96] width 88 height 21
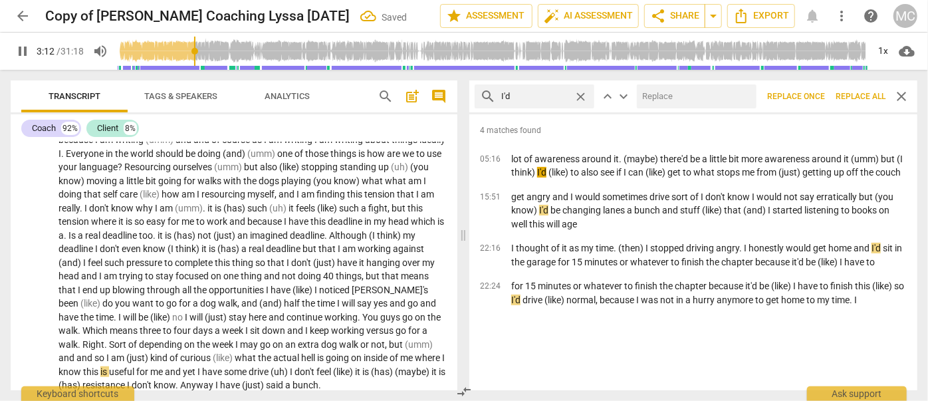
click at [667, 101] on input "text" at bounding box center [694, 96] width 114 height 21
click at [853, 94] on span "Replace all" at bounding box center [860, 96] width 50 height 11
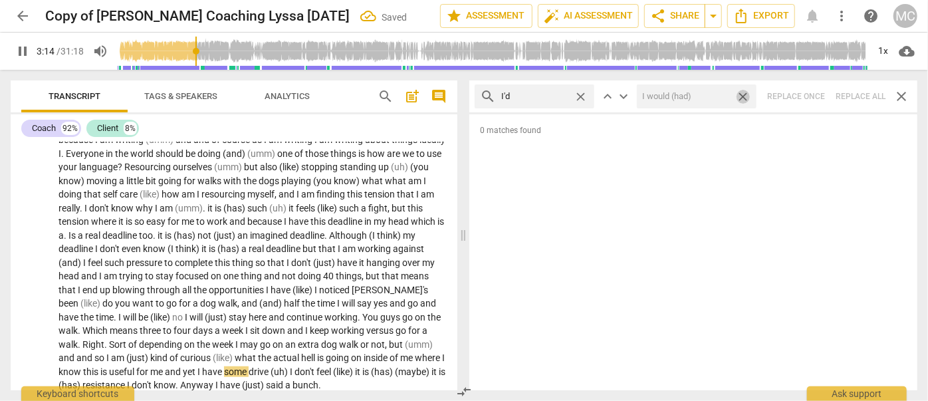
click at [746, 93] on span "close" at bounding box center [743, 97] width 14 height 14
click at [582, 95] on span "close" at bounding box center [581, 97] width 14 height 14
click at [548, 97] on input "text" at bounding box center [545, 96] width 88 height 21
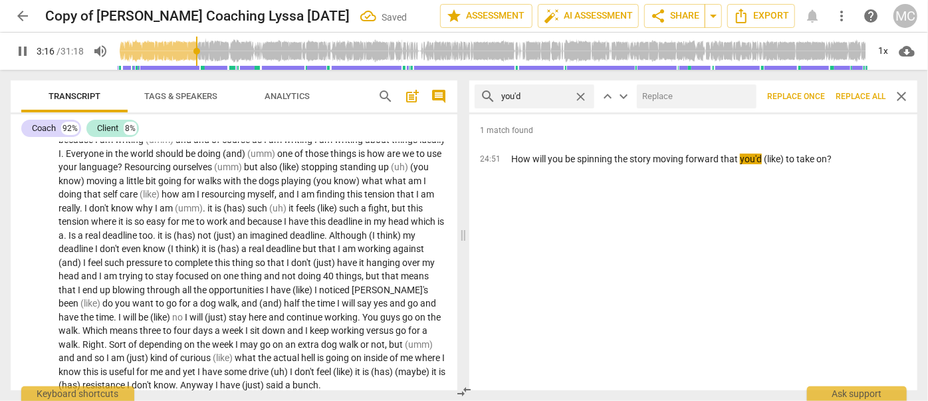
drag, startPoint x: 742, startPoint y: 106, endPoint x: 732, endPoint y: 104, distance: 10.8
click at [734, 105] on input "text" at bounding box center [694, 96] width 114 height 21
click at [855, 92] on span "Replace all" at bounding box center [860, 96] width 50 height 11
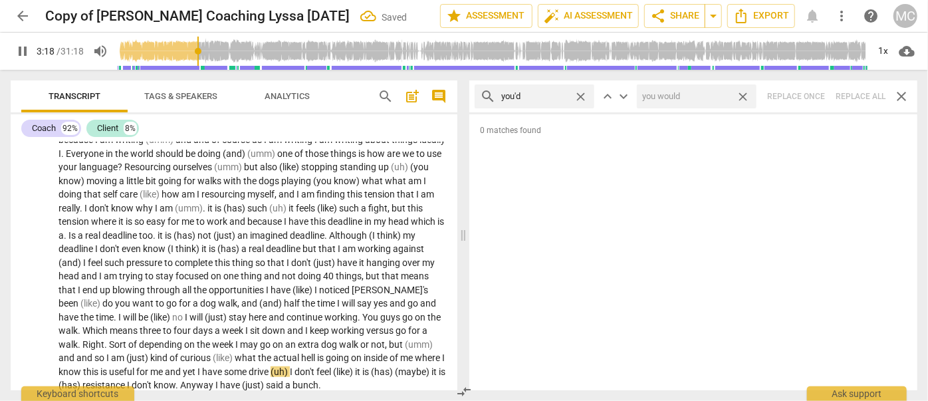
click at [745, 96] on span "close" at bounding box center [743, 97] width 14 height 14
click at [581, 96] on span "close" at bounding box center [581, 97] width 14 height 14
click at [533, 95] on input "text" at bounding box center [545, 96] width 88 height 21
click at [854, 96] on div "search he'd close keyboard_arrow_up keyboard_arrow_down Replace once Replace al…" at bounding box center [693, 96] width 448 height 32
click at [580, 92] on span "close" at bounding box center [581, 97] width 14 height 14
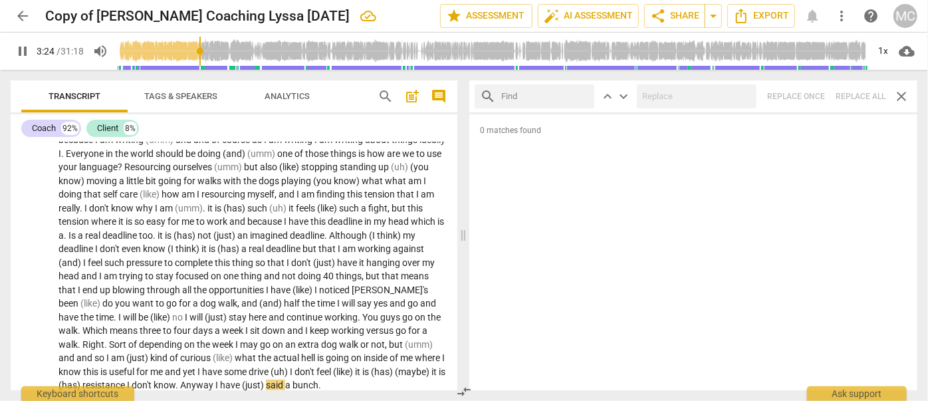
click at [540, 95] on input "text" at bounding box center [545, 96] width 88 height 21
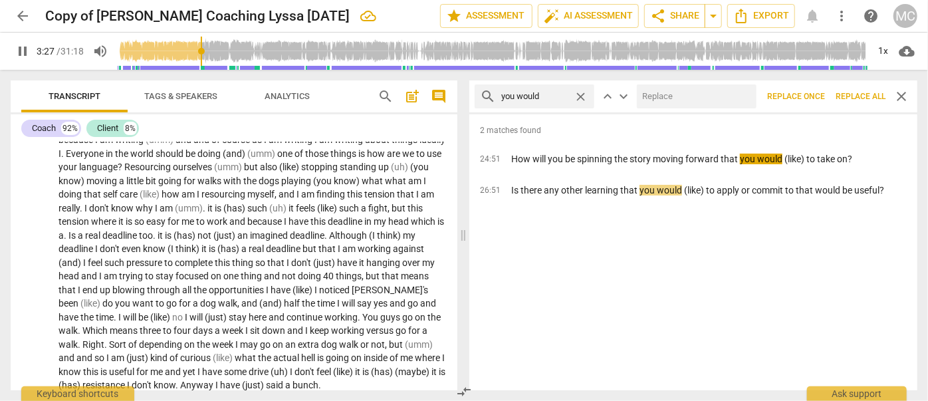
scroll to position [807, 0]
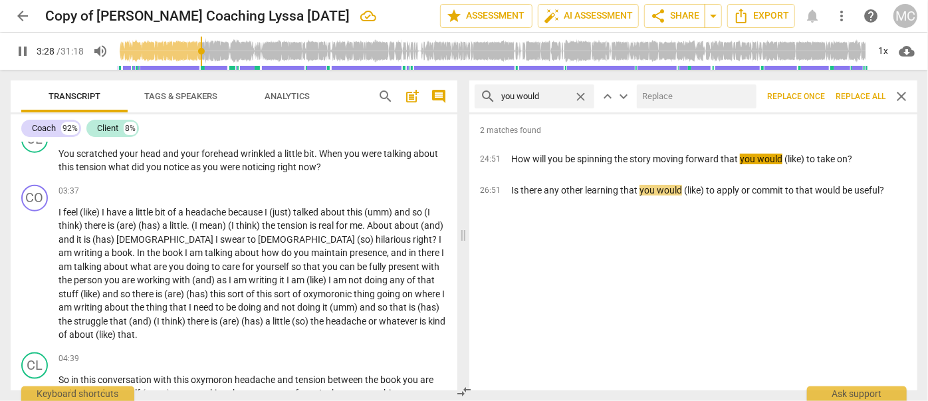
click at [661, 99] on input "text" at bounding box center [694, 96] width 114 height 21
click at [857, 93] on span "Replace all" at bounding box center [860, 96] width 50 height 11
click at [741, 92] on span "close" at bounding box center [743, 97] width 14 height 14
click at [578, 94] on span "close" at bounding box center [581, 97] width 14 height 14
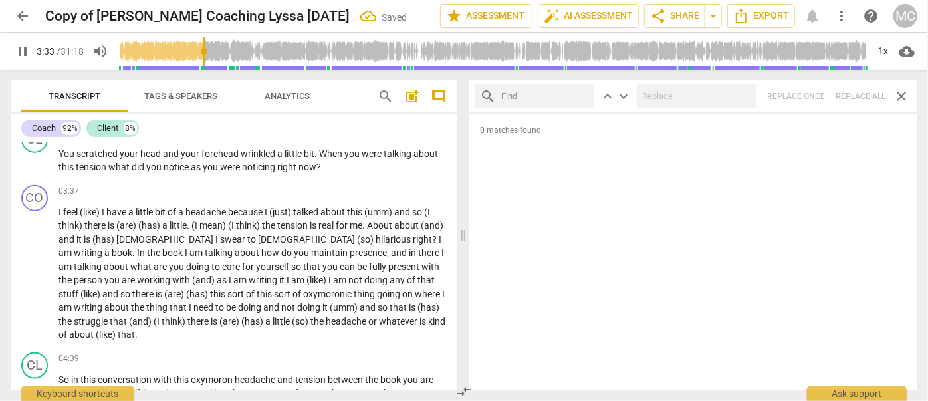
click at [547, 94] on input "text" at bounding box center [545, 96] width 88 height 21
click at [853, 88] on div "search she'd close keyboard_arrow_up keyboard_arrow_down Replace once Replace a…" at bounding box center [693, 96] width 448 height 32
click at [582, 96] on span "close" at bounding box center [581, 97] width 14 height 14
click at [555, 98] on input "text" at bounding box center [545, 96] width 88 height 21
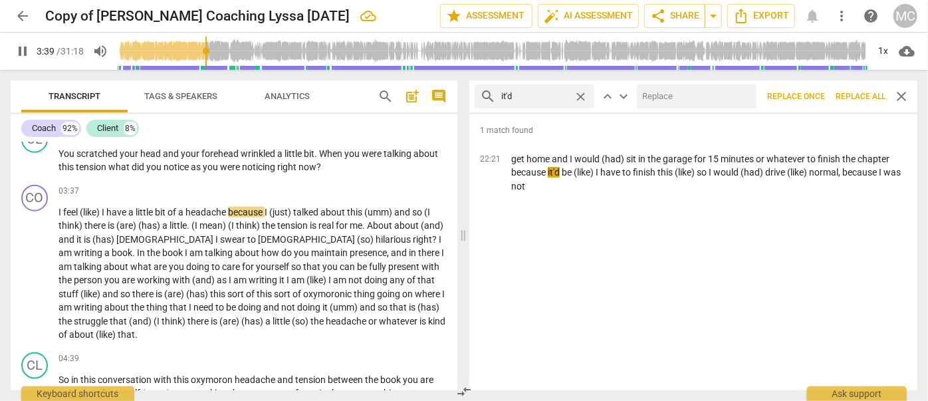
click at [689, 94] on input "text" at bounding box center [694, 96] width 114 height 21
click at [861, 101] on span "Replace all" at bounding box center [860, 96] width 50 height 11
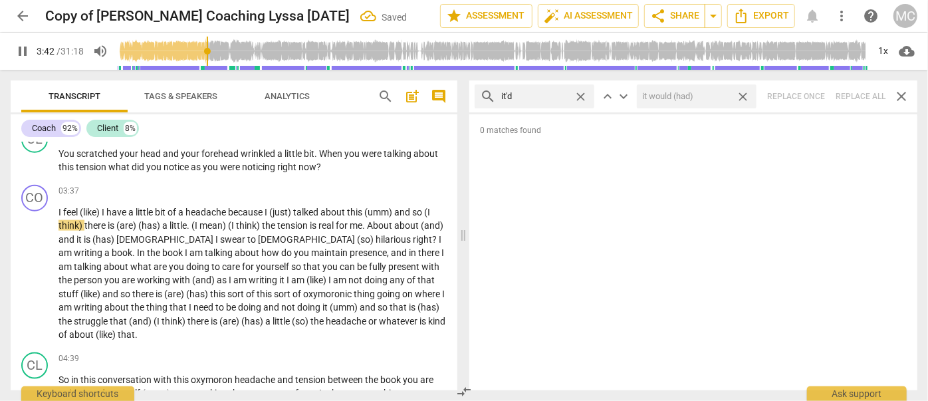
click at [742, 98] on span "close" at bounding box center [743, 97] width 14 height 14
click at [580, 94] on span "close" at bounding box center [581, 97] width 14 height 14
click at [538, 94] on input "text" at bounding box center [545, 96] width 88 height 21
click at [856, 98] on div "search we'd close keyboard_arrow_up keyboard_arrow_down Replace once Replace al…" at bounding box center [693, 96] width 448 height 32
click at [580, 94] on span "close" at bounding box center [581, 97] width 14 height 14
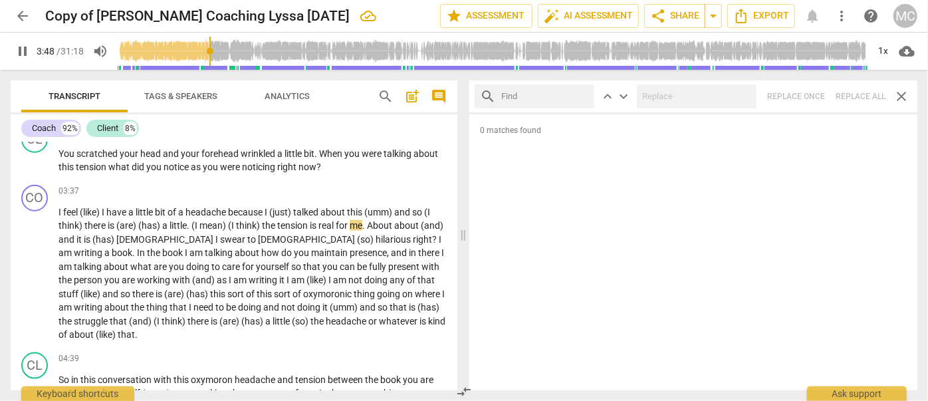
click at [542, 97] on input "text" at bounding box center [545, 96] width 88 height 21
click at [856, 97] on div "search they'd close keyboard_arrow_up keyboard_arrow_down Replace once Replace …" at bounding box center [693, 96] width 448 height 32
click at [581, 96] on span "close" at bounding box center [581, 97] width 14 height 14
